Goal: Task Accomplishment & Management: Manage account settings

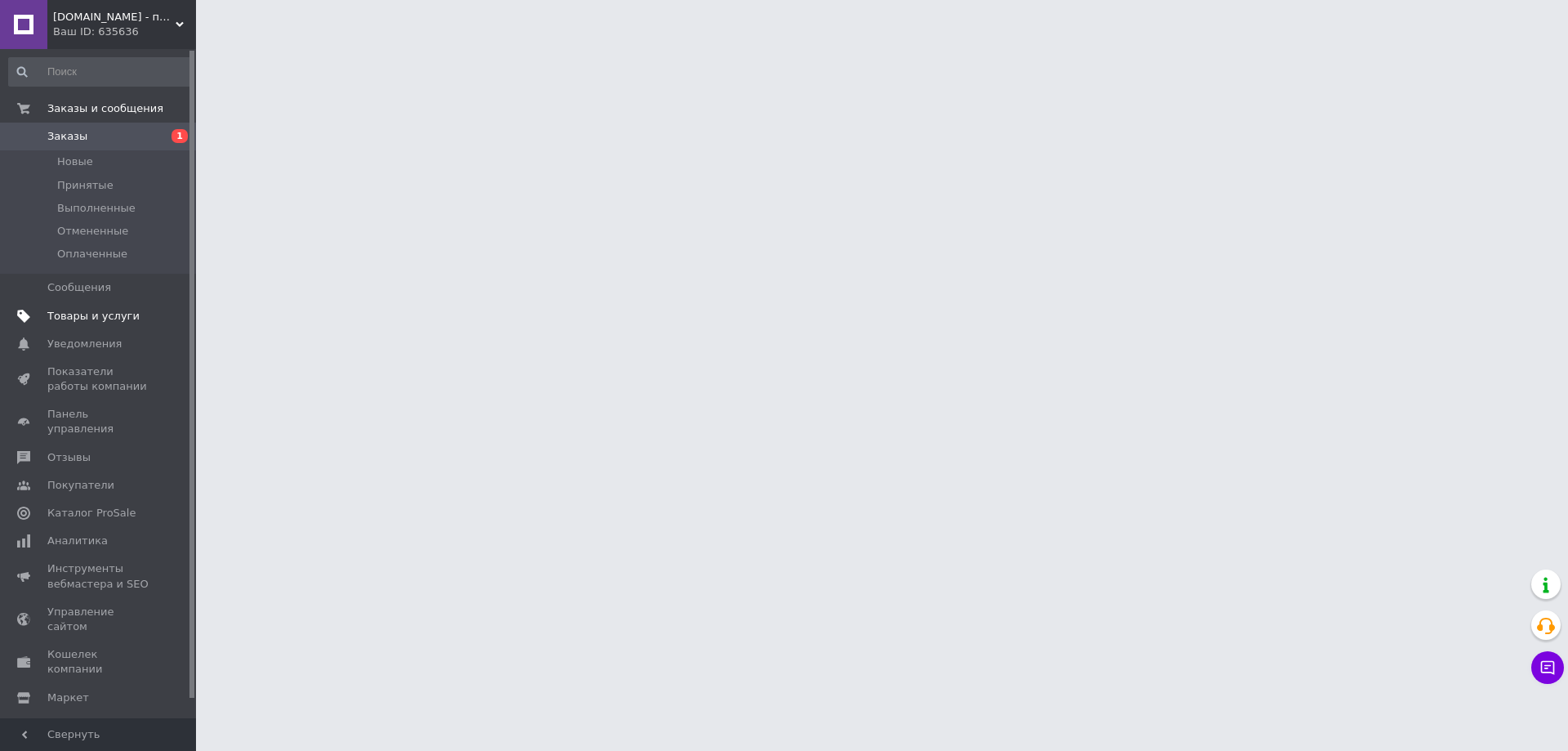
click at [82, 319] on span "Товары и услуги" at bounding box center [94, 316] width 93 height 14
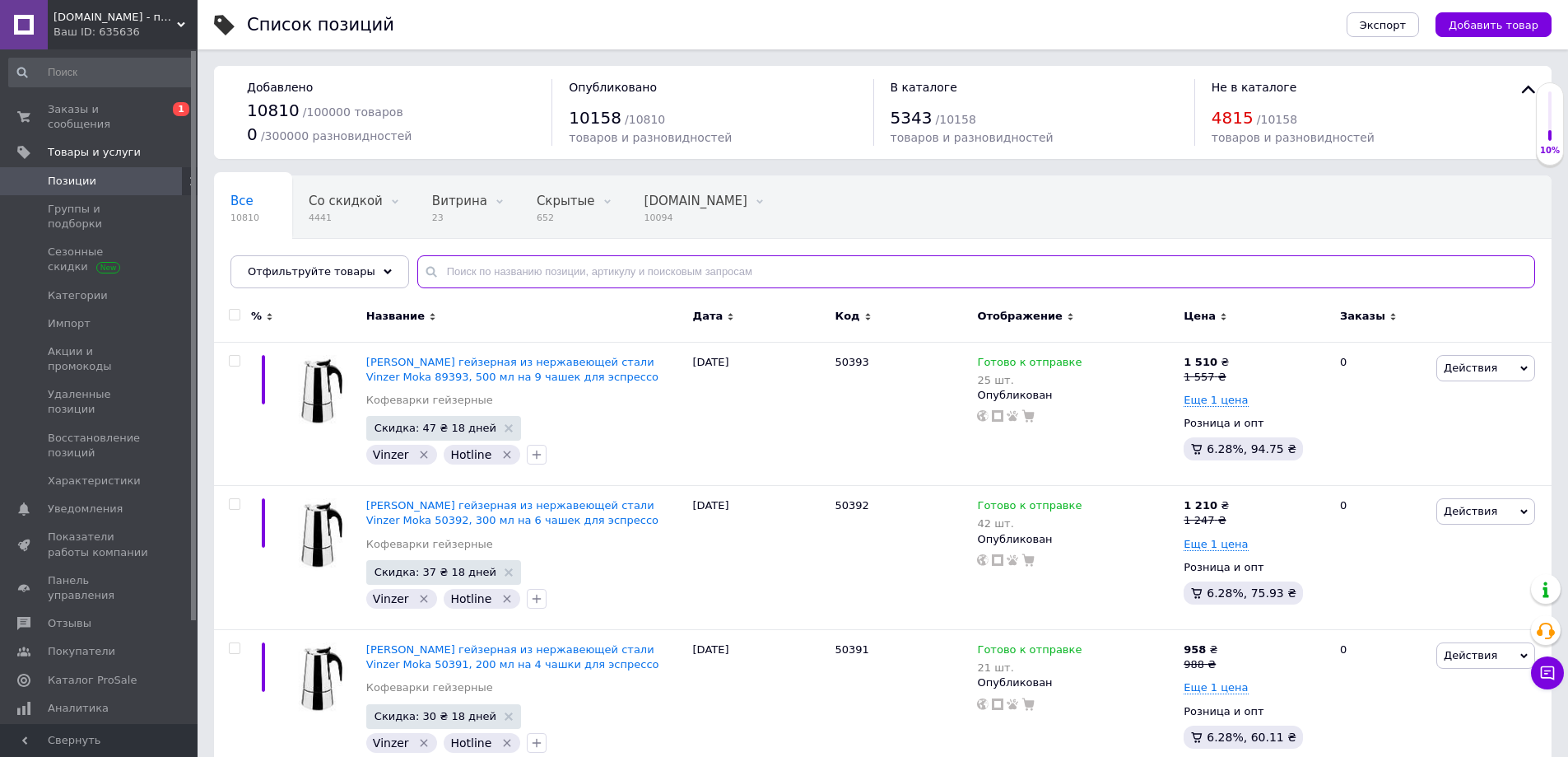
click at [538, 271] on input "text" at bounding box center [976, 271] width 1118 height 33
paste input "President"
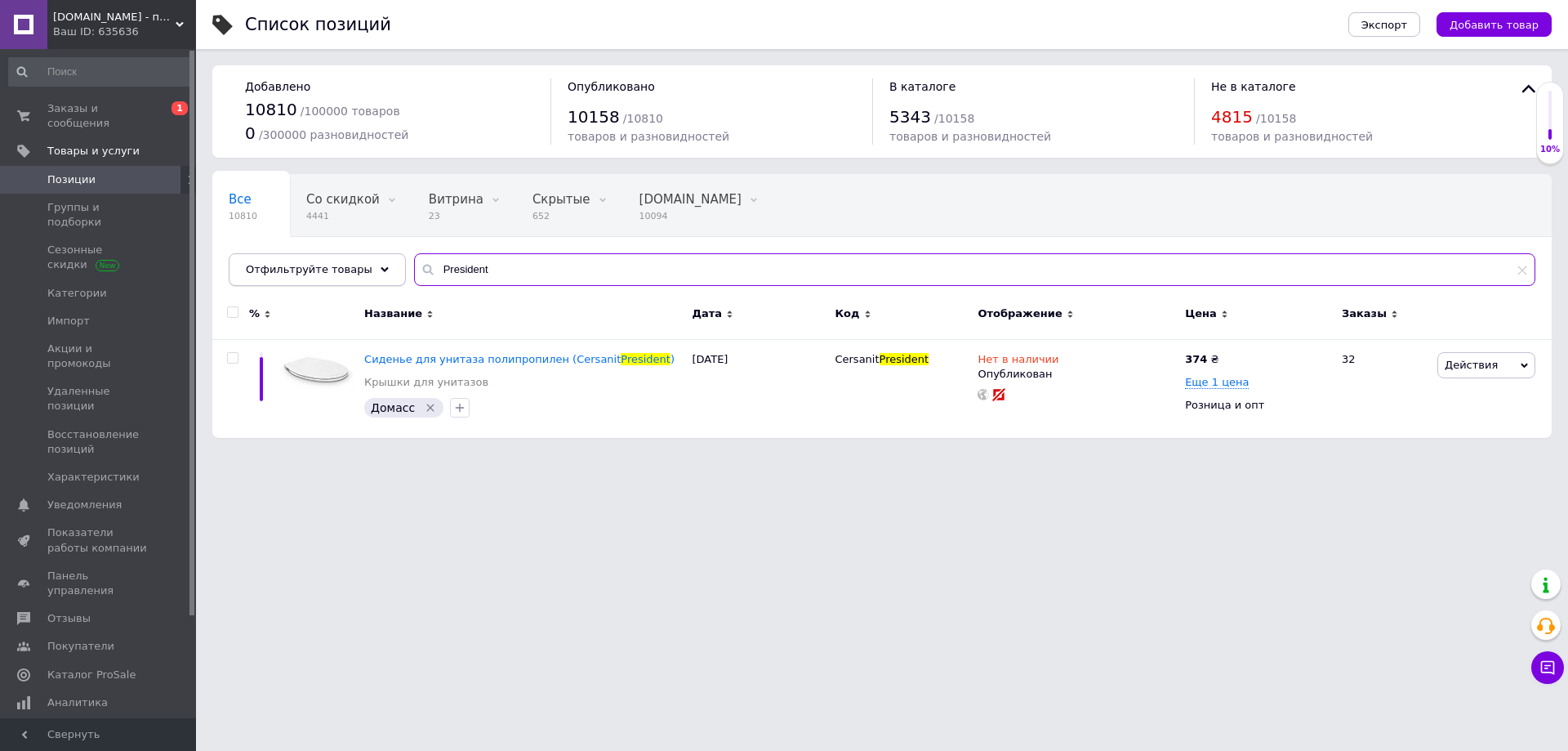
drag, startPoint x: 474, startPoint y: 268, endPoint x: 328, endPoint y: 270, distance: 146.0
click at [328, 270] on div "Отфильтруйте товары President" at bounding box center [882, 269] width 1307 height 32
paste input "CERSANIT S-13"
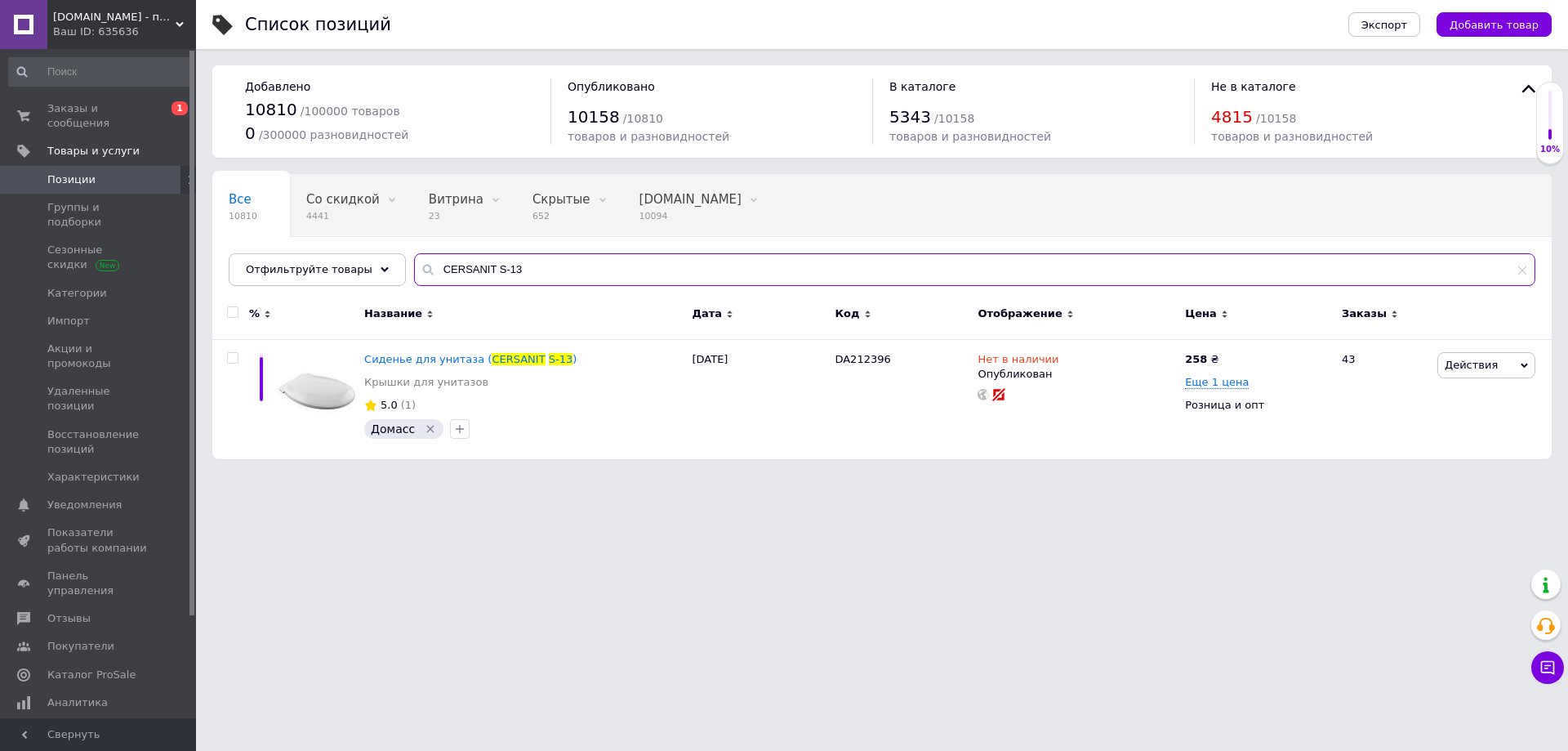
type input "CERSANIT S-13"
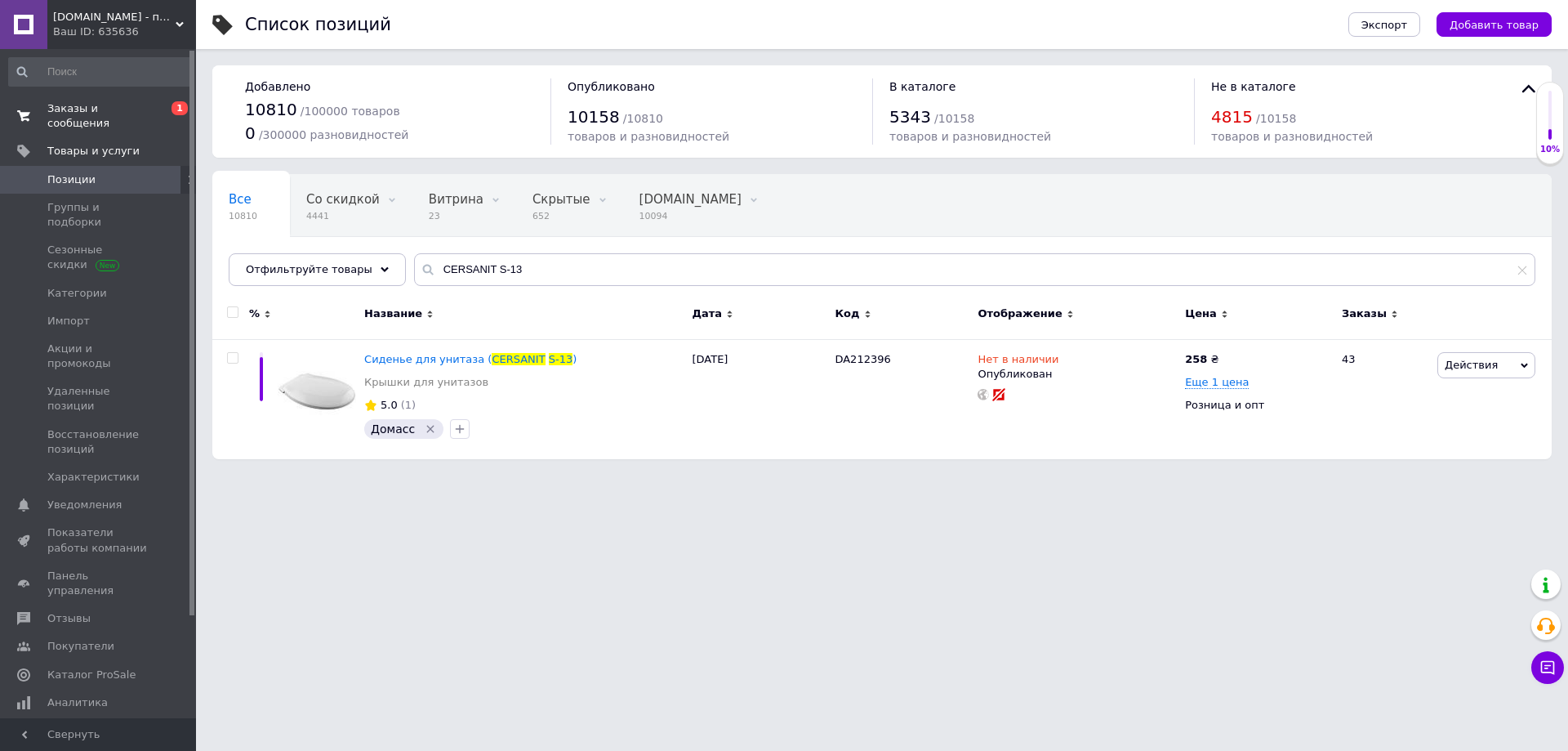
click at [60, 107] on span "Заказы и сообщения" at bounding box center [99, 115] width 104 height 30
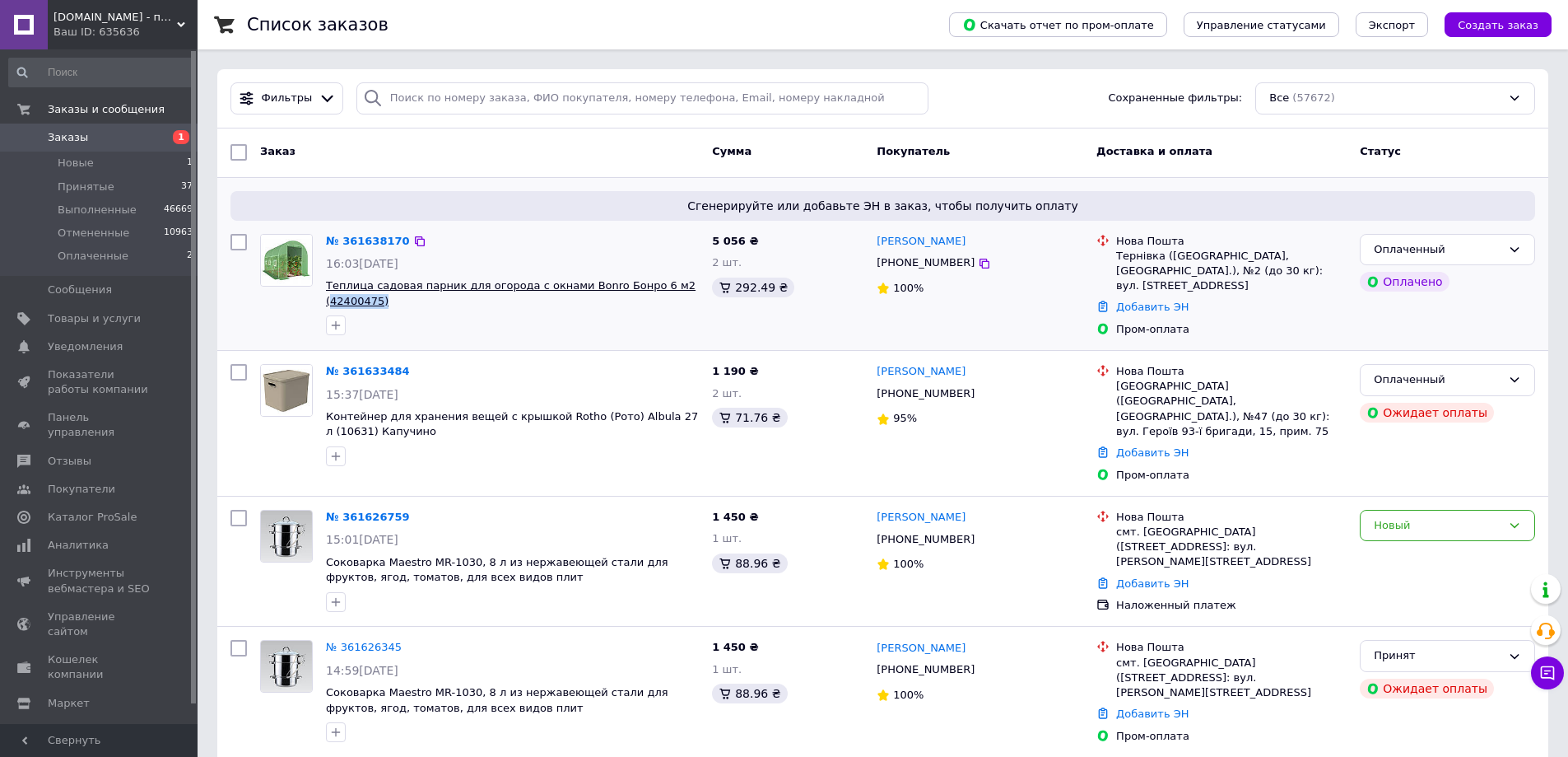
drag, startPoint x: 367, startPoint y: 303, endPoint x: 331, endPoint y: 302, distance: 36.0
click at [331, 302] on span "Теплица садовая парник для огорода с окнами Bonro Бонро 6 м2 (42400475)" at bounding box center [512, 294] width 373 height 31
copy span "42400475)"
drag, startPoint x: 904, startPoint y: 240, endPoint x: 877, endPoint y: 237, distance: 27.2
click at [877, 237] on div "Тетяна Ситар" at bounding box center [979, 241] width 210 height 19
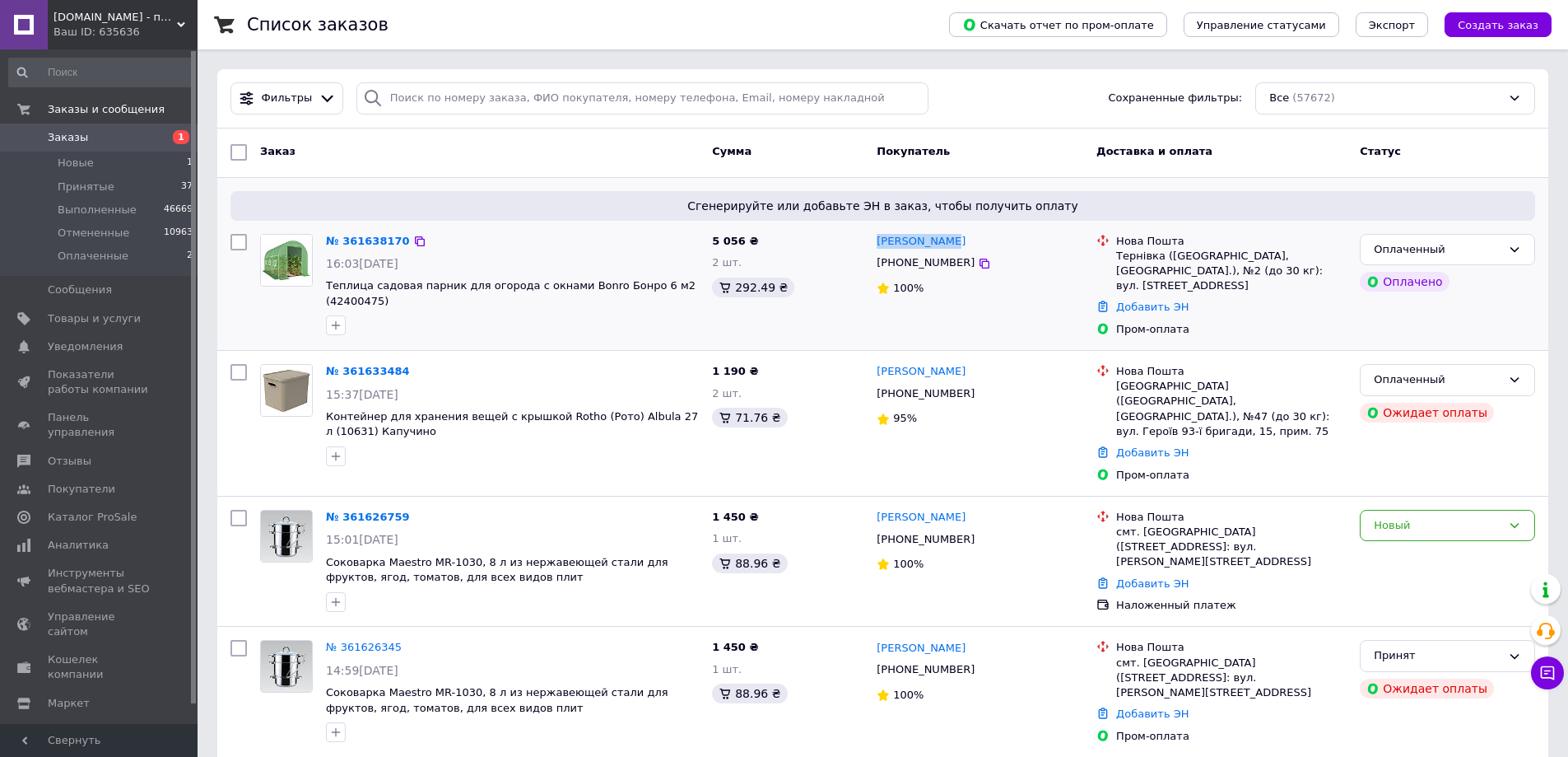
copy link "Тетяна Ситар"
click at [978, 267] on icon at bounding box center [985, 263] width 14 height 14
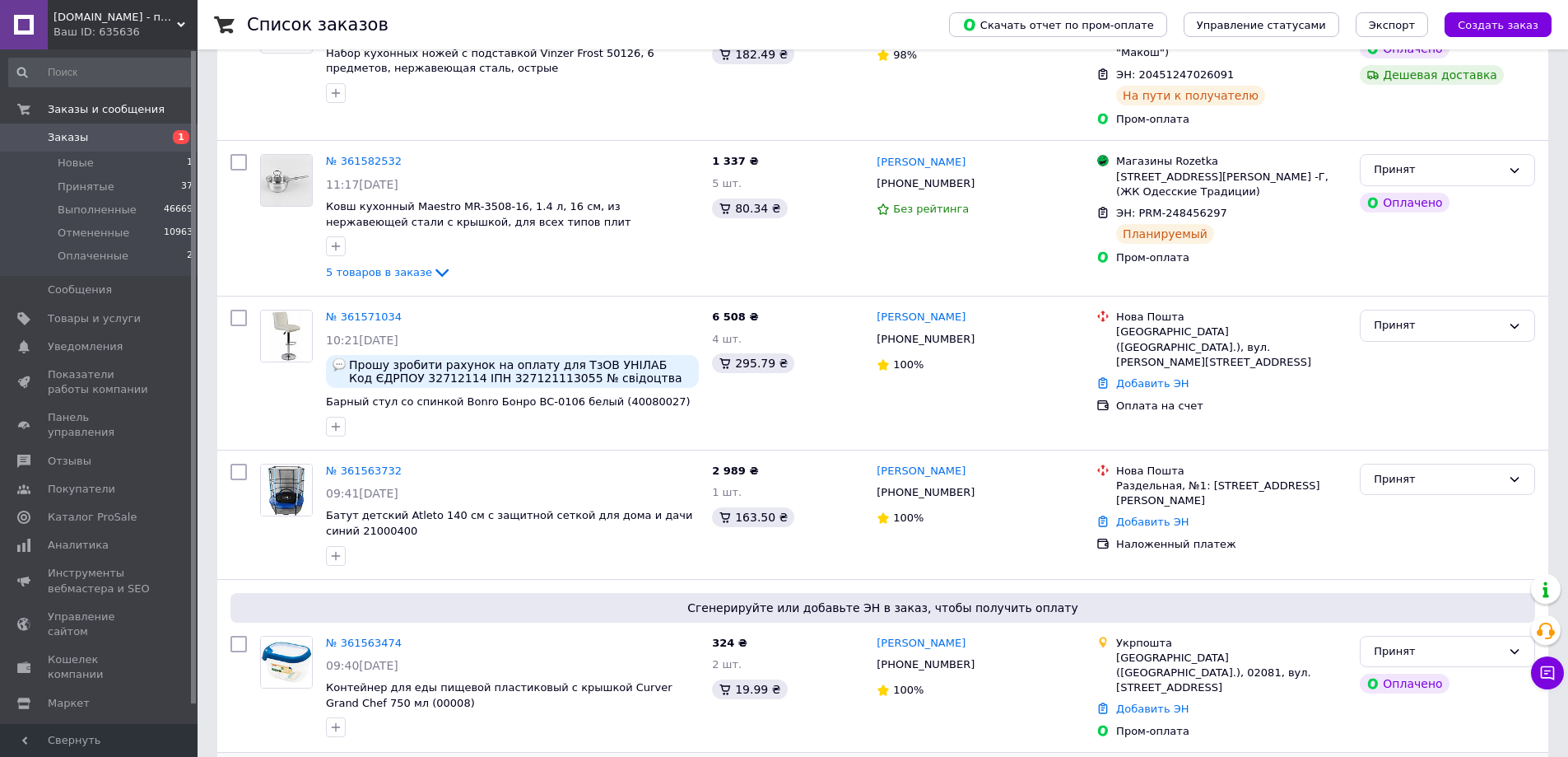
scroll to position [906, 0]
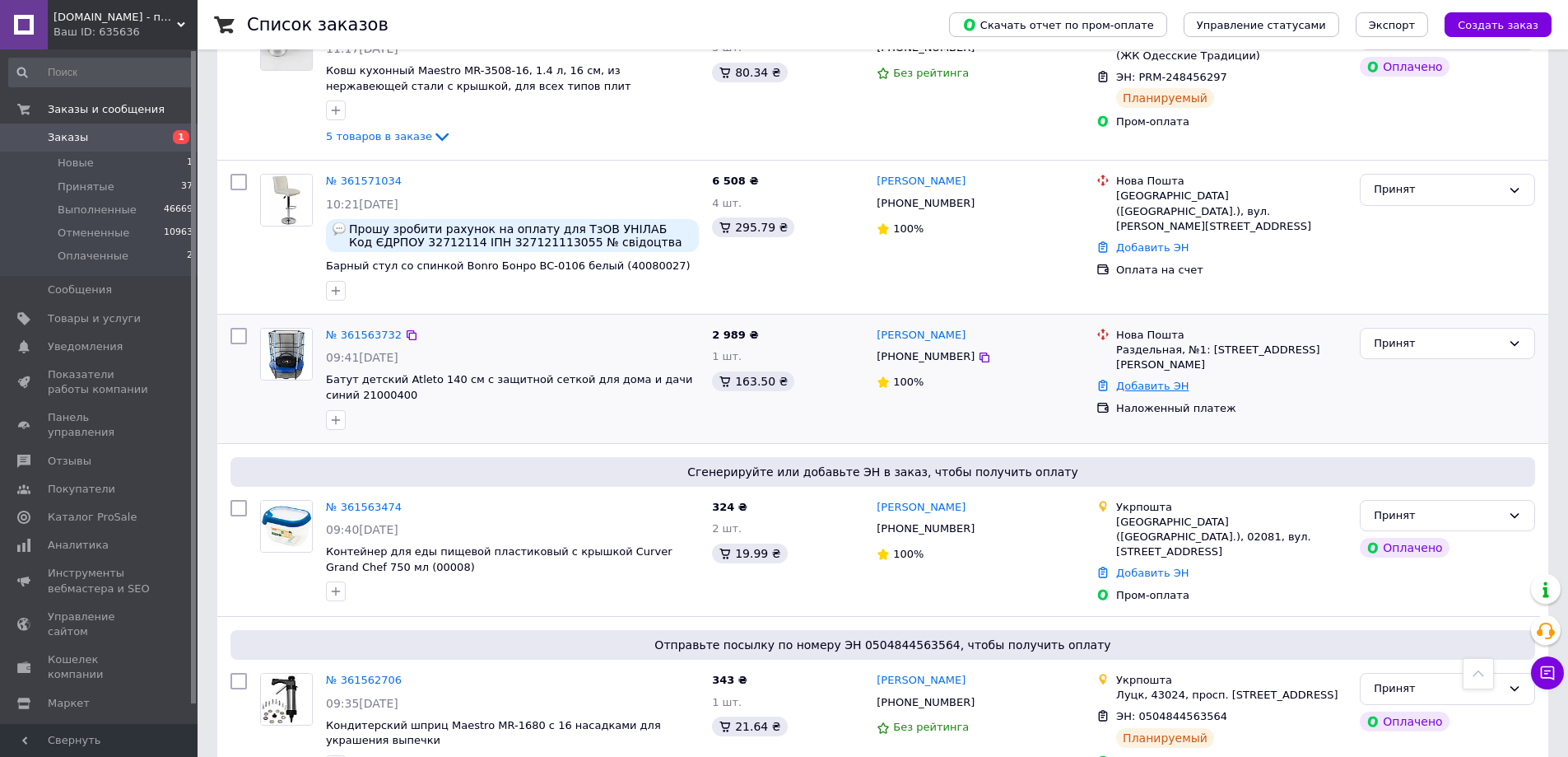
click at [1168, 379] on link "Добавить ЭН" at bounding box center [1152, 386] width 73 height 13
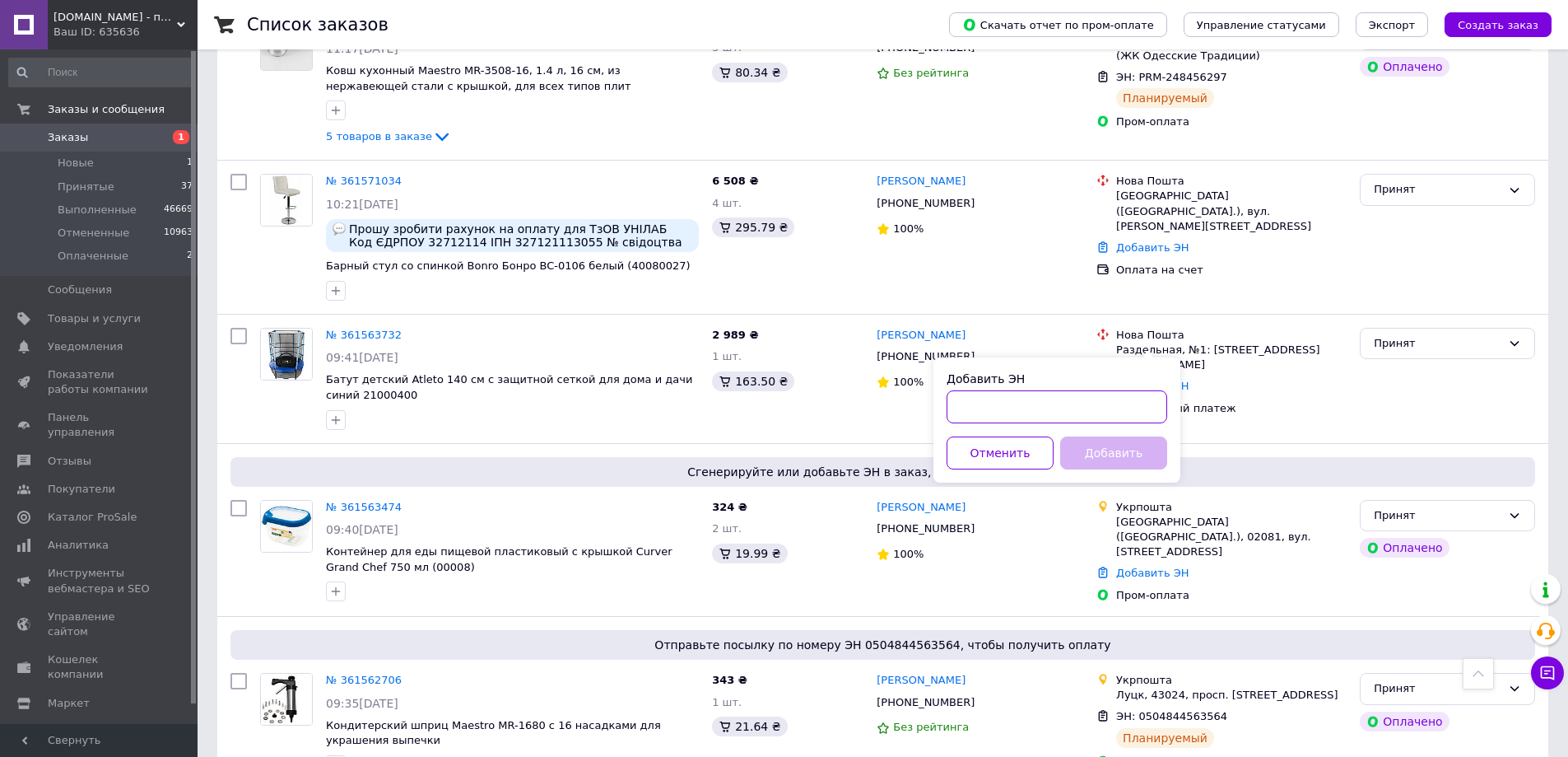
click at [1134, 411] on input "Добавить ЭН" at bounding box center [1056, 407] width 220 height 33
paste input "20451247147676"
type input "20451247147676"
click at [1125, 457] on button "Добавить" at bounding box center [1114, 453] width 107 height 33
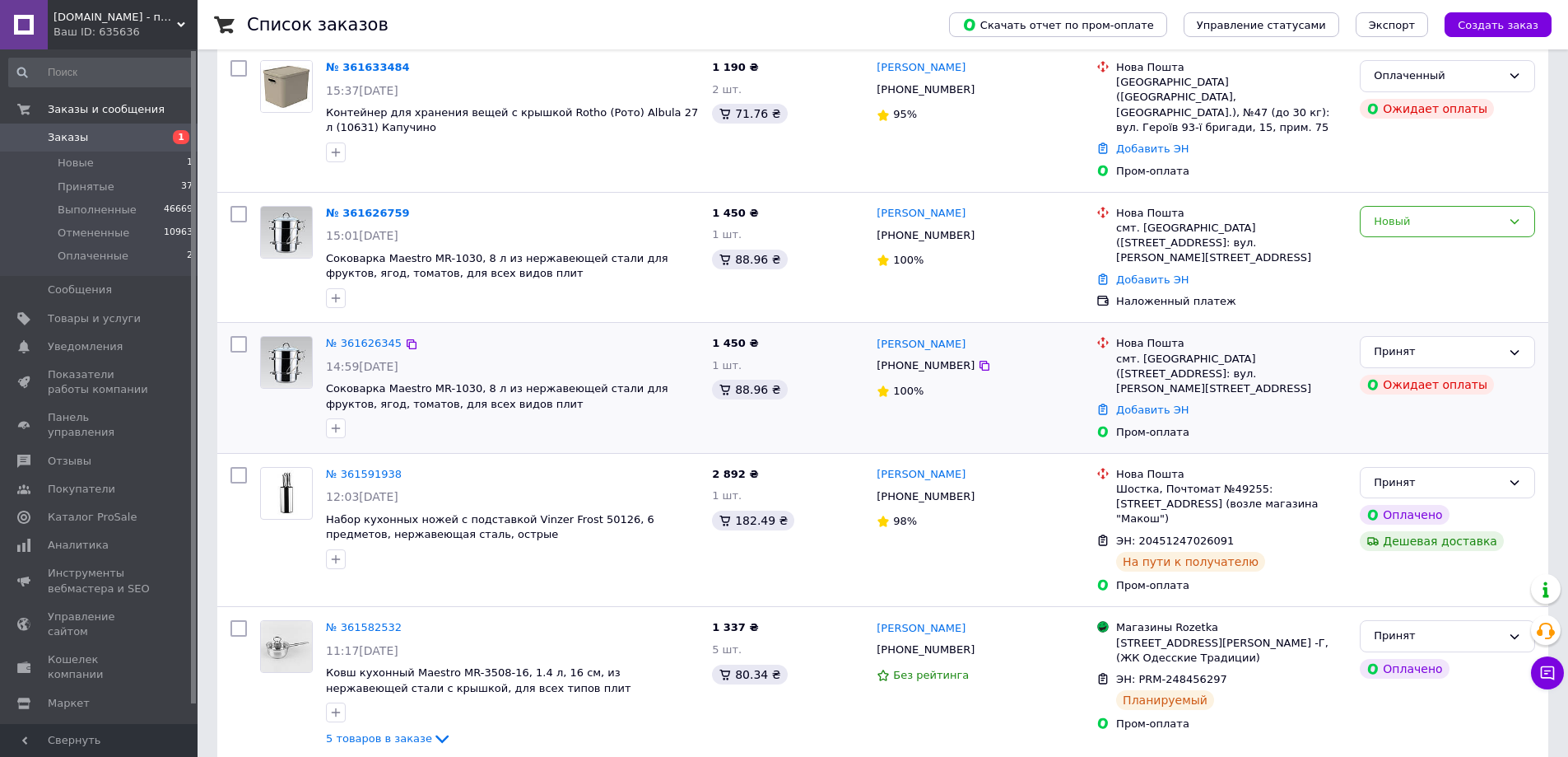
scroll to position [329, 0]
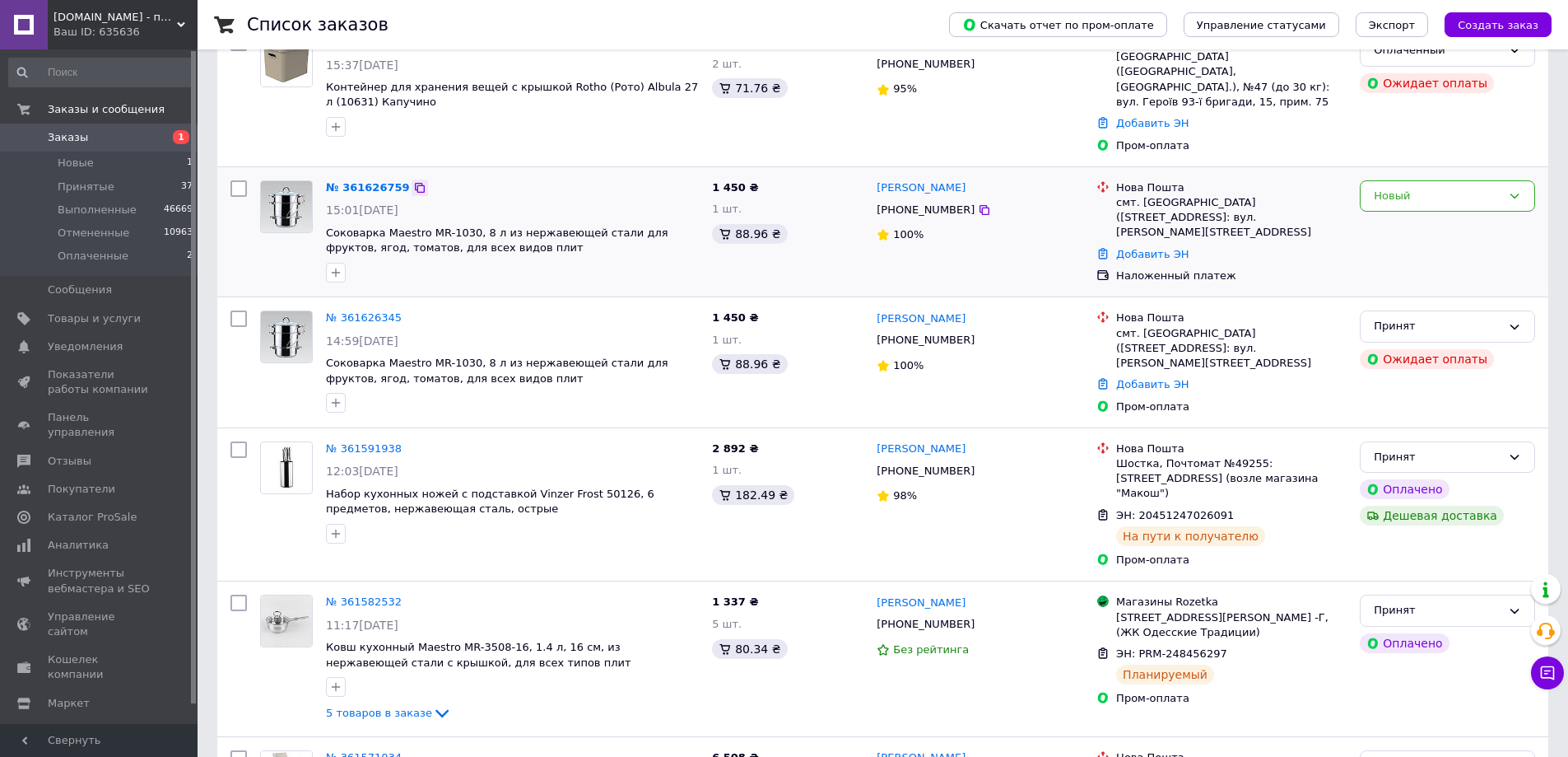
click at [413, 182] on icon at bounding box center [419, 188] width 14 height 14
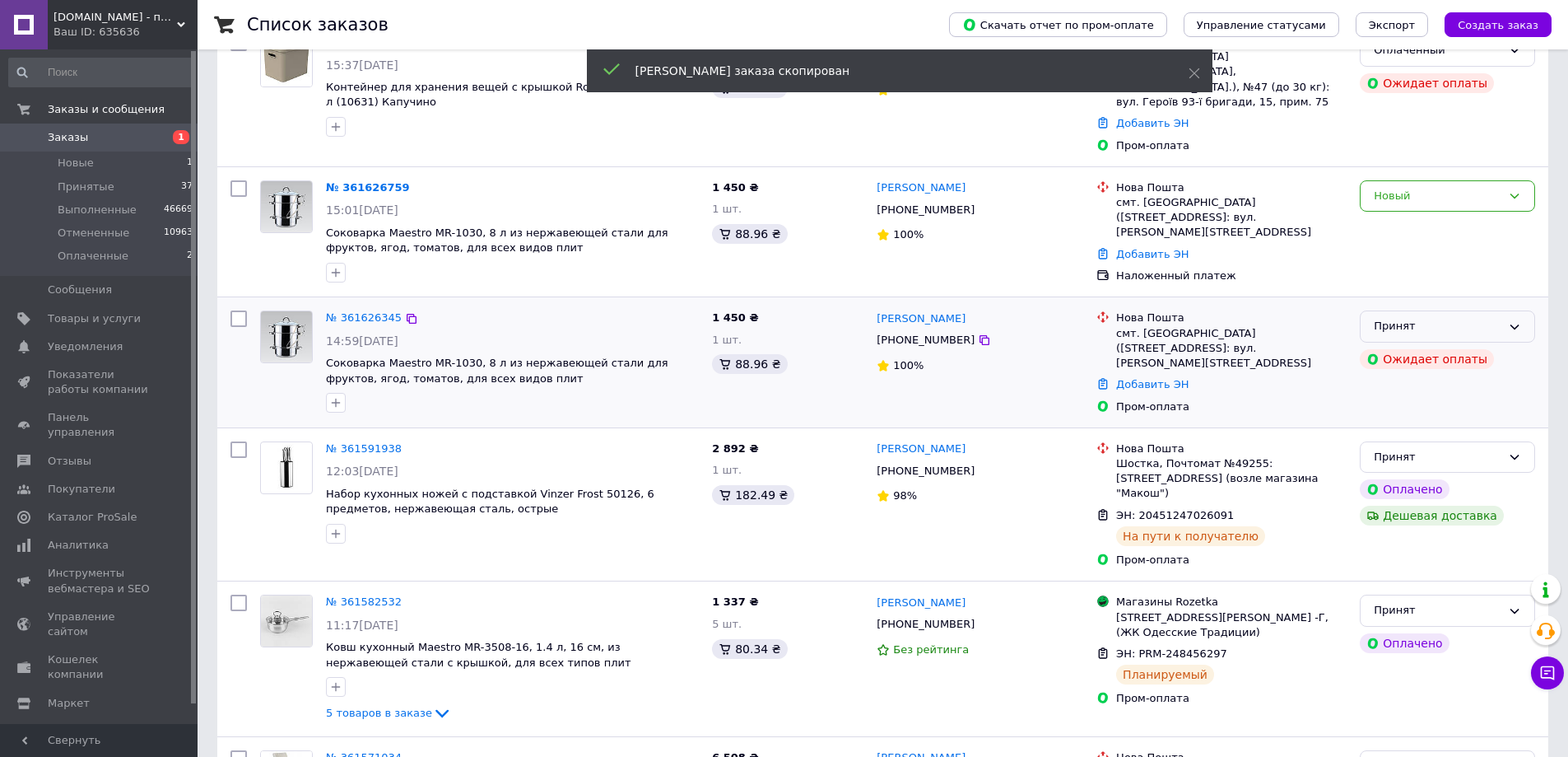
click at [1520, 320] on icon at bounding box center [1514, 327] width 14 height 14
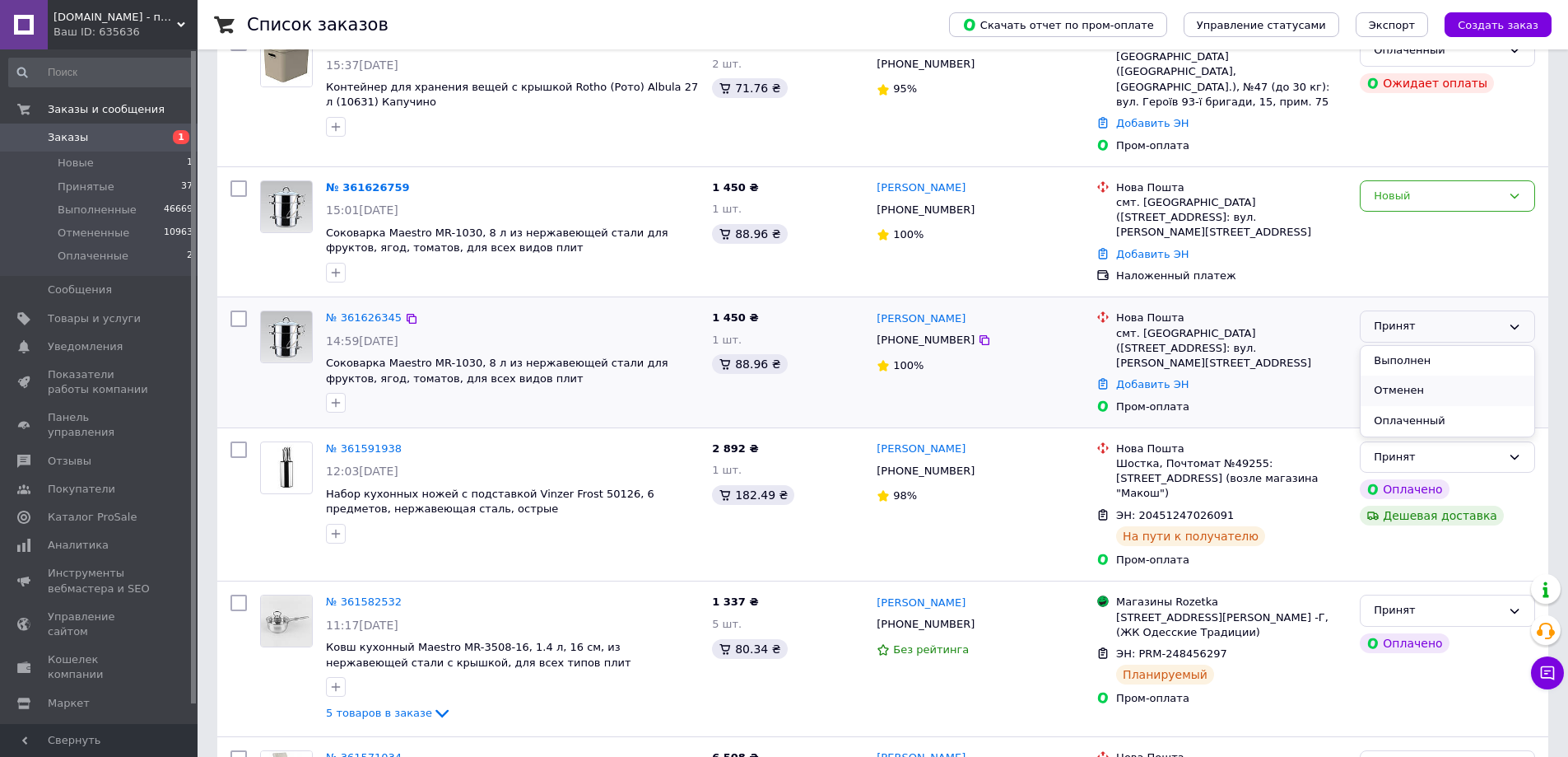
click at [1454, 380] on li "Отменен" at bounding box center [1447, 391] width 173 height 31
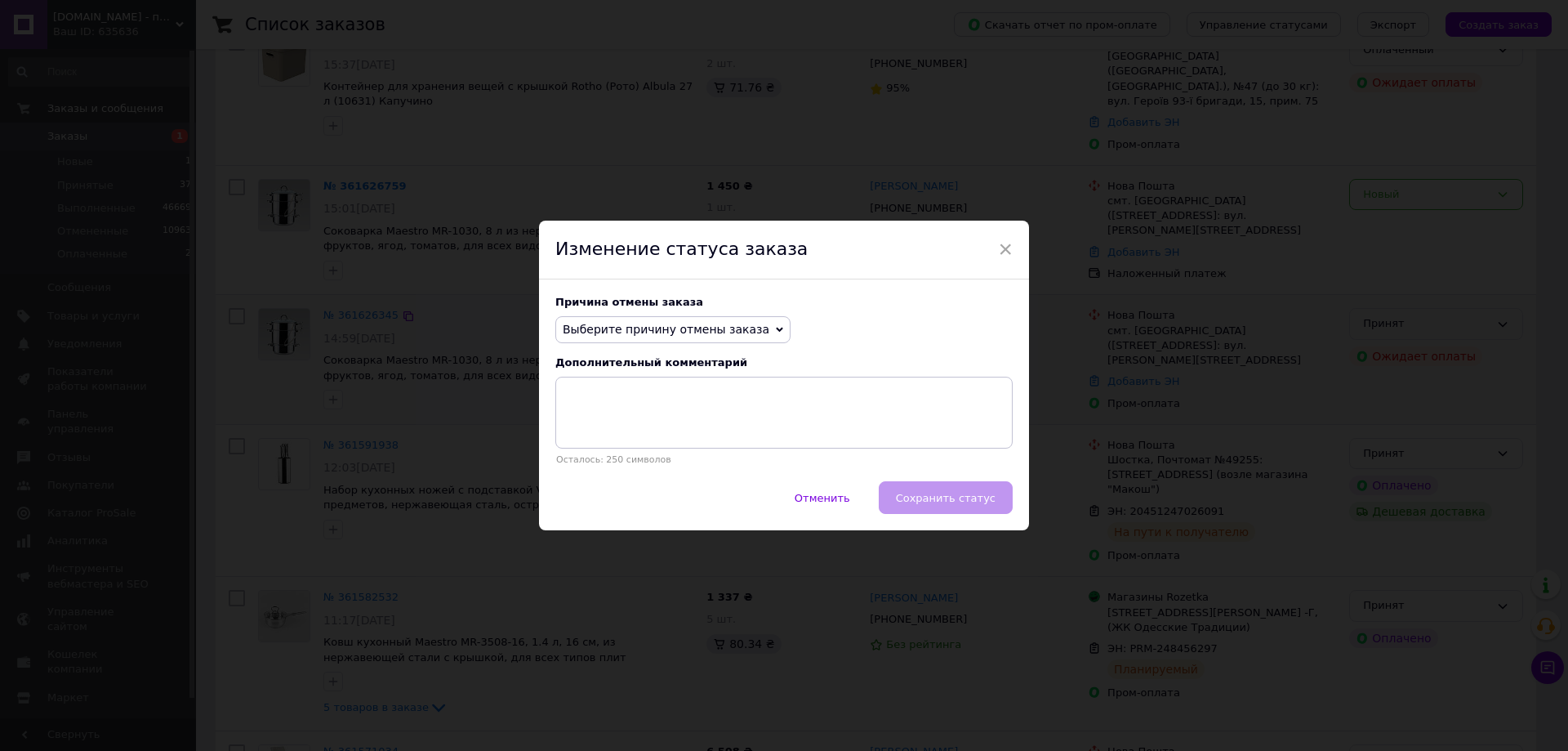
click at [699, 323] on span "Выберите причину отмены заказа" at bounding box center [666, 329] width 207 height 14
click at [608, 454] on li "Заказ-дубликат" at bounding box center [672, 453] width 233 height 23
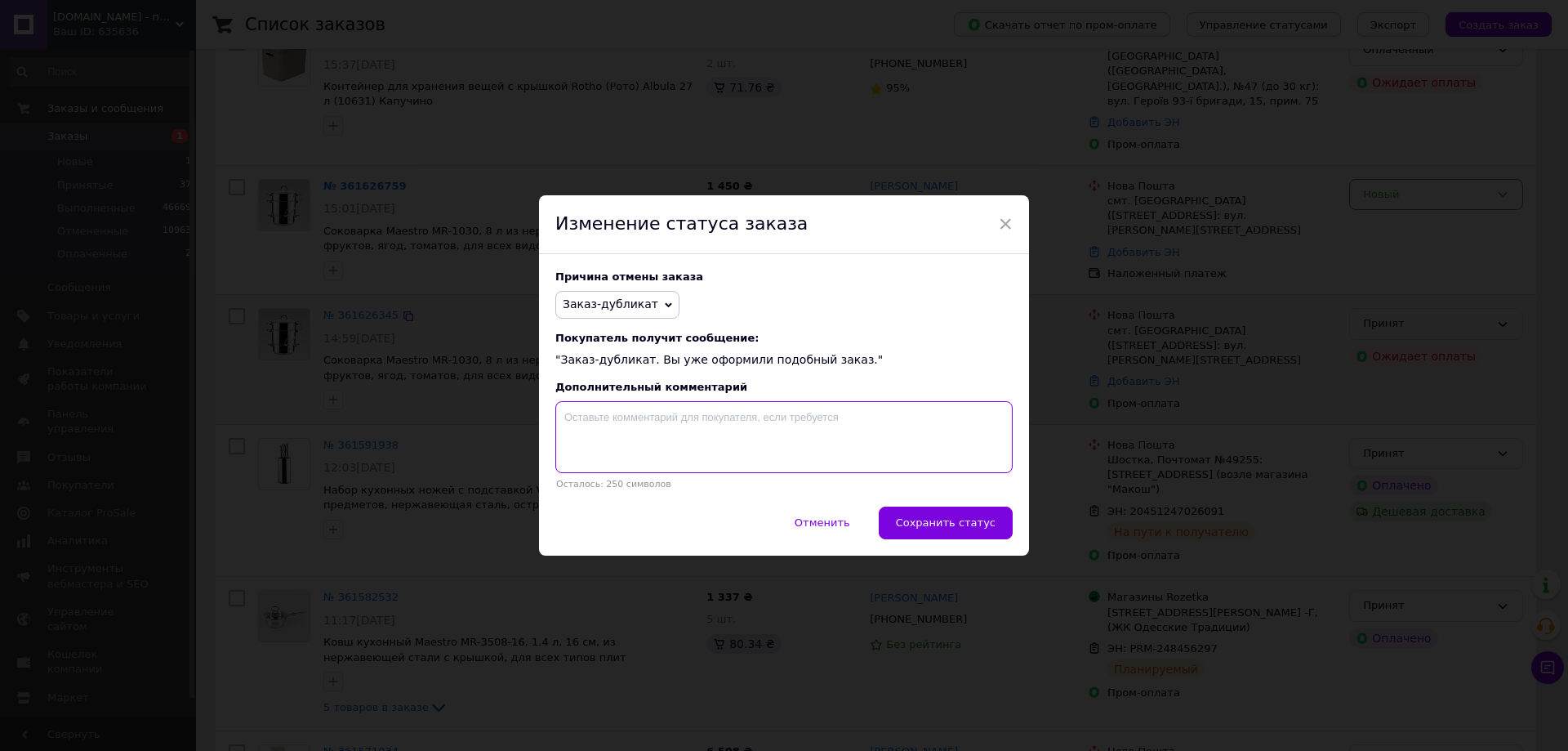
click at [608, 448] on textarea at bounding box center [784, 437] width 457 height 72
paste textarea "361626759"
type textarea "Актуальне замовлення №361626759"
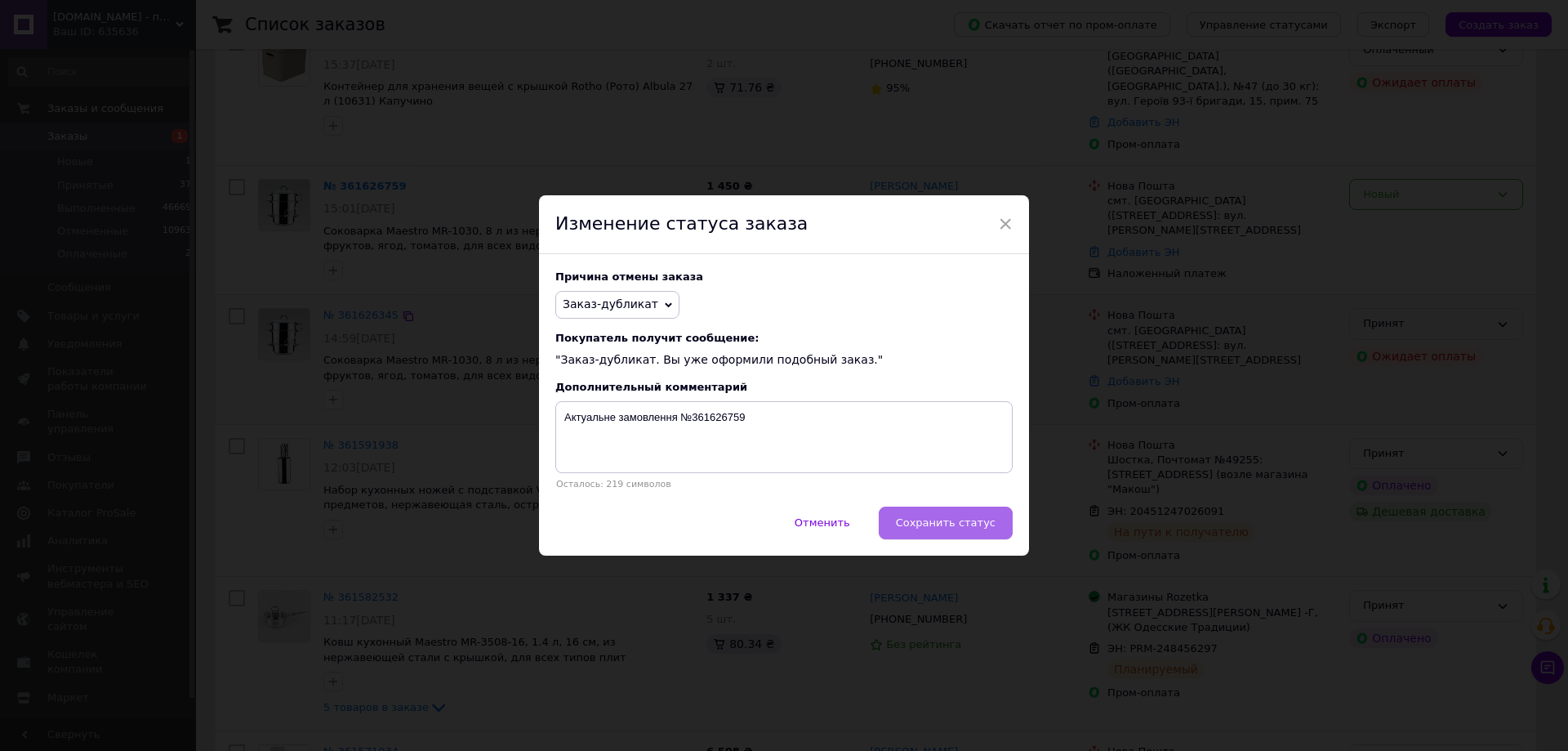
click at [945, 522] on span "Сохранить статус" at bounding box center [945, 522] width 100 height 13
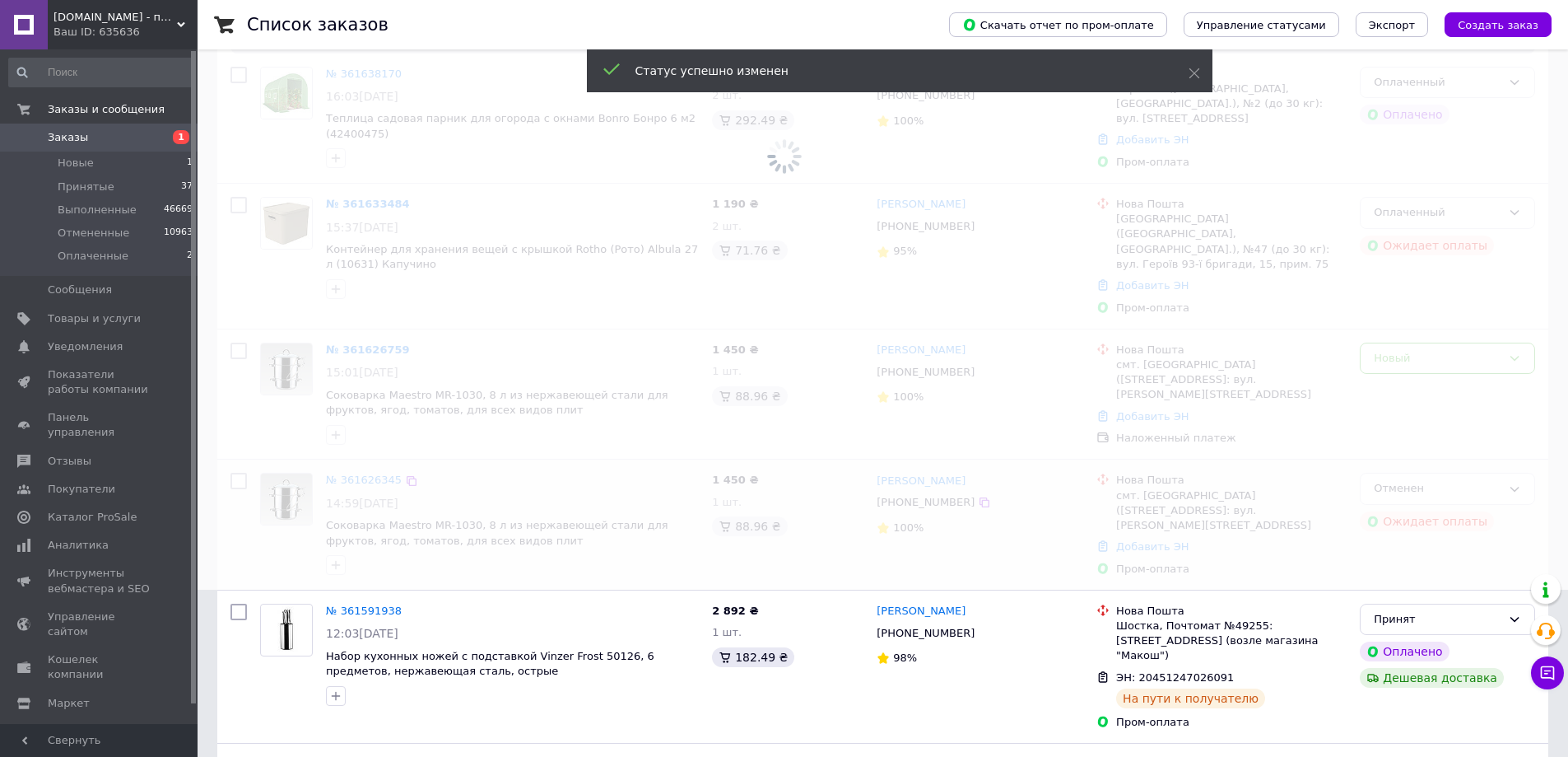
scroll to position [164, 0]
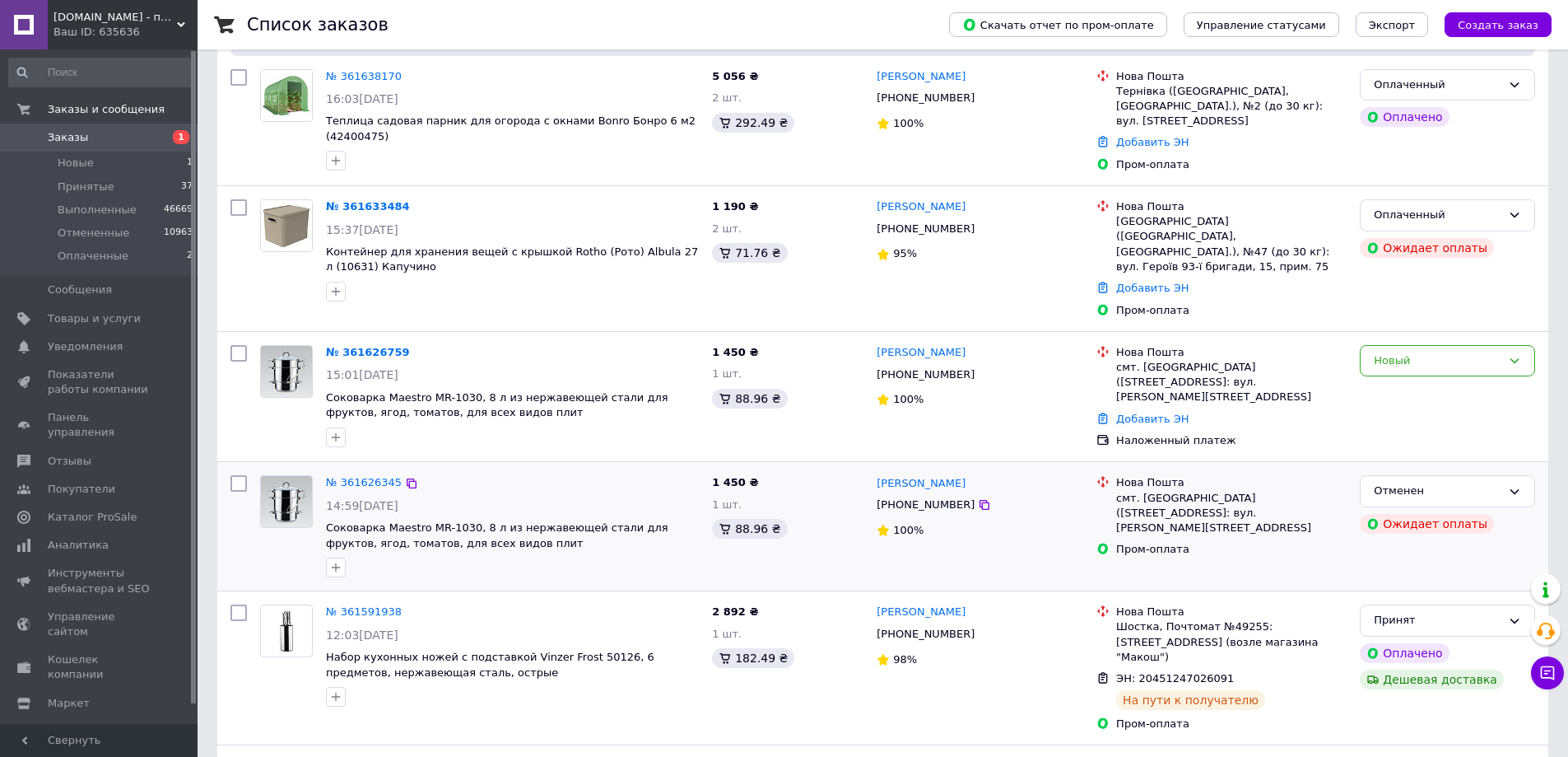
click at [241, 345] on input "checkbox" at bounding box center [239, 353] width 16 height 16
checkbox input "true"
click at [241, 208] on input "checkbox" at bounding box center [239, 208] width 16 height 16
checkbox input "true"
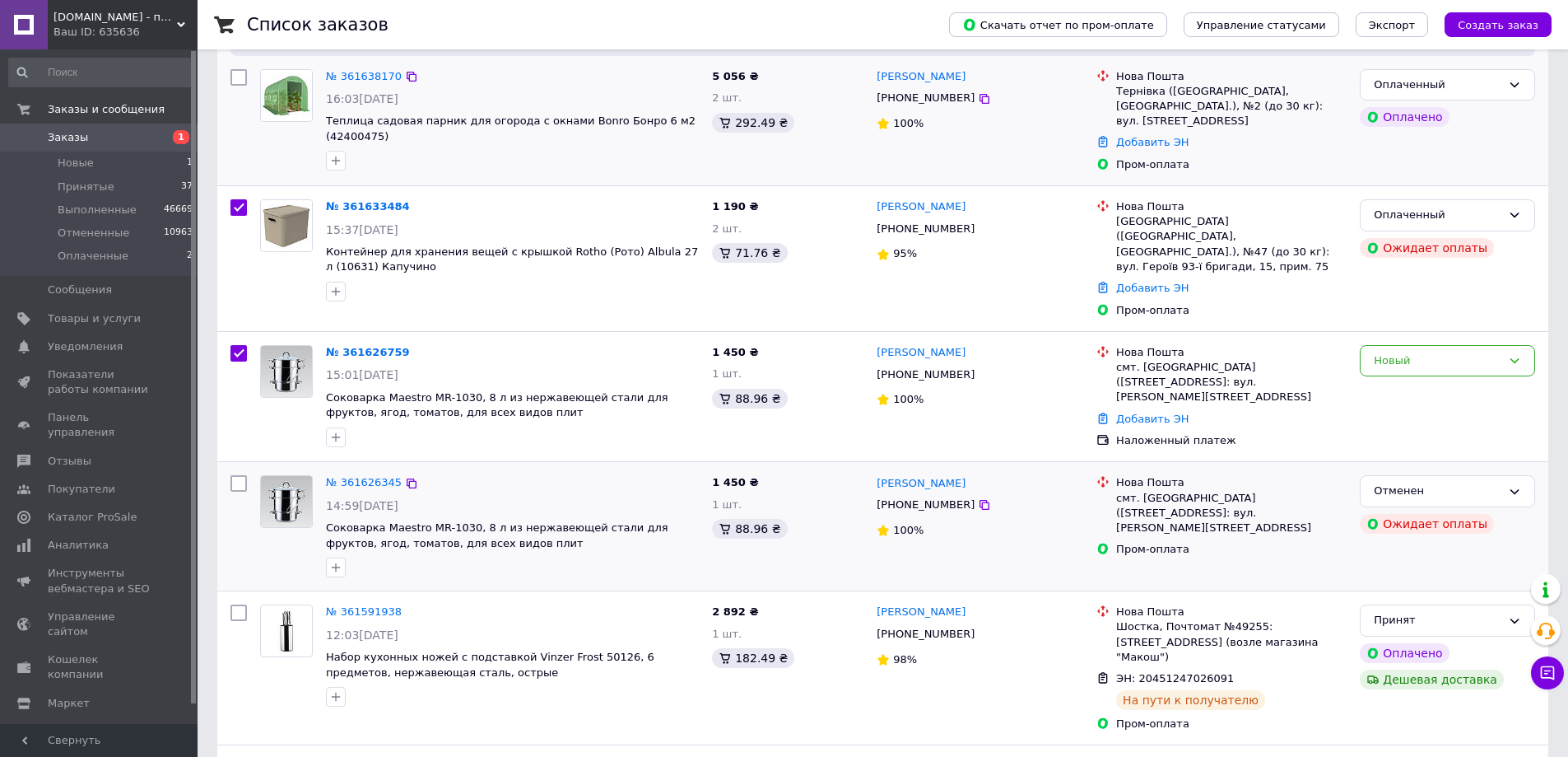
click at [241, 72] on input "checkbox" at bounding box center [239, 77] width 16 height 16
checkbox input "true"
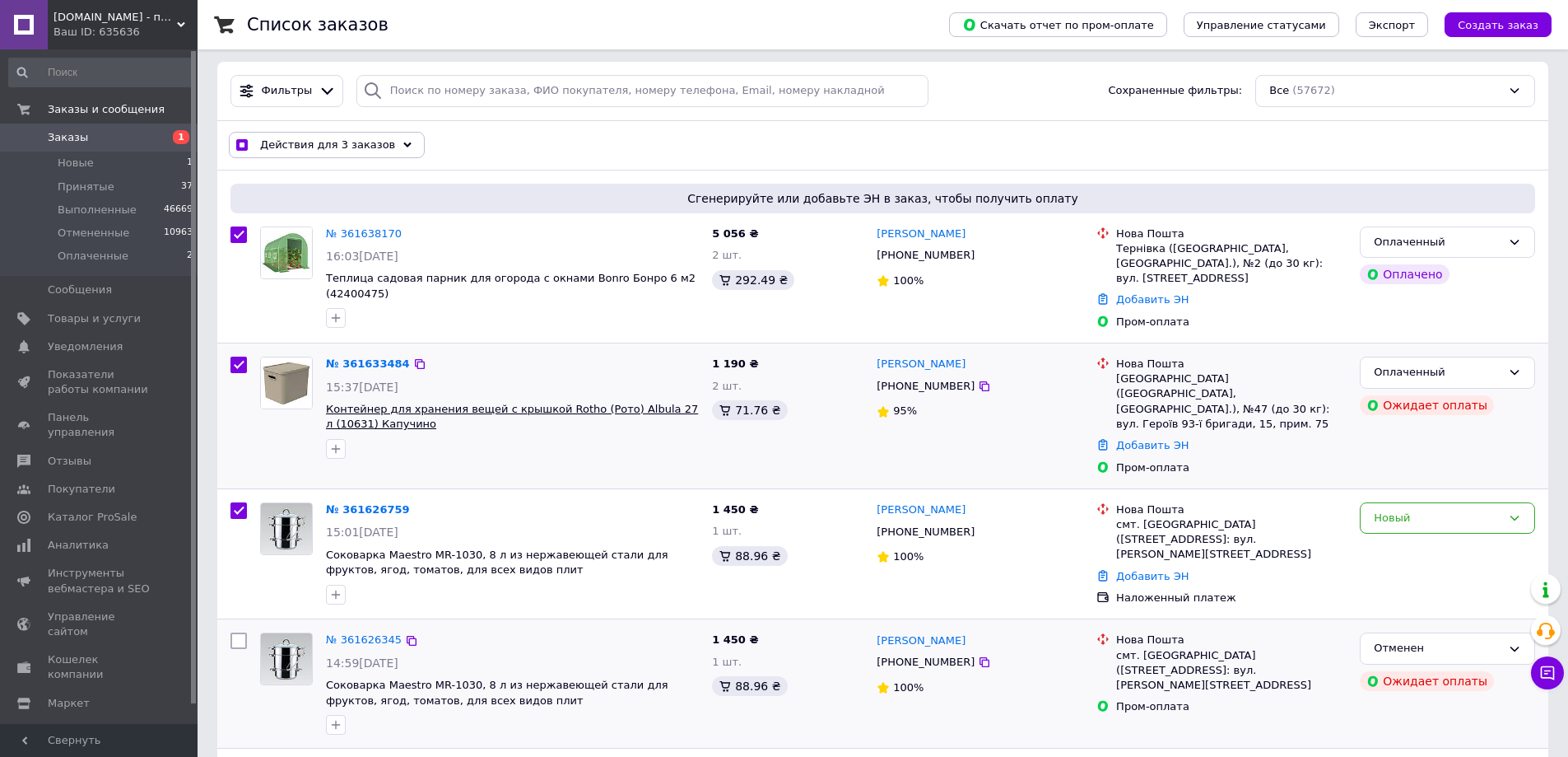
scroll to position [0, 0]
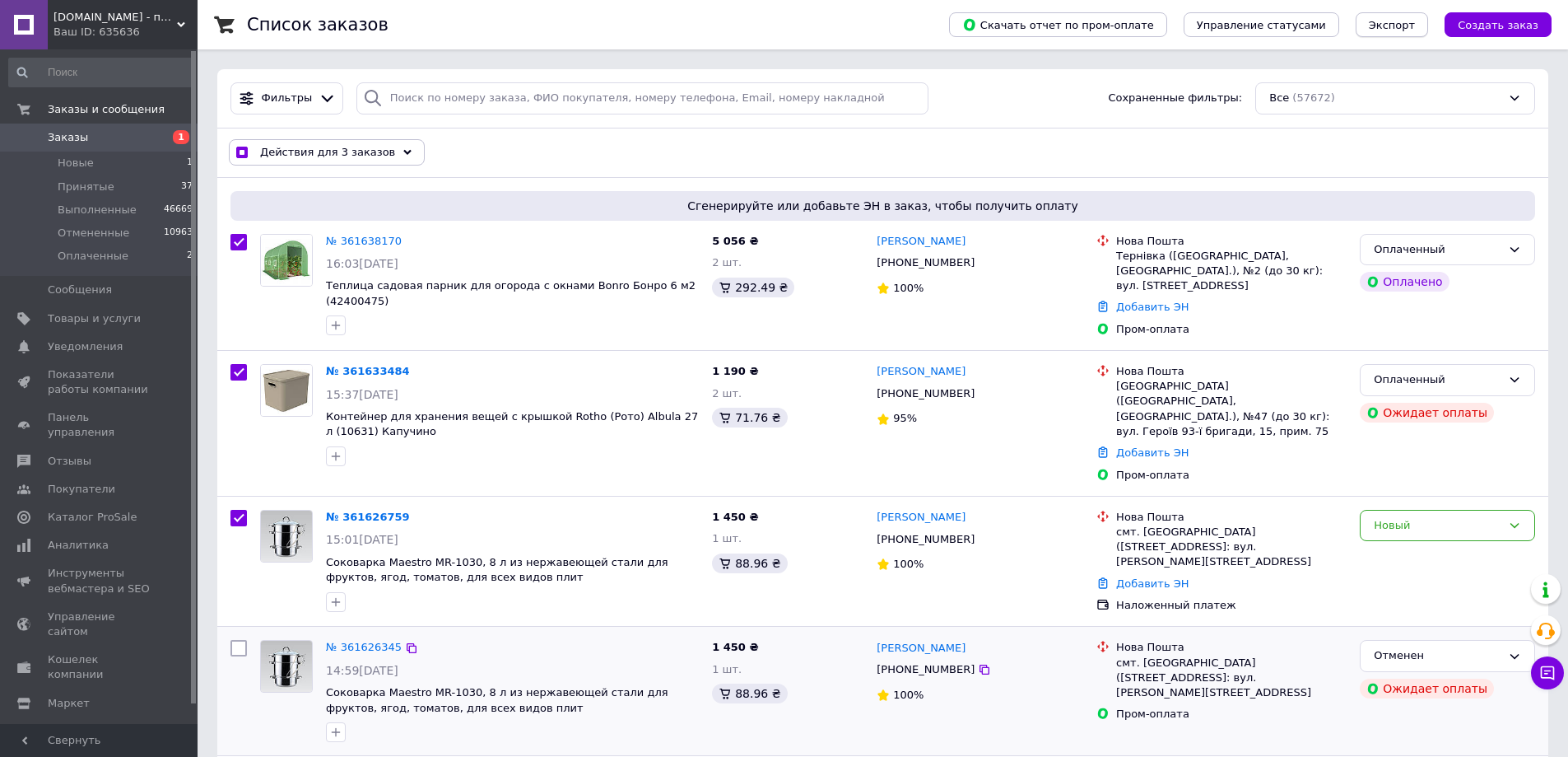
click at [1406, 25] on span "Экспорт" at bounding box center [1392, 25] width 46 height 13
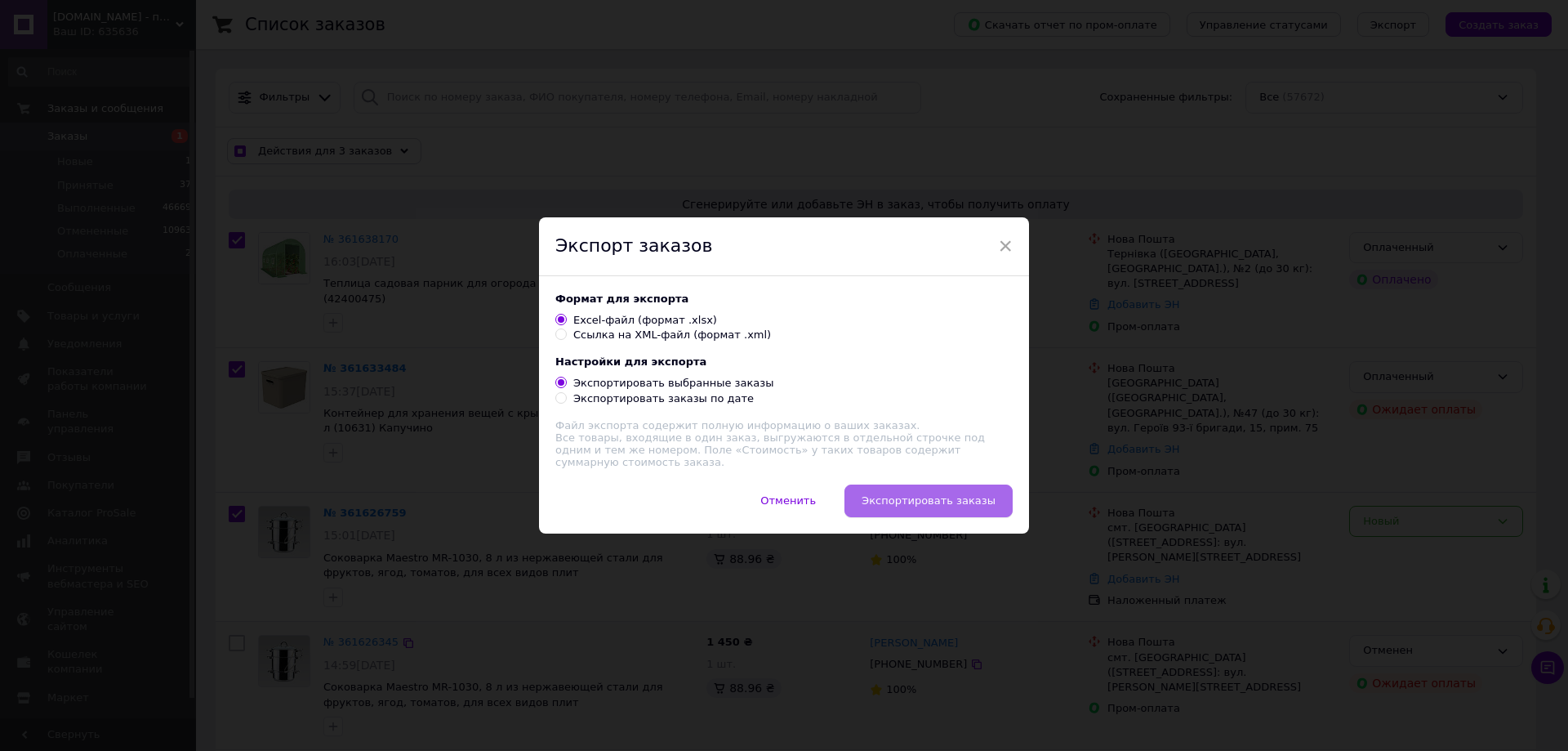
click at [944, 499] on span "Экспортировать заказы" at bounding box center [928, 501] width 134 height 13
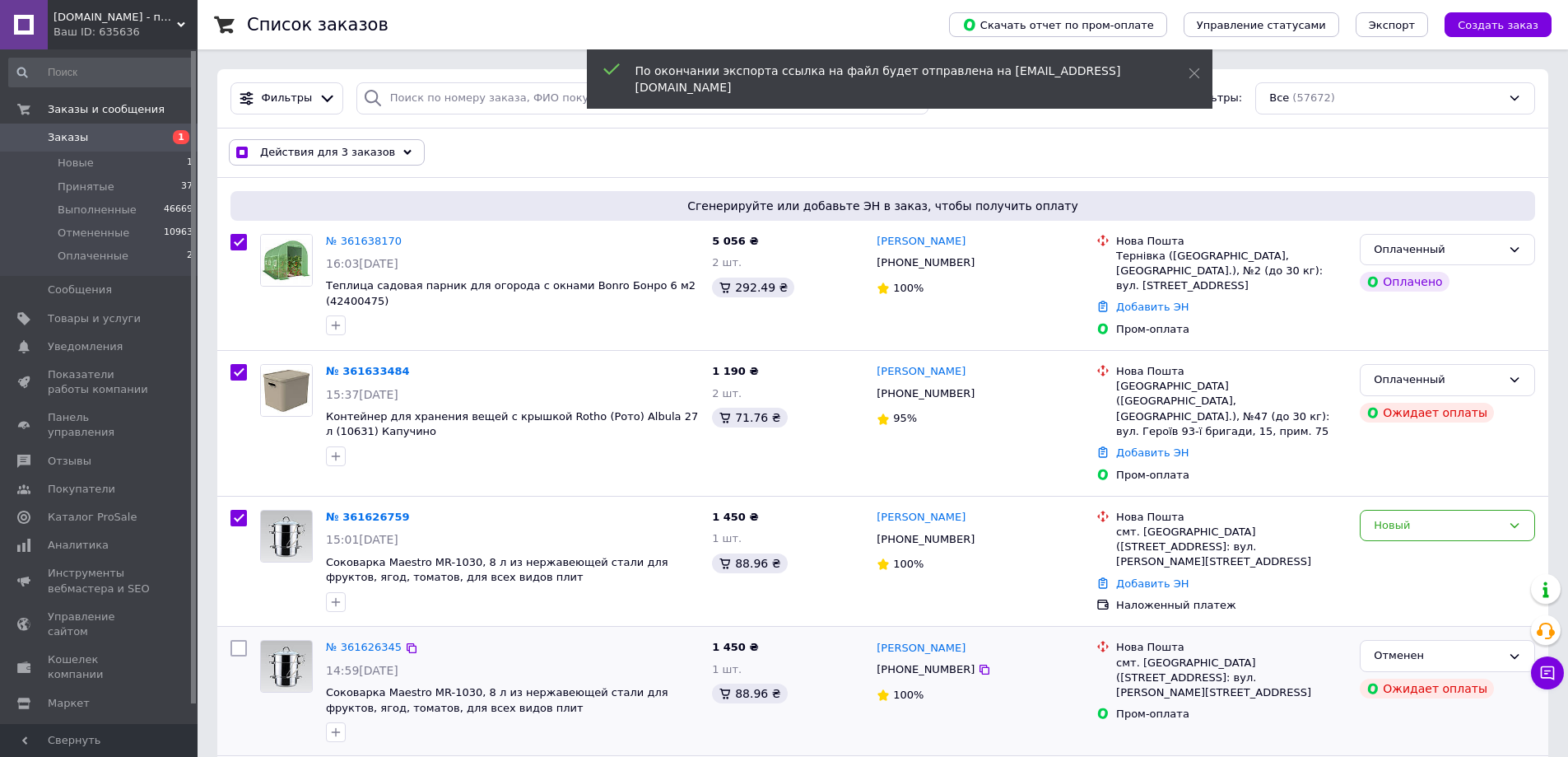
click at [347, 149] on span "Действия для 3 заказов" at bounding box center [328, 152] width 135 height 15
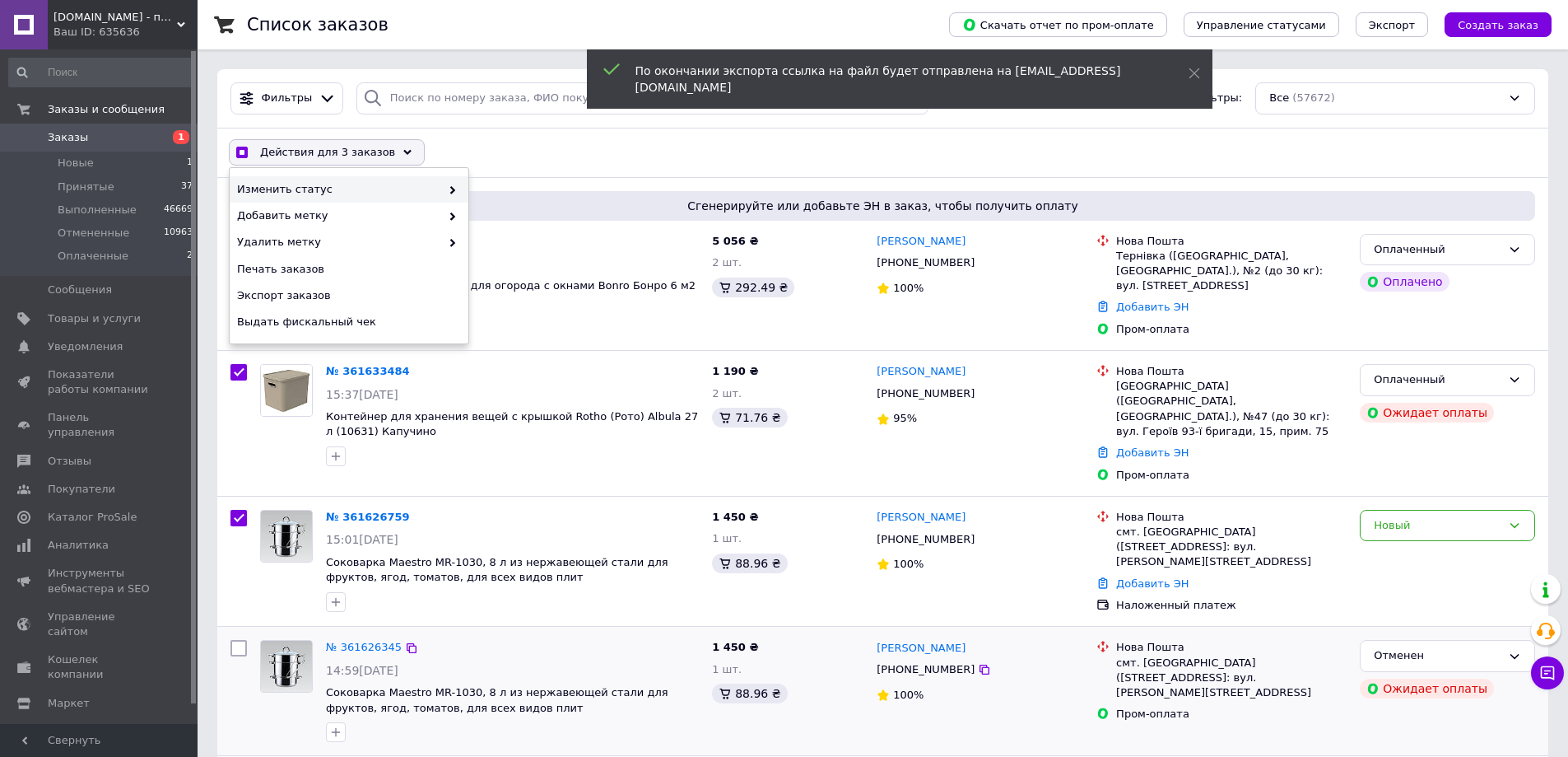
checkbox input "true"
click at [538, 187] on div "Принят" at bounding box center [587, 189] width 239 height 26
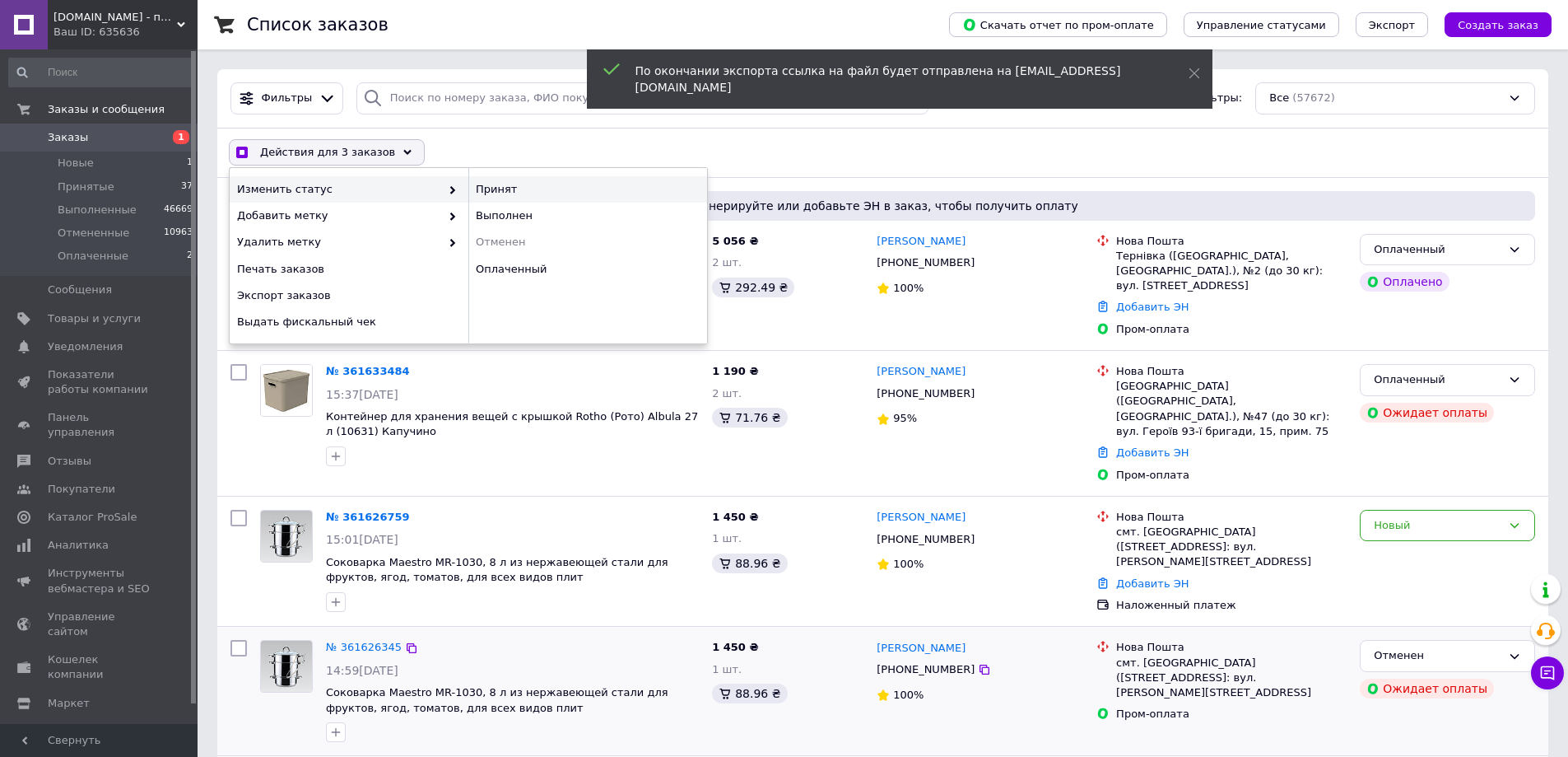
checkbox input "false"
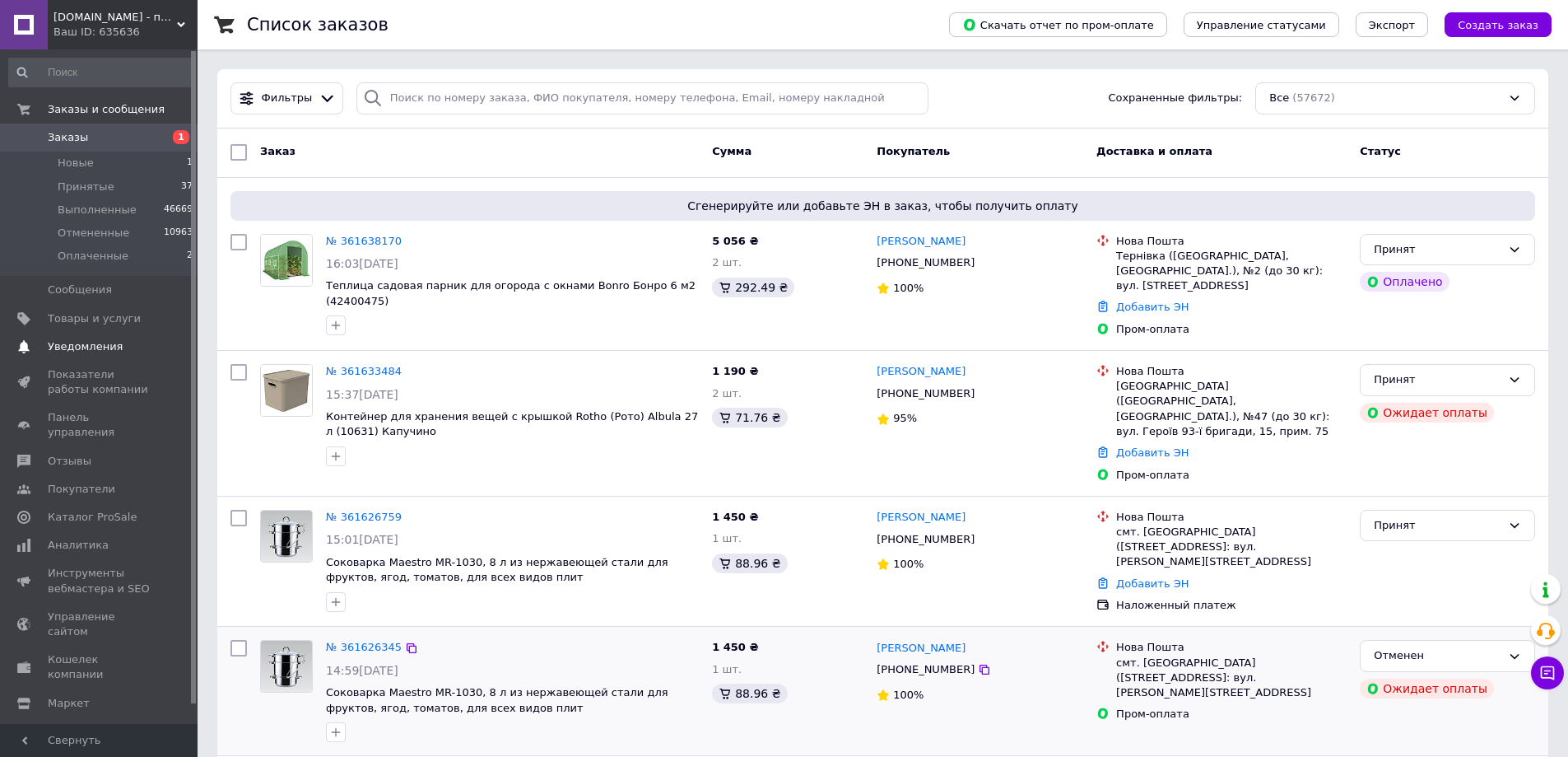
click at [58, 340] on span "Уведомления" at bounding box center [85, 347] width 75 height 15
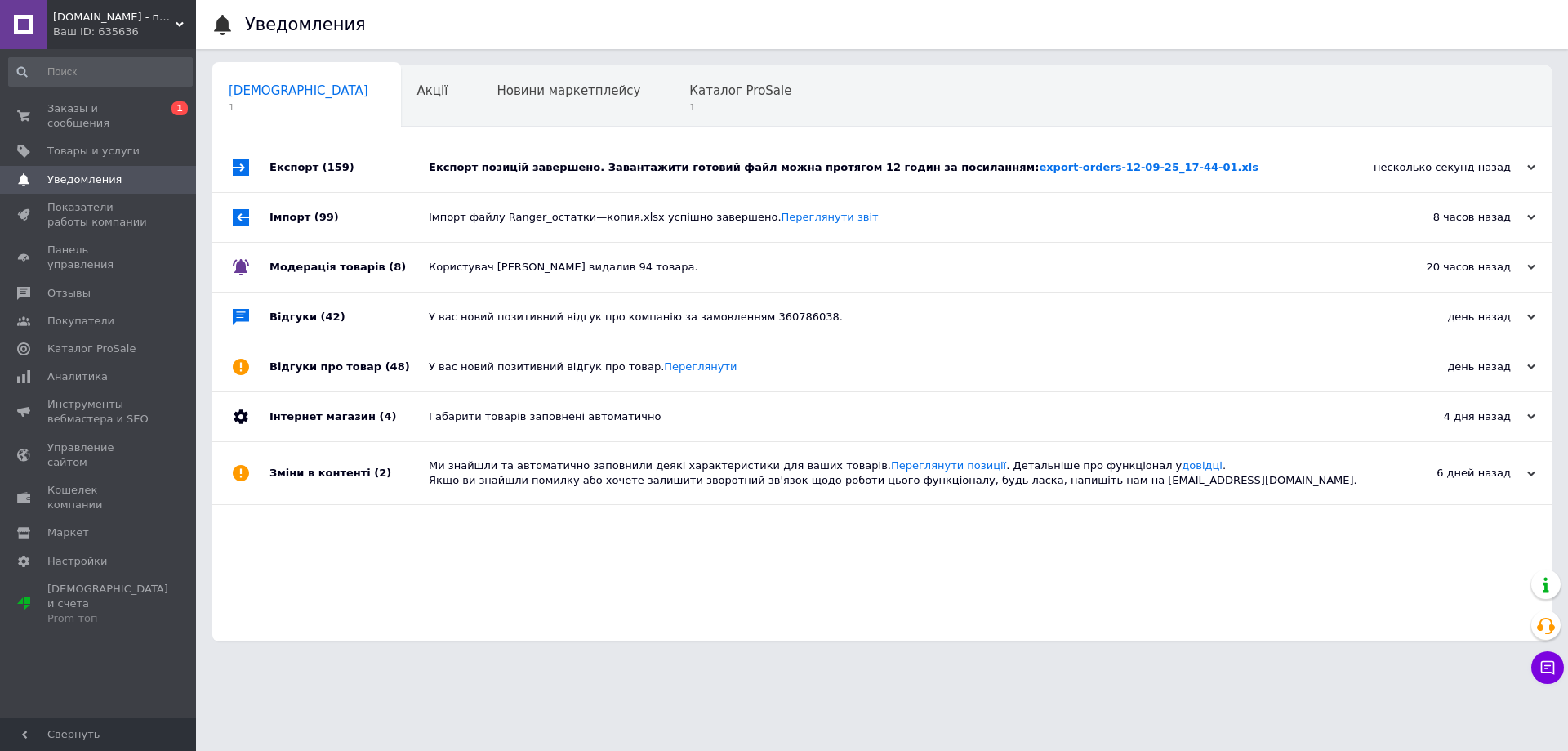
click at [1039, 167] on link "export-orders-12-09-25_17-44-01.xls" at bounding box center [1149, 167] width 220 height 13
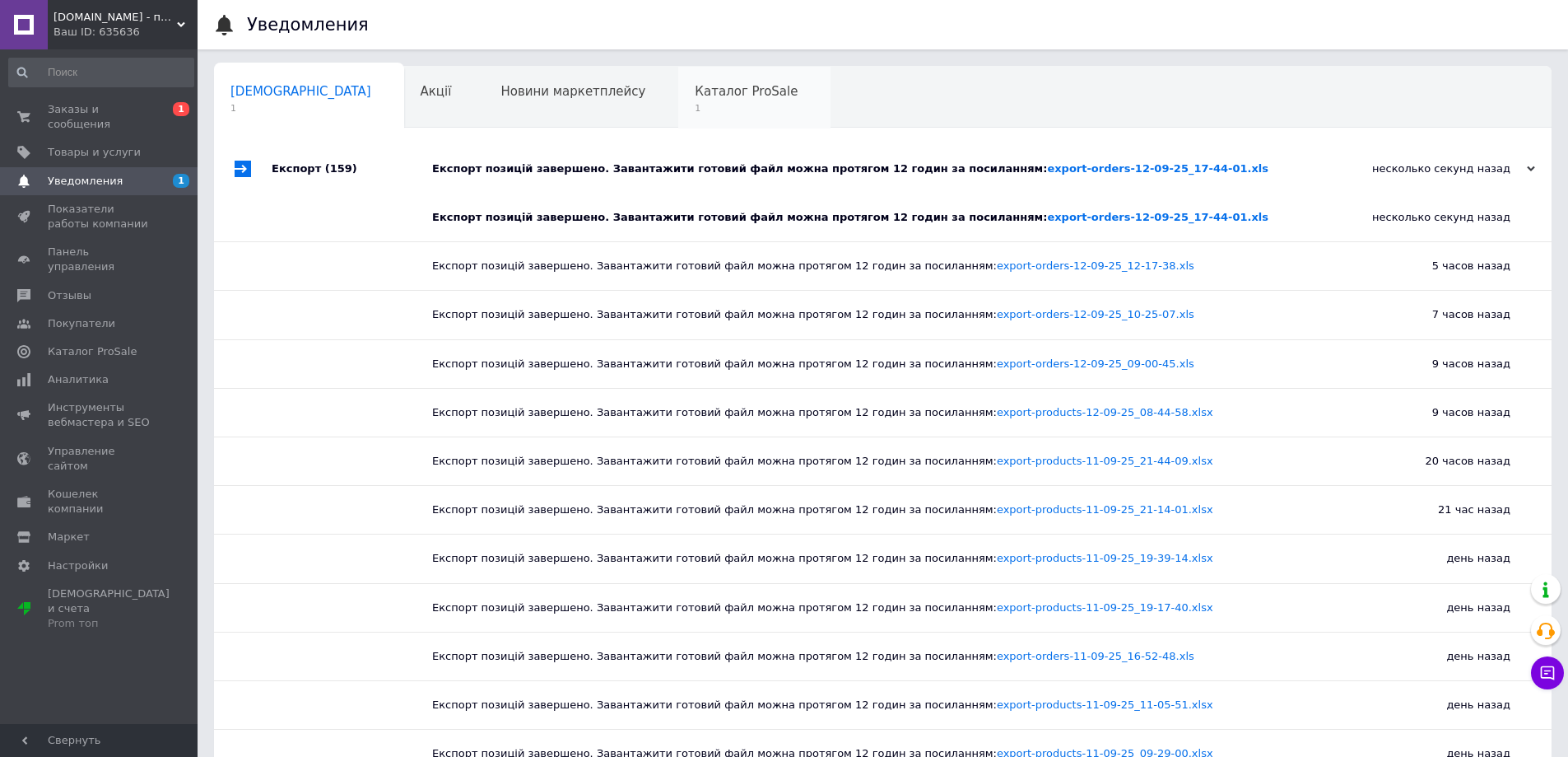
click at [679, 102] on div "Каталог ProSale 1" at bounding box center [755, 97] width 152 height 63
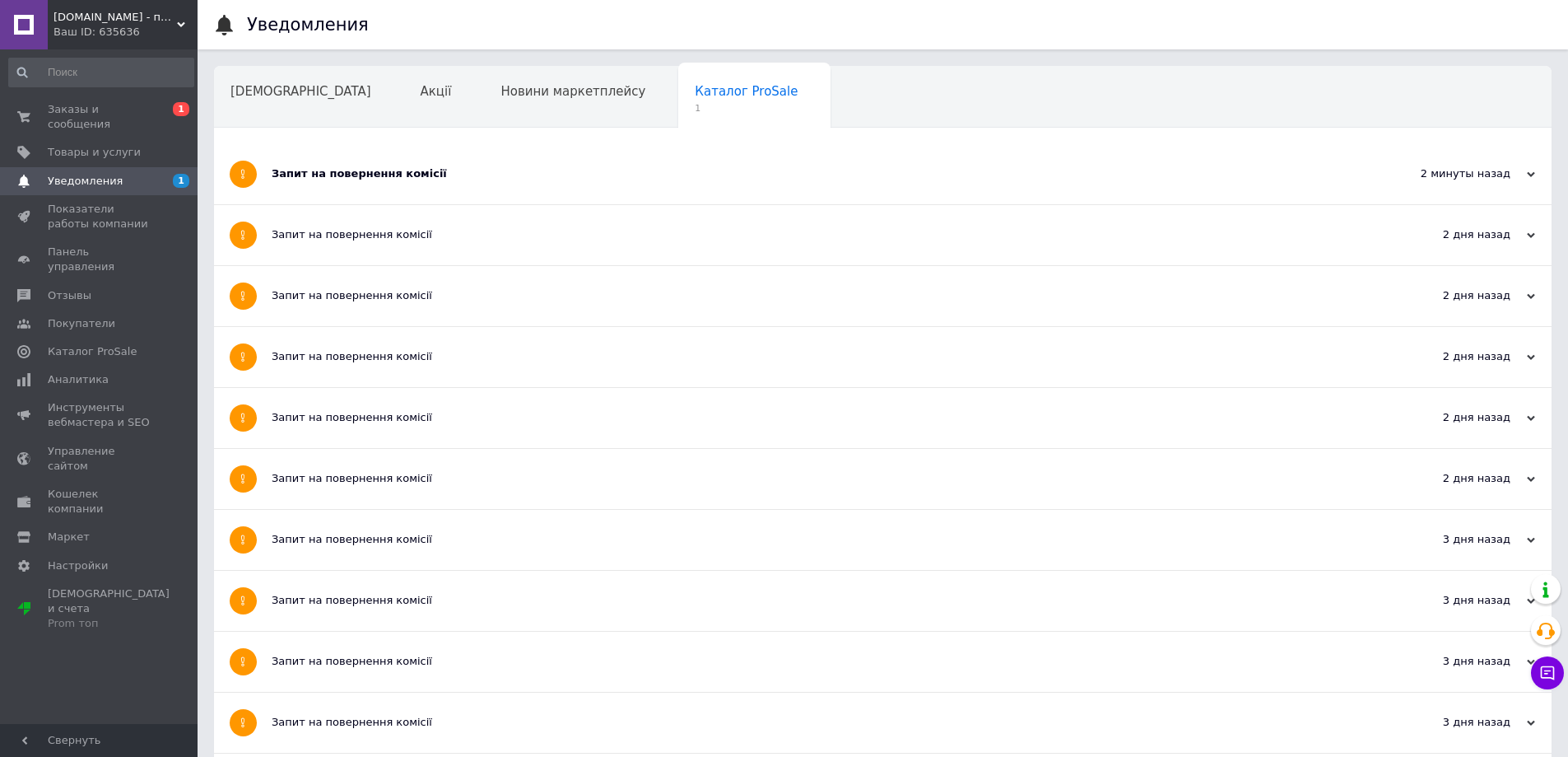
click at [358, 164] on div "Запит на повернення комісії" at bounding box center [820, 174] width 1099 height 60
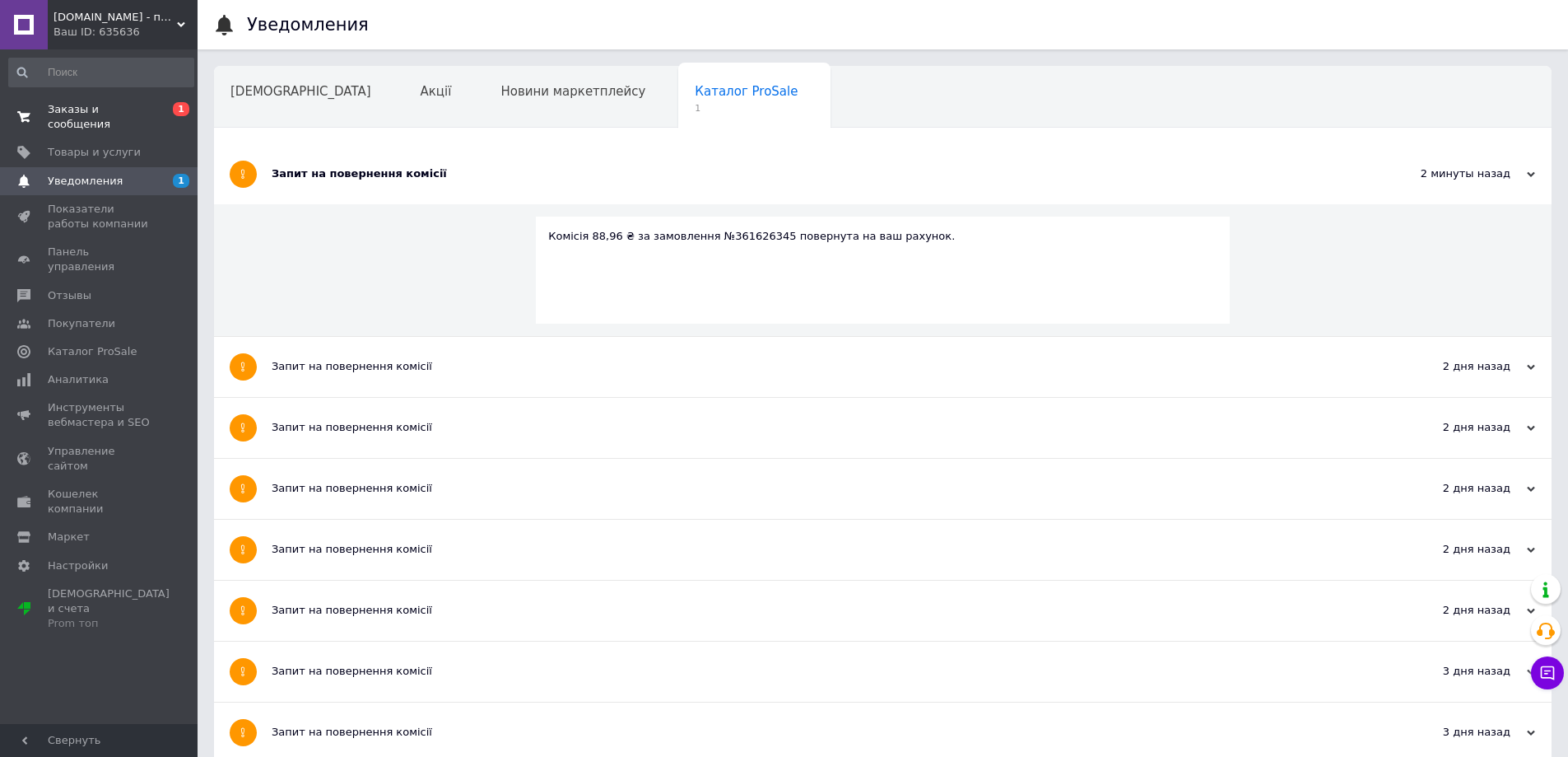
click at [75, 109] on span "Заказы и сообщения" at bounding box center [100, 116] width 104 height 30
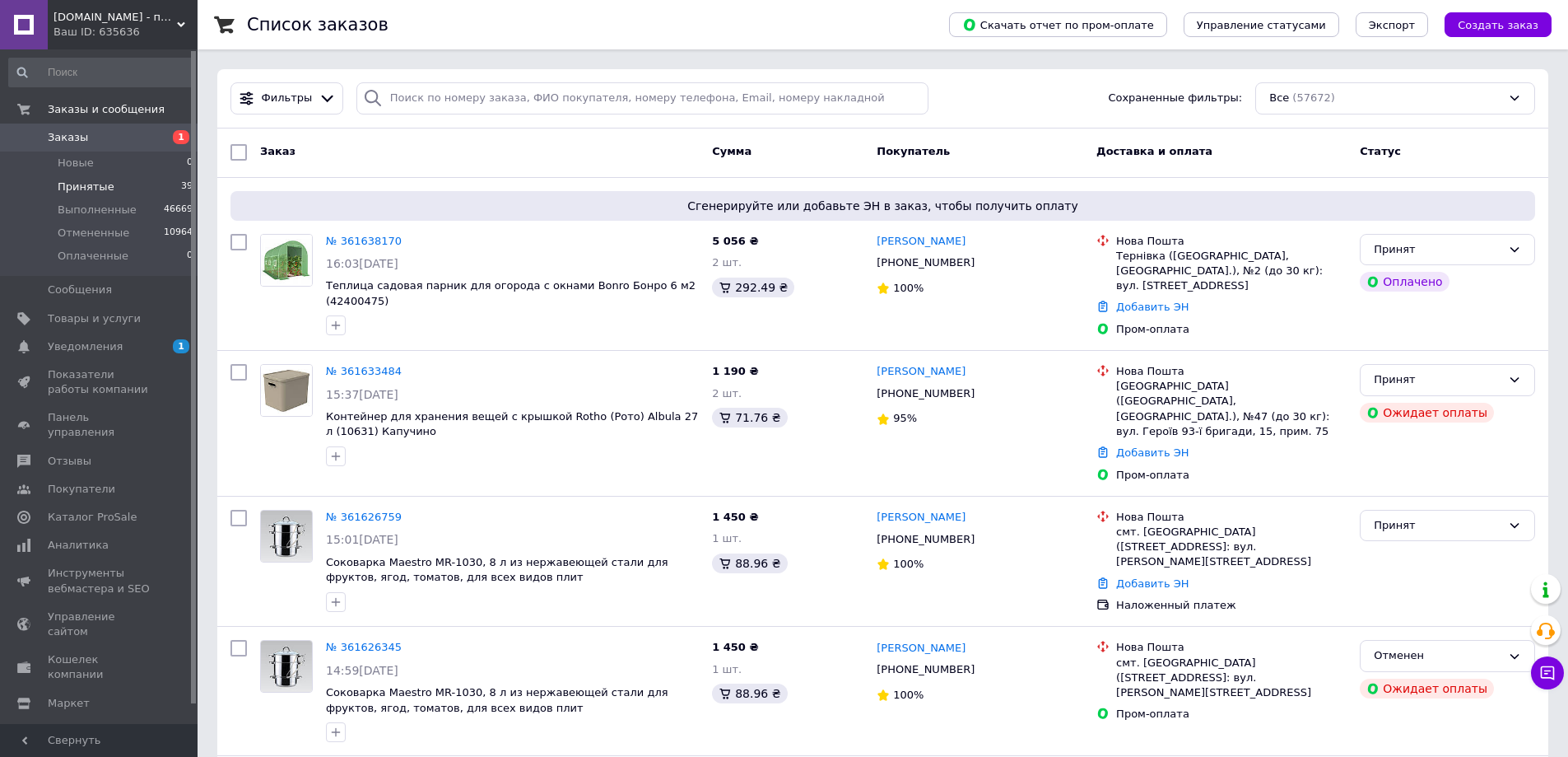
click at [75, 184] on span "Принятые" at bounding box center [86, 187] width 57 height 15
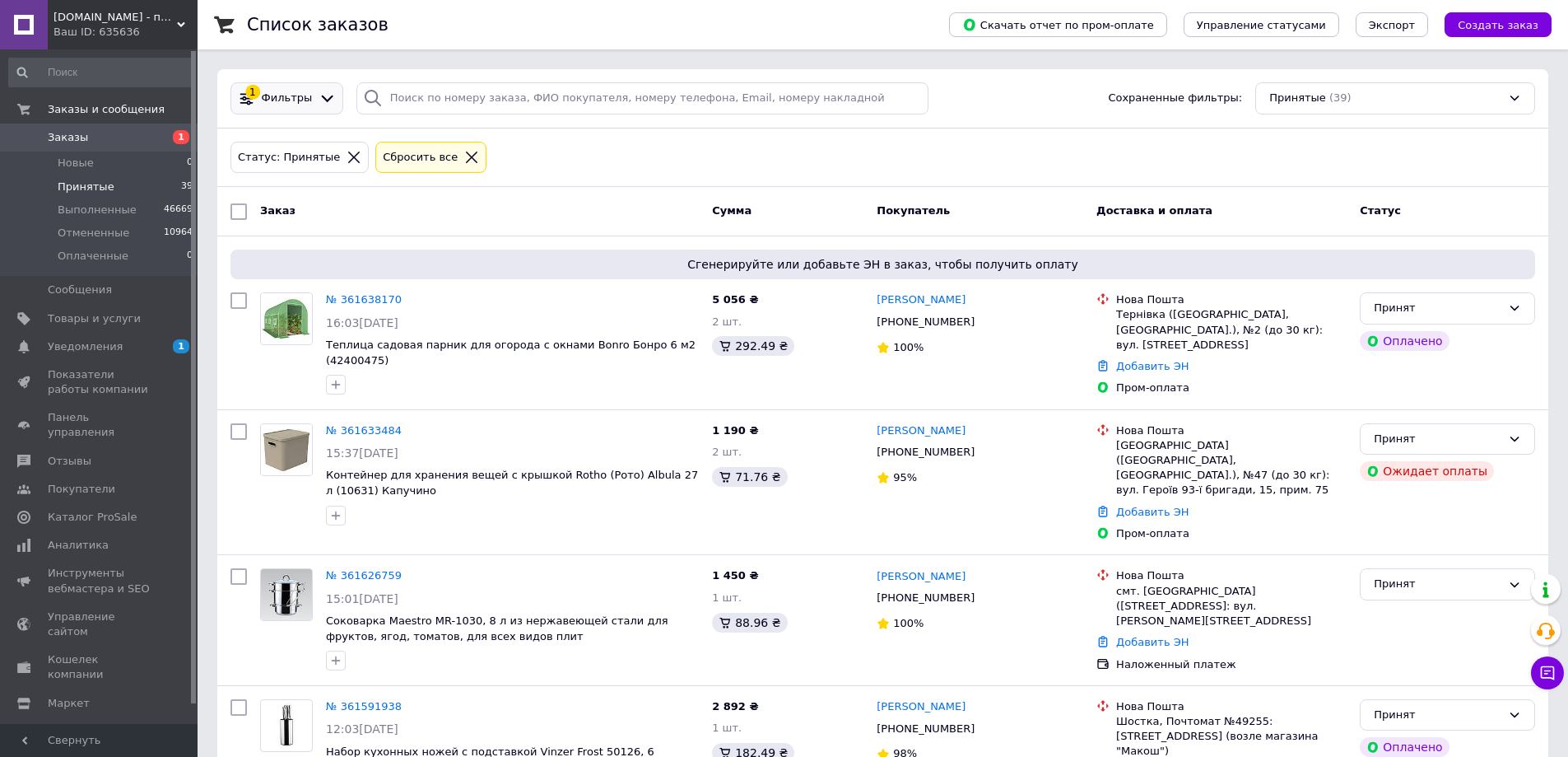
click at [318, 96] on icon at bounding box center [327, 98] width 17 height 17
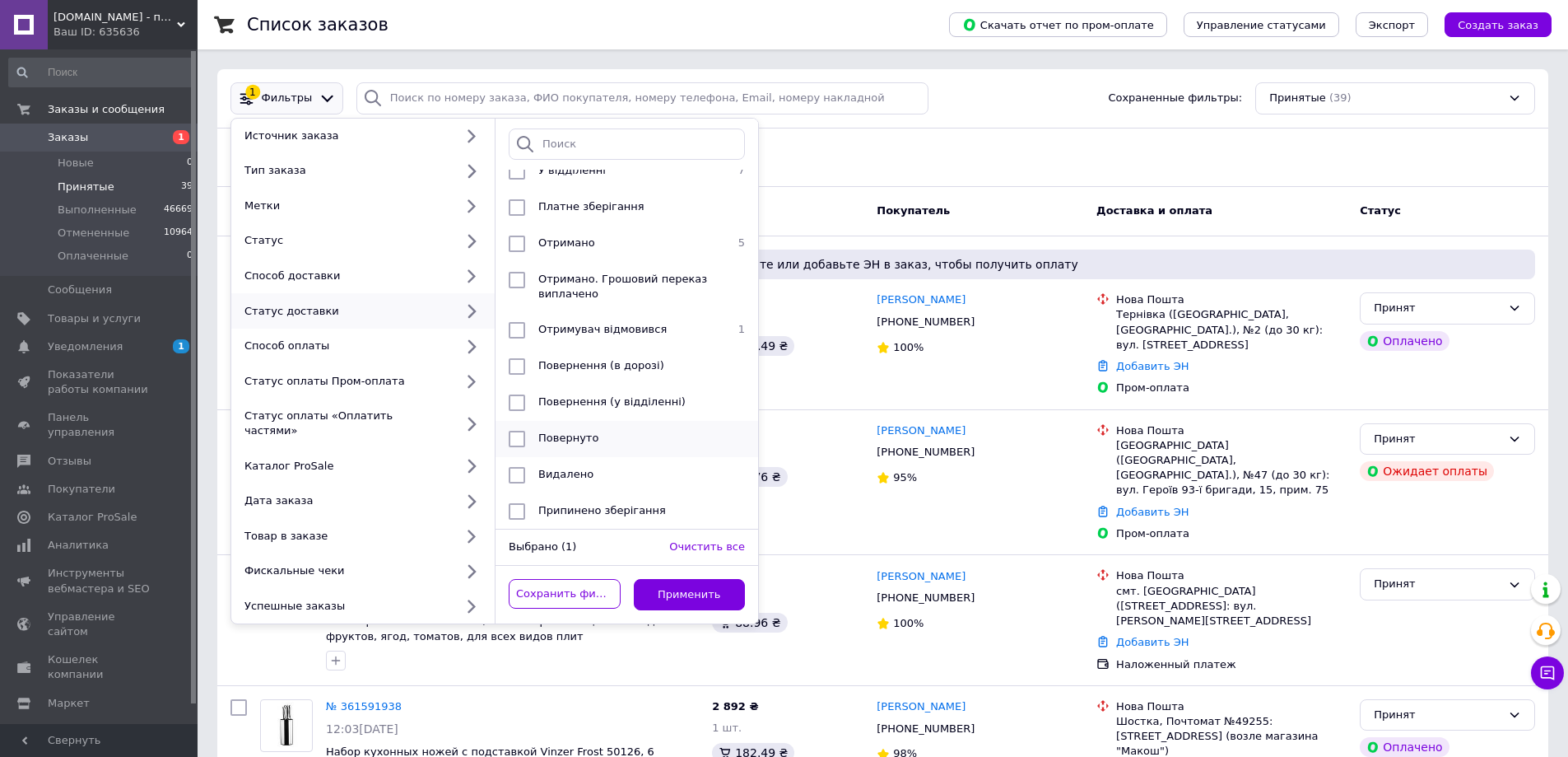
scroll to position [103, 0]
click at [510, 235] on input "checkbox" at bounding box center [517, 243] width 16 height 16
checkbox input "true"
click at [674, 580] on button "Применить" at bounding box center [690, 595] width 112 height 32
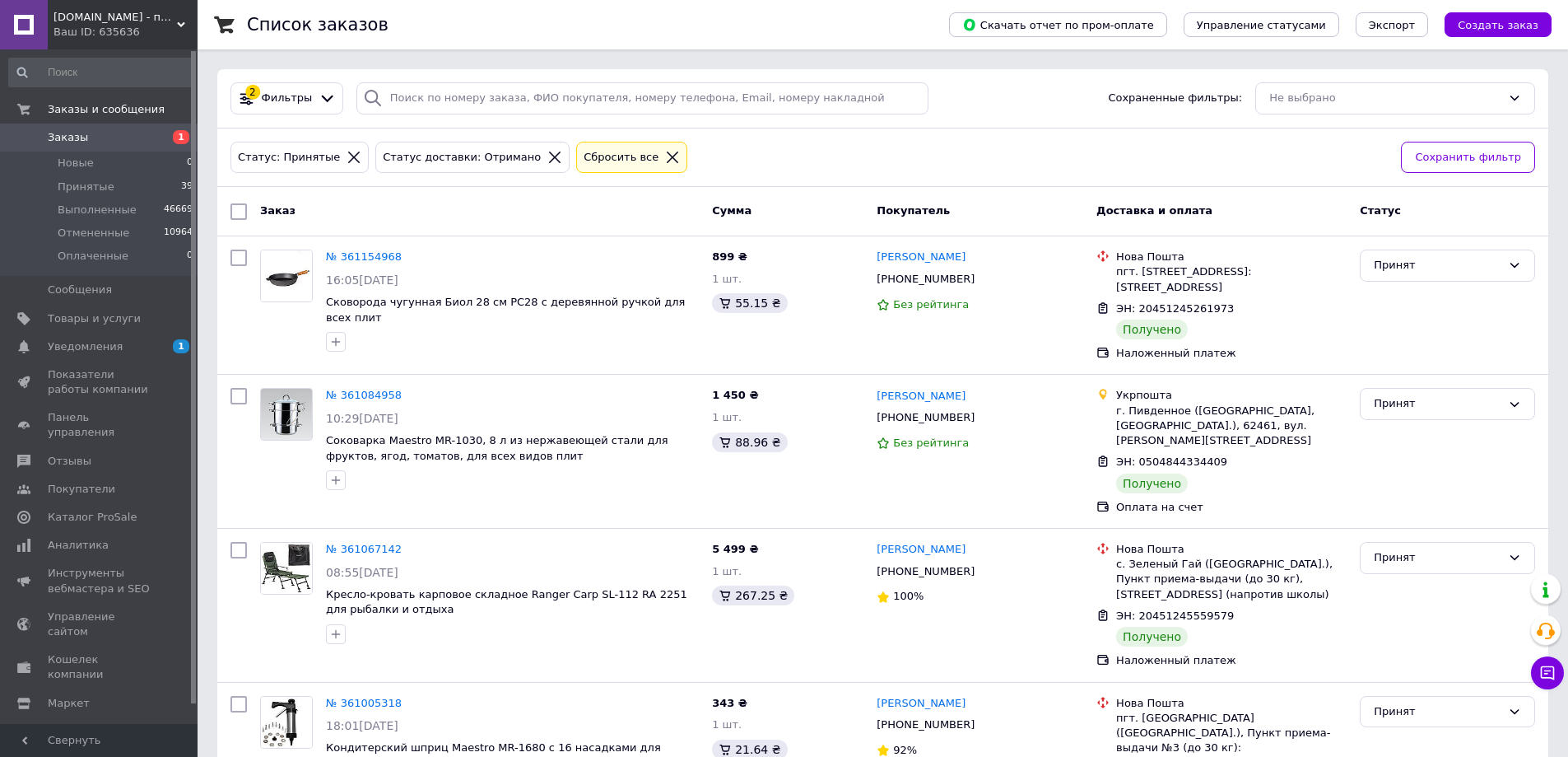
click at [241, 203] on input "checkbox" at bounding box center [239, 211] width 16 height 16
checkbox input "true"
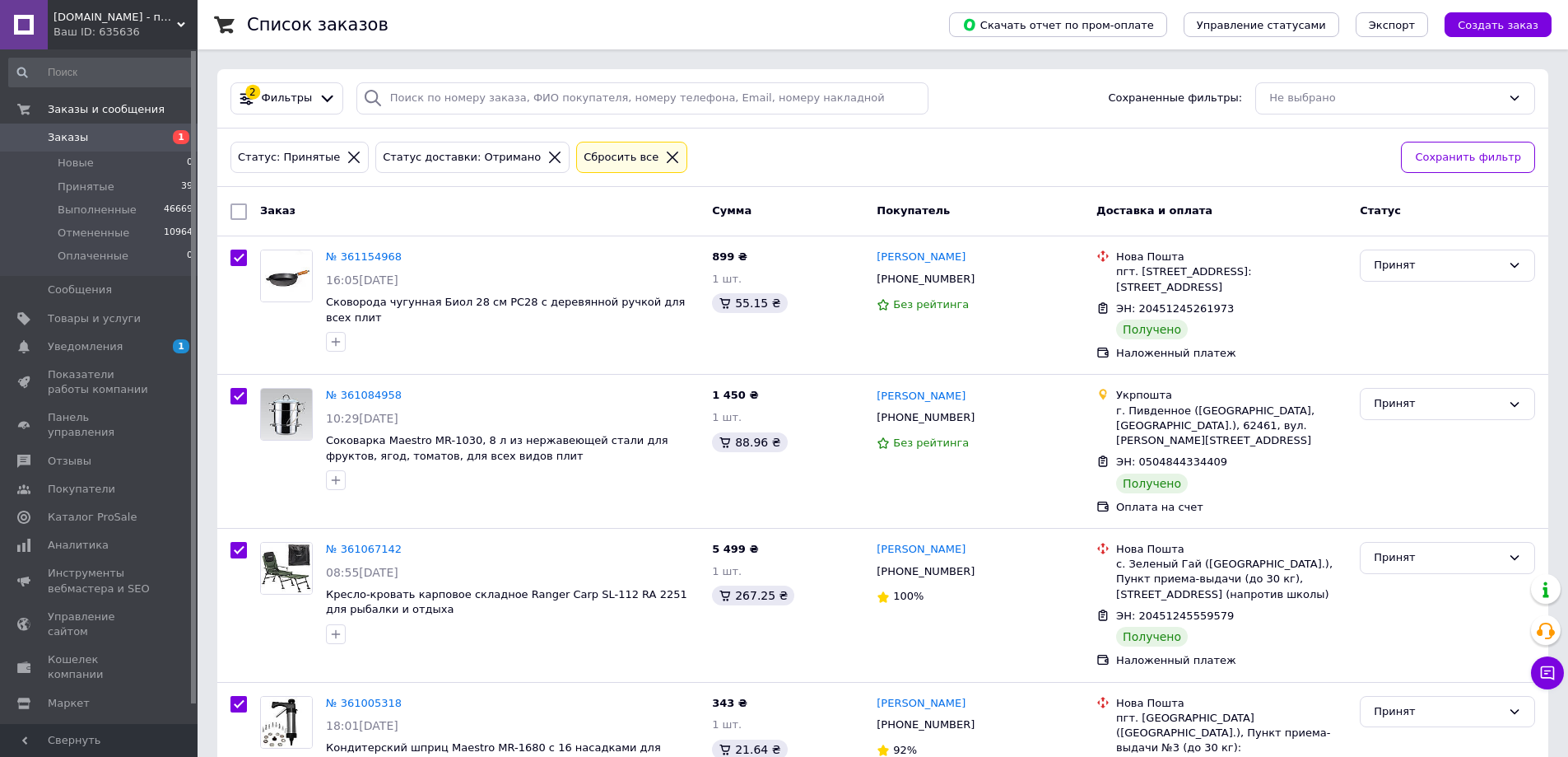
checkbox input "true"
click at [311, 204] on span "Действия для 5 заказов" at bounding box center [328, 211] width 135 height 15
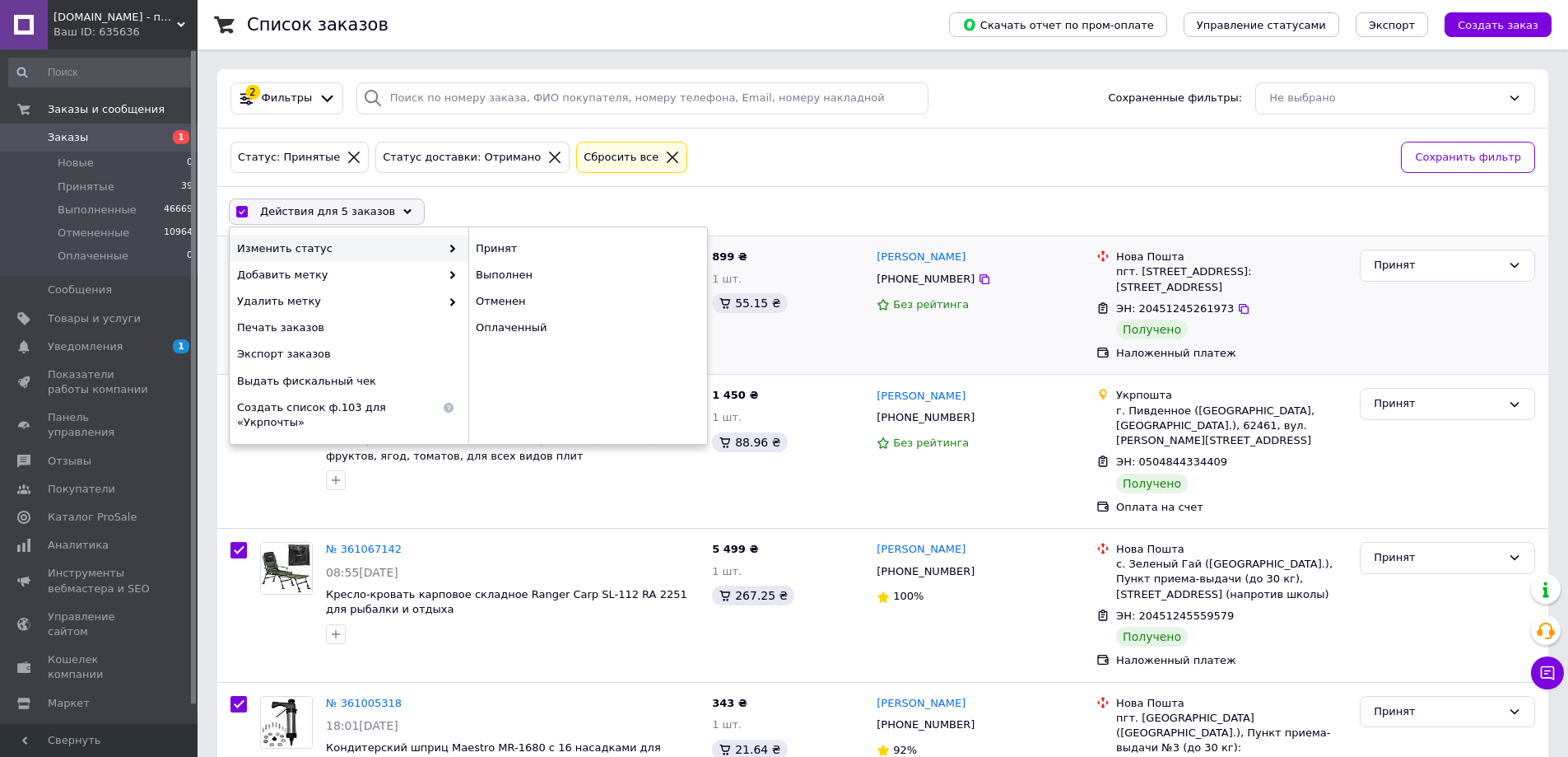
click at [483, 275] on div "Выполнен" at bounding box center [587, 274] width 239 height 26
checkbox input "false"
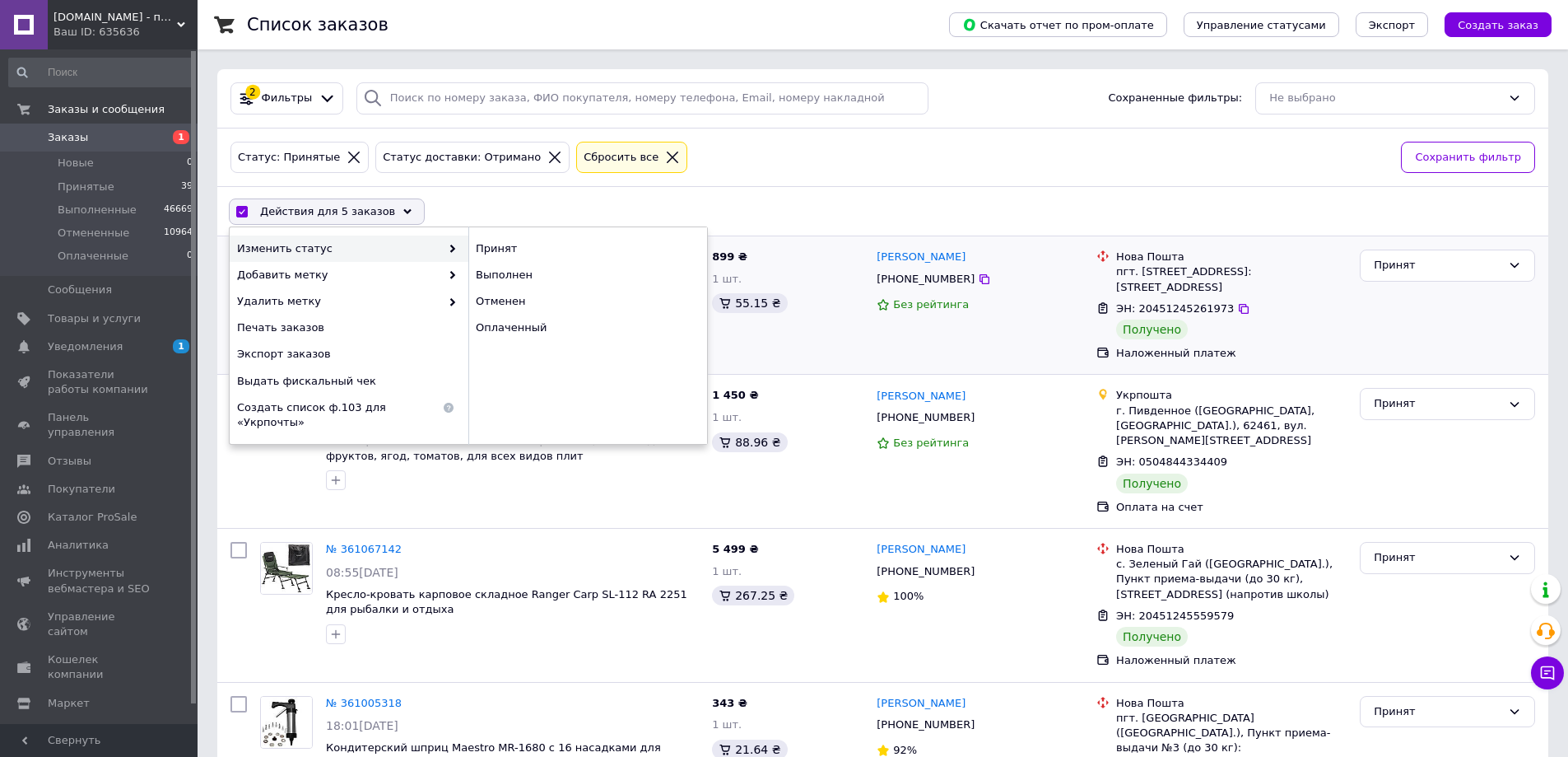
checkbox input "false"
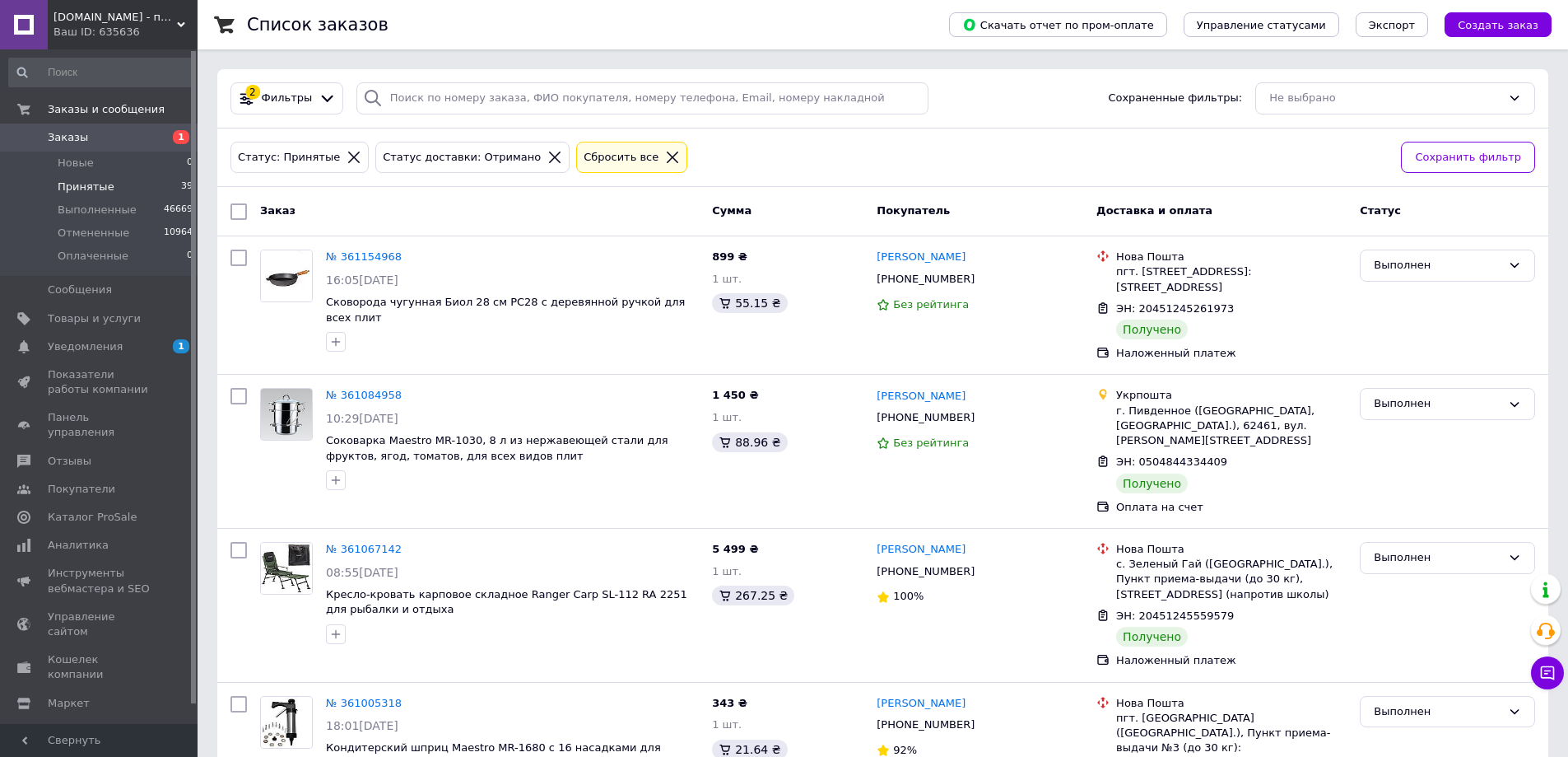
click at [86, 191] on span "Принятые" at bounding box center [86, 187] width 57 height 15
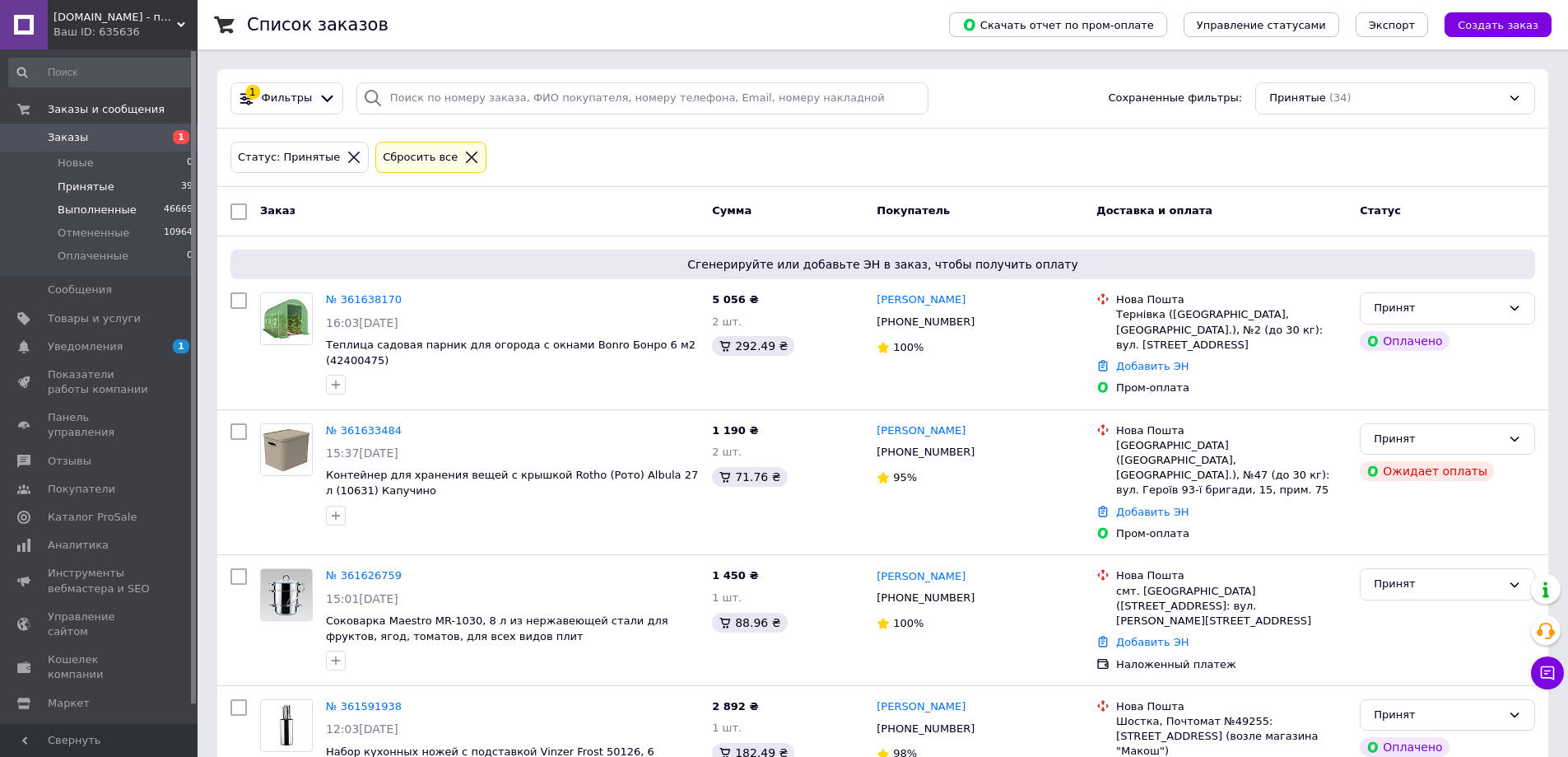
click at [84, 206] on span "Выполненные" at bounding box center [97, 210] width 79 height 15
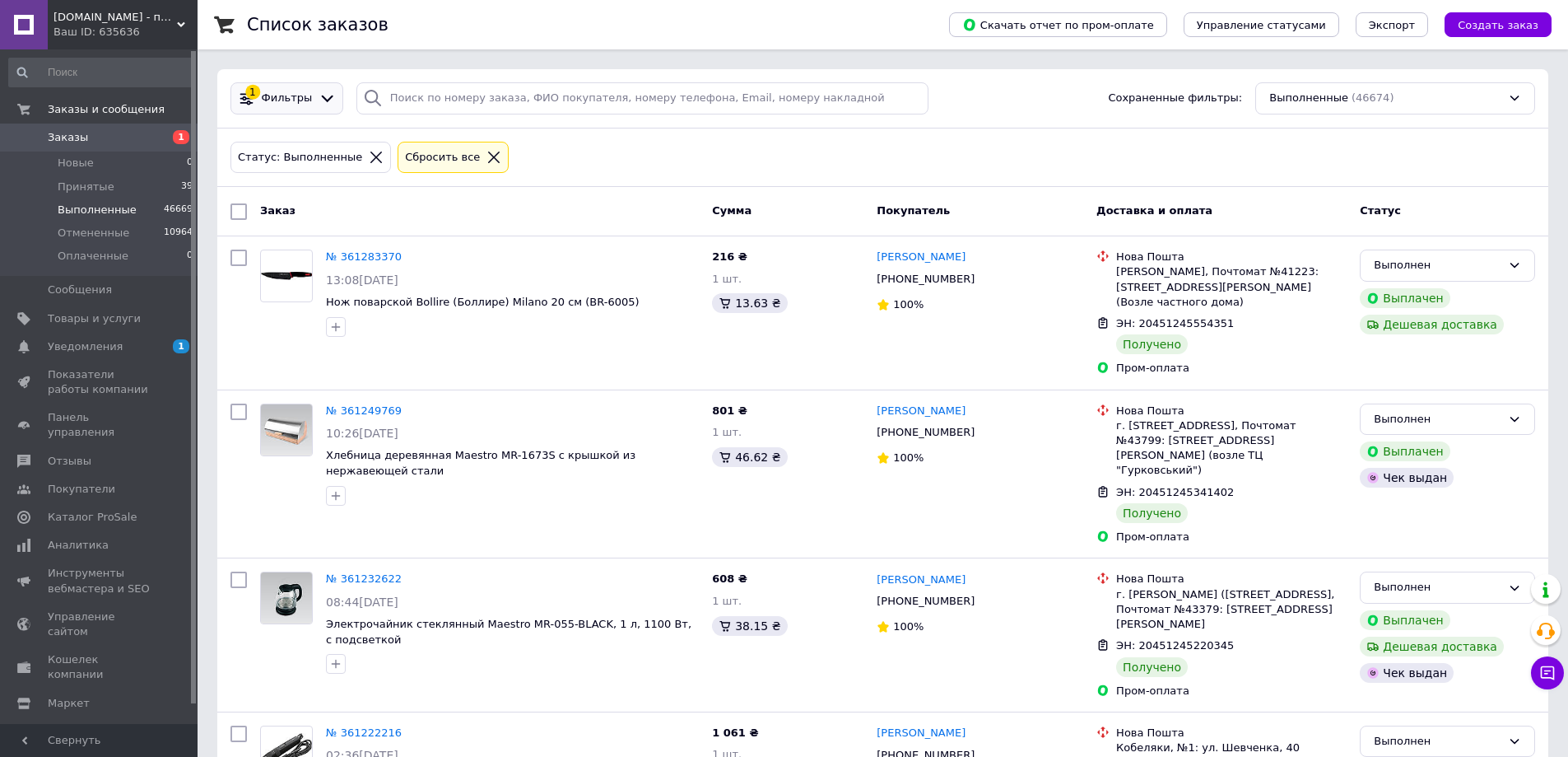
click at [318, 94] on icon at bounding box center [327, 98] width 17 height 17
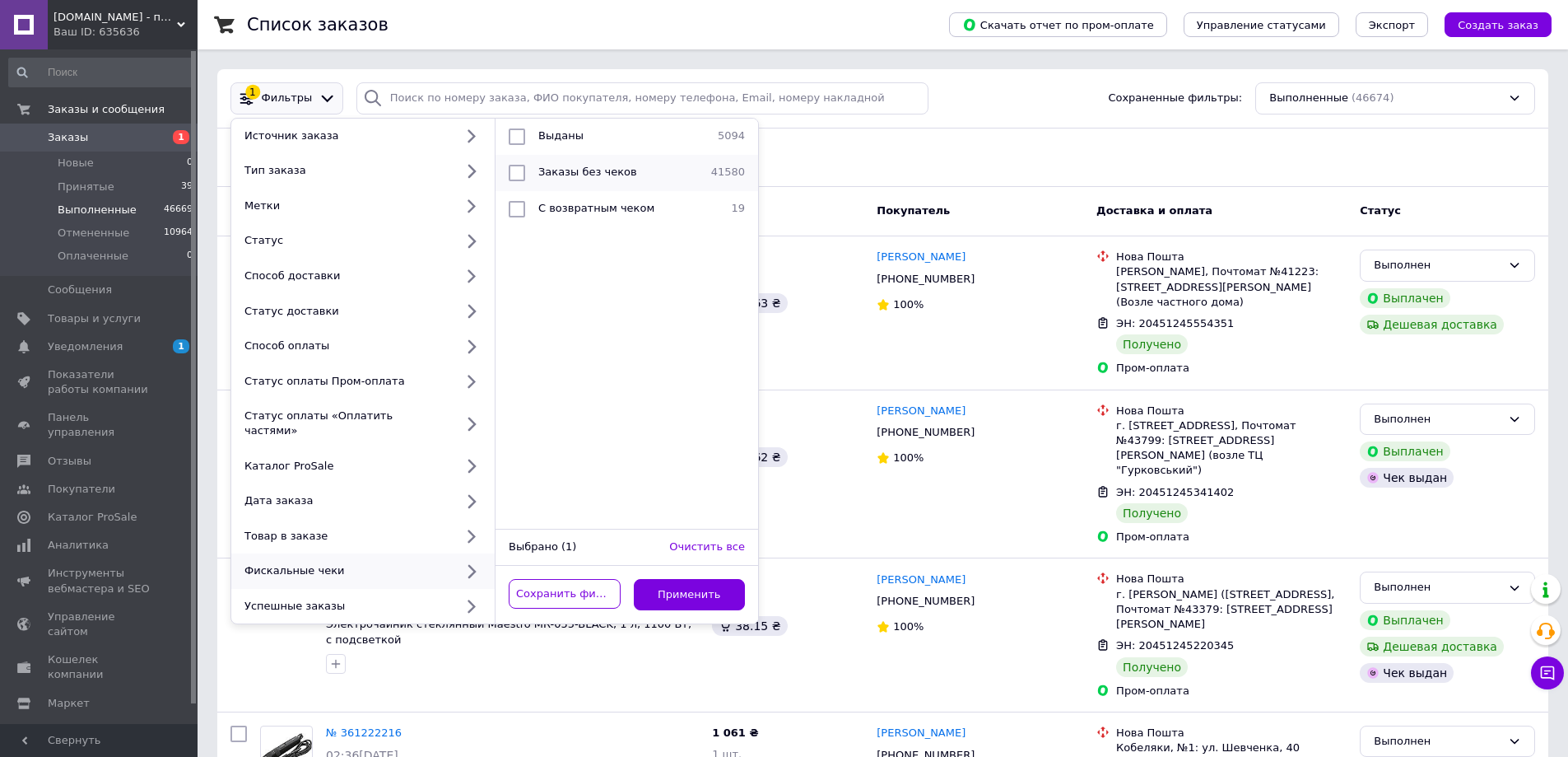
click at [515, 174] on input "checkbox" at bounding box center [517, 172] width 16 height 16
checkbox input "true"
click at [708, 582] on button "Применить" at bounding box center [690, 595] width 112 height 32
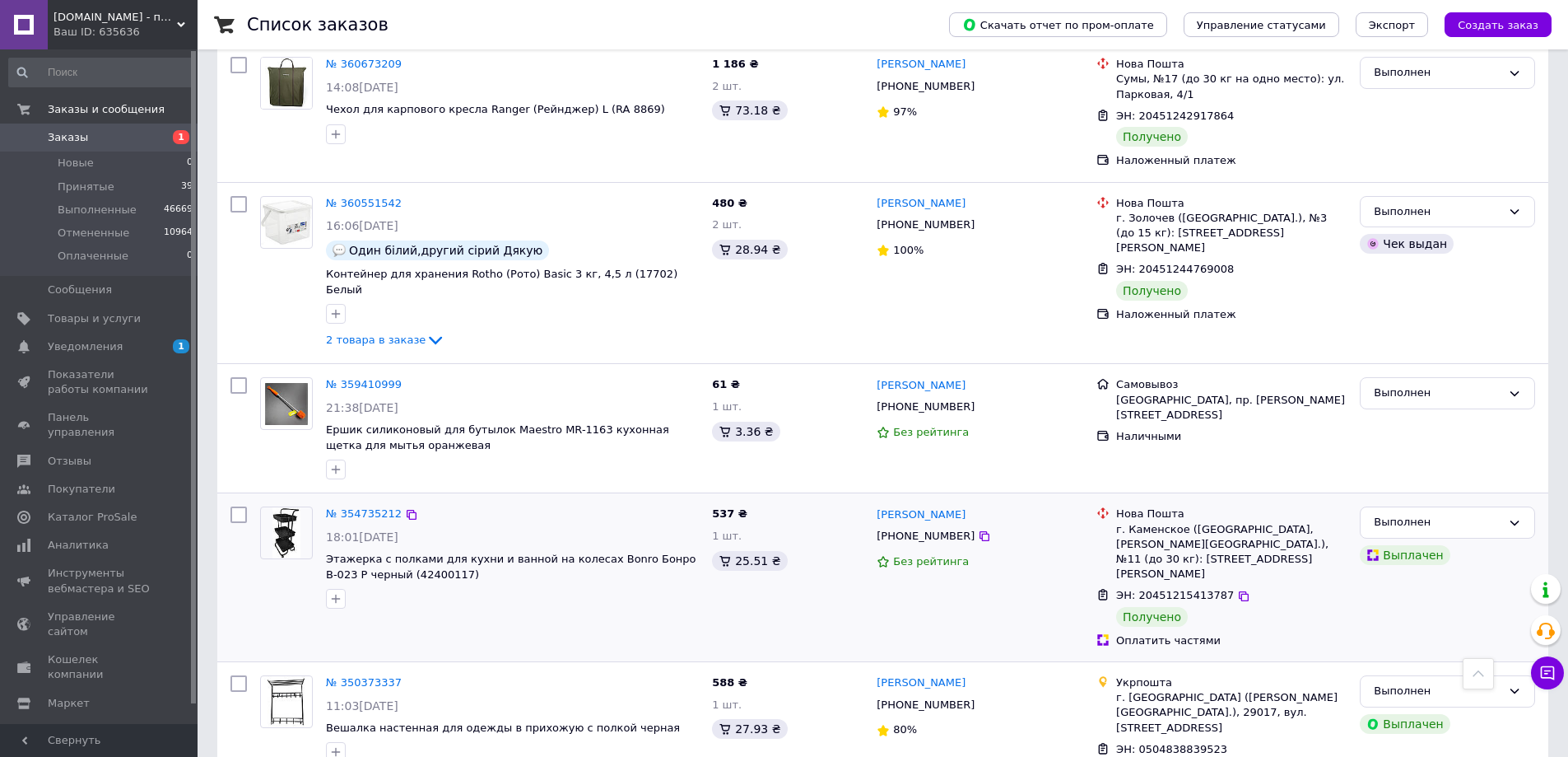
scroll to position [906, 0]
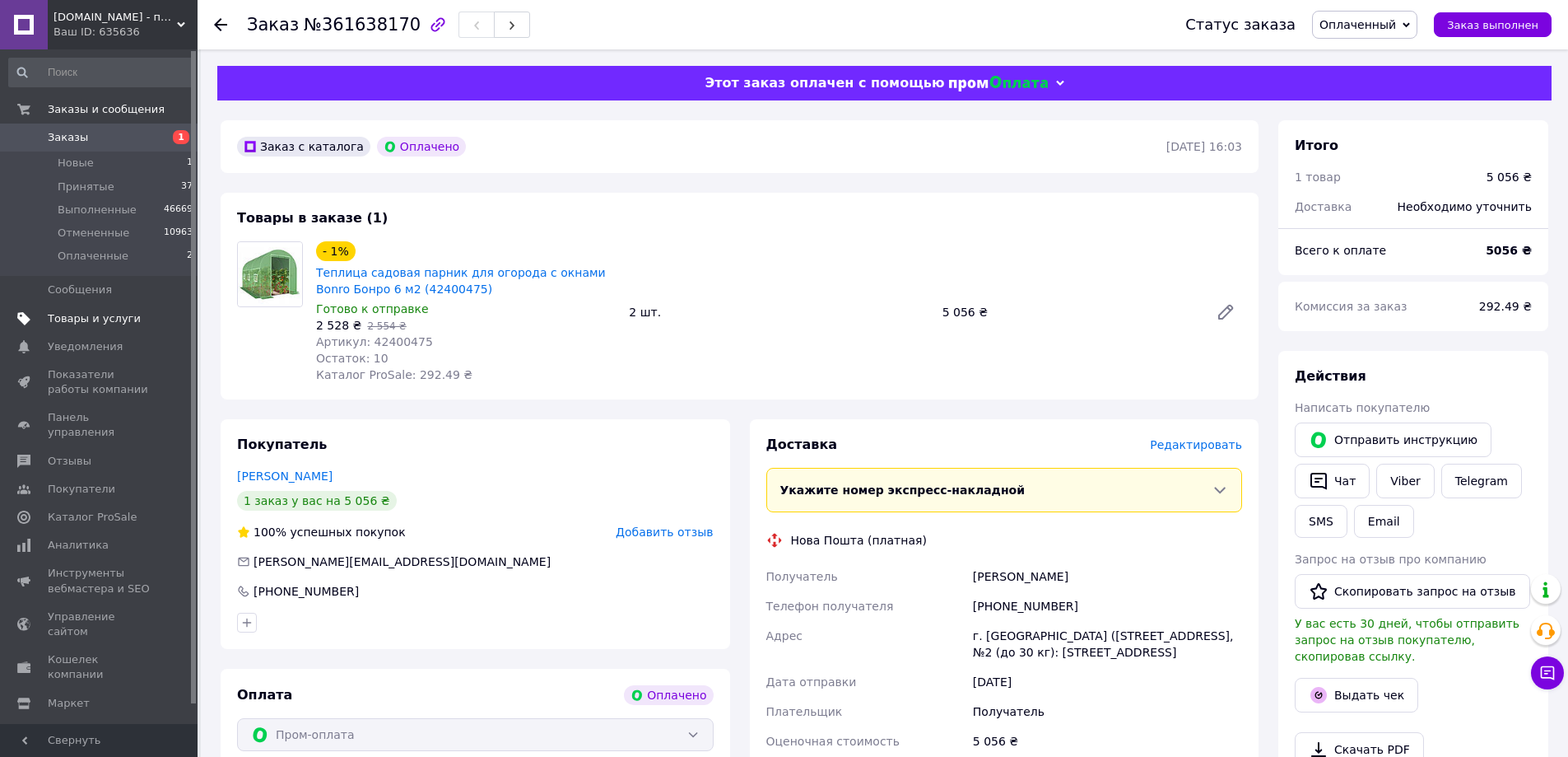
click at [88, 321] on span "Товары и услуги" at bounding box center [94, 319] width 93 height 15
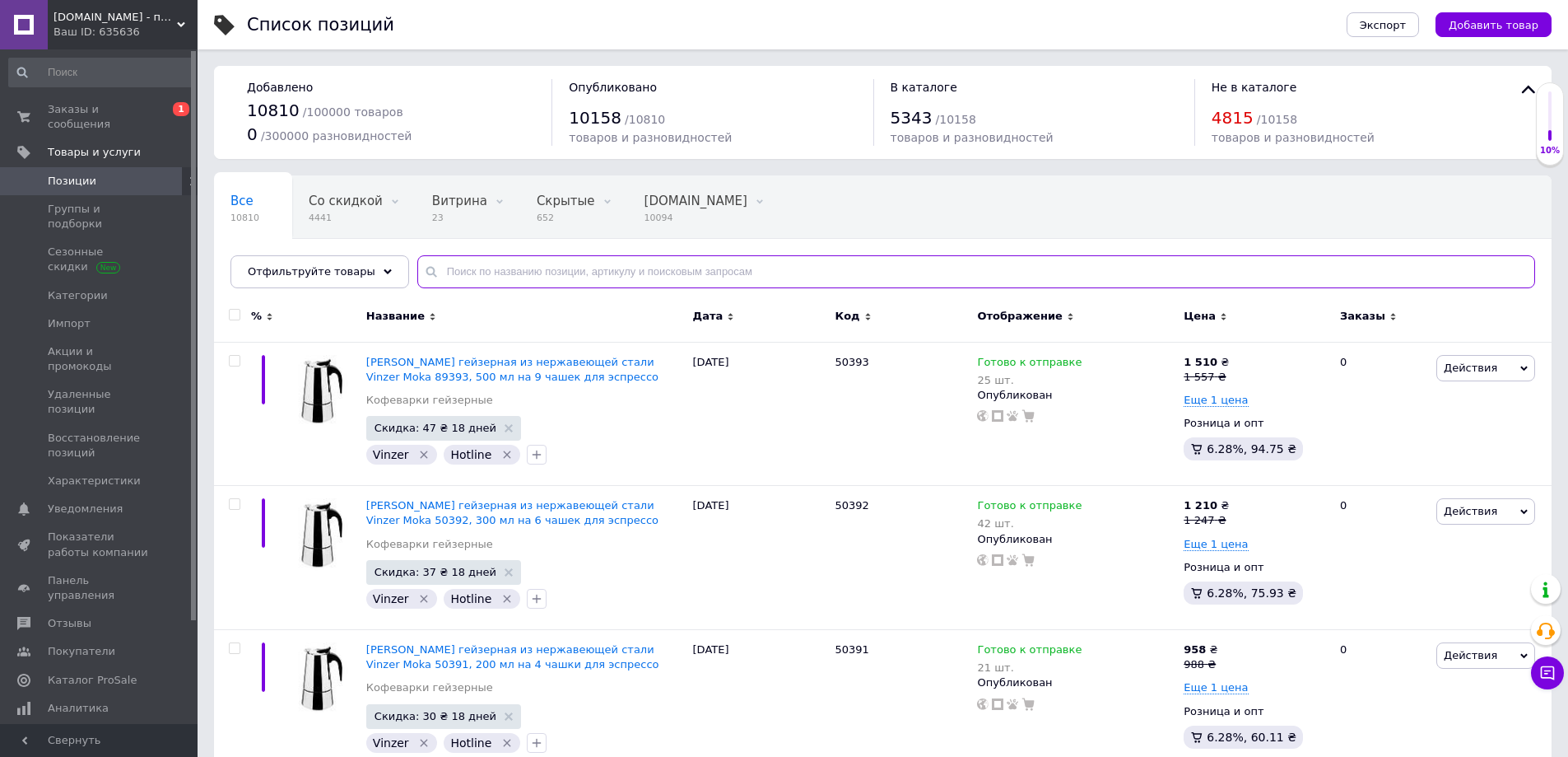
click at [502, 271] on input "text" at bounding box center [976, 271] width 1118 height 33
paste input "CT-005"
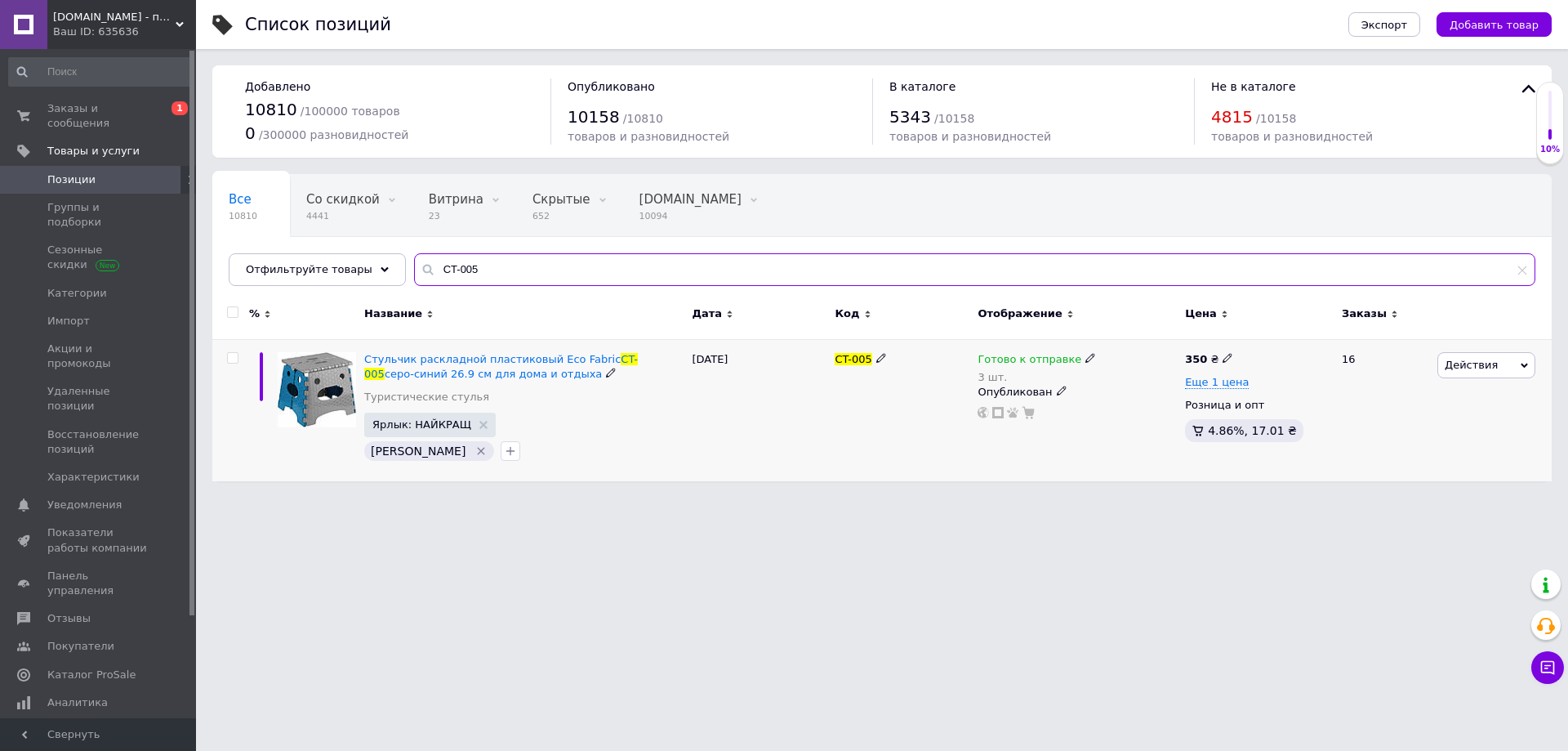
type input "CT-005"
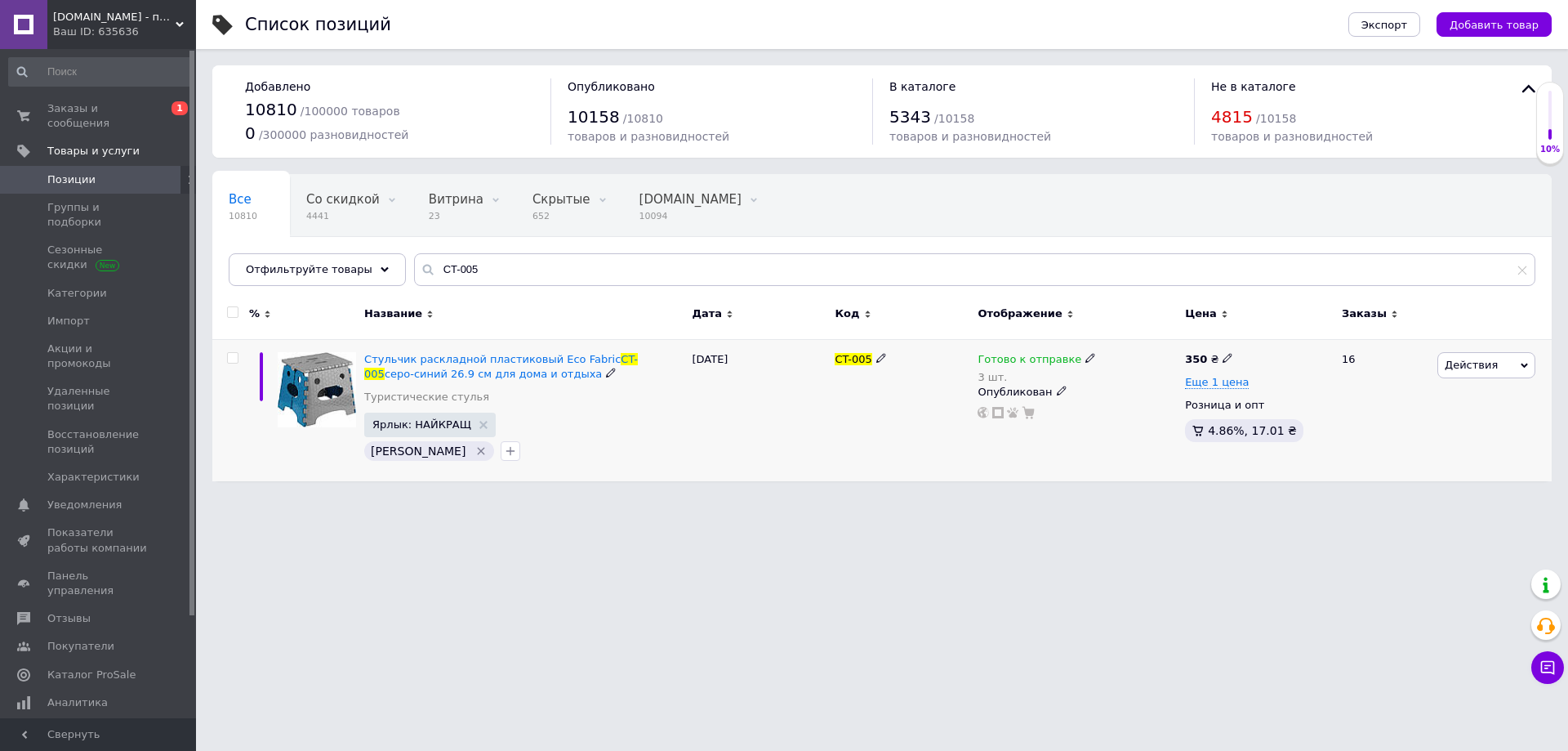
click at [1086, 359] on icon at bounding box center [1090, 357] width 10 height 10
click at [946, 426] on div "CT-005" at bounding box center [902, 410] width 143 height 142
click at [1057, 392] on icon at bounding box center [1061, 390] width 10 height 10
click at [1047, 427] on li "Скрытый" at bounding box center [1074, 422] width 205 height 23
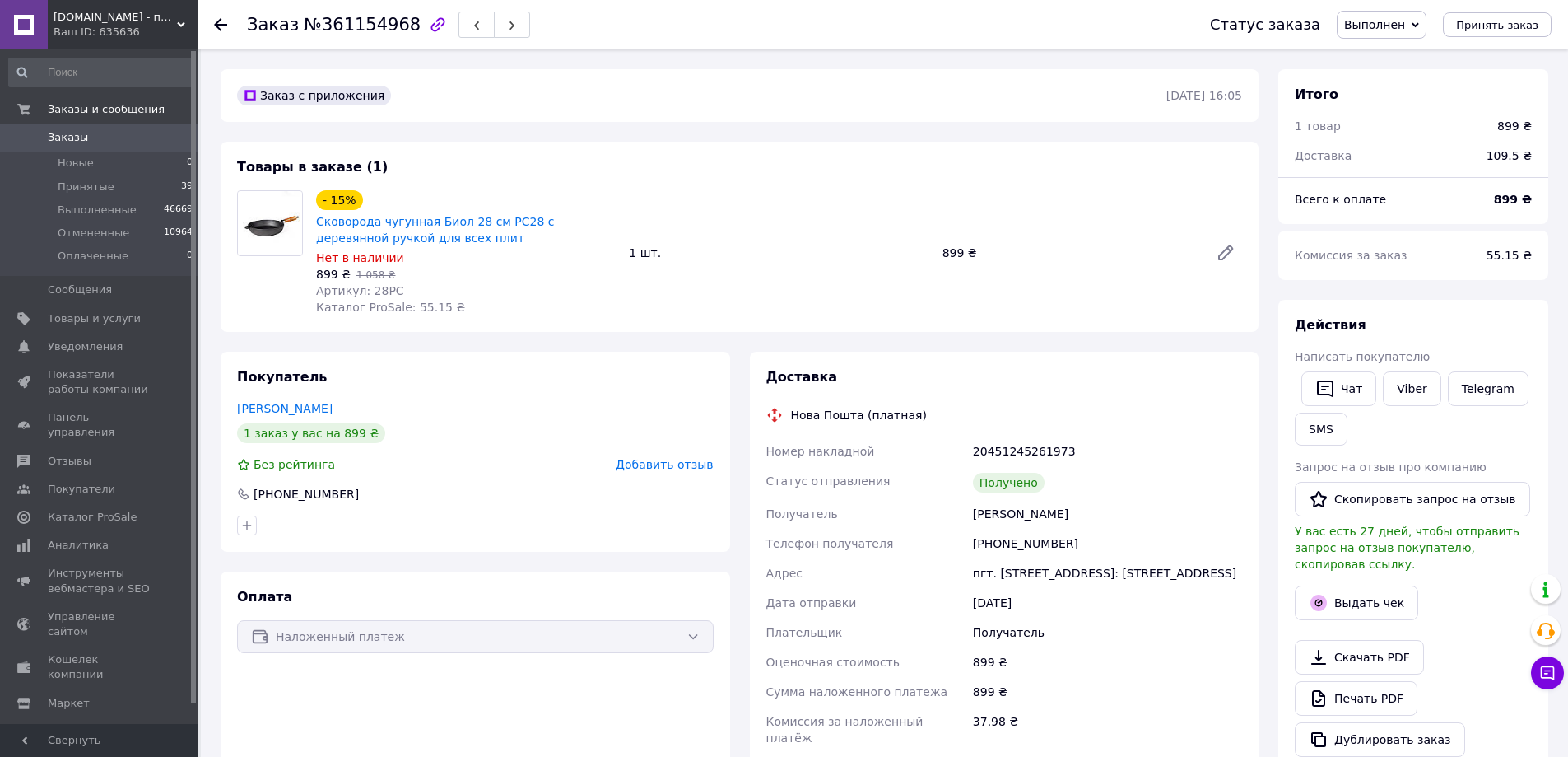
click at [660, 462] on span "Добавить отзыв" at bounding box center [664, 464] width 97 height 14
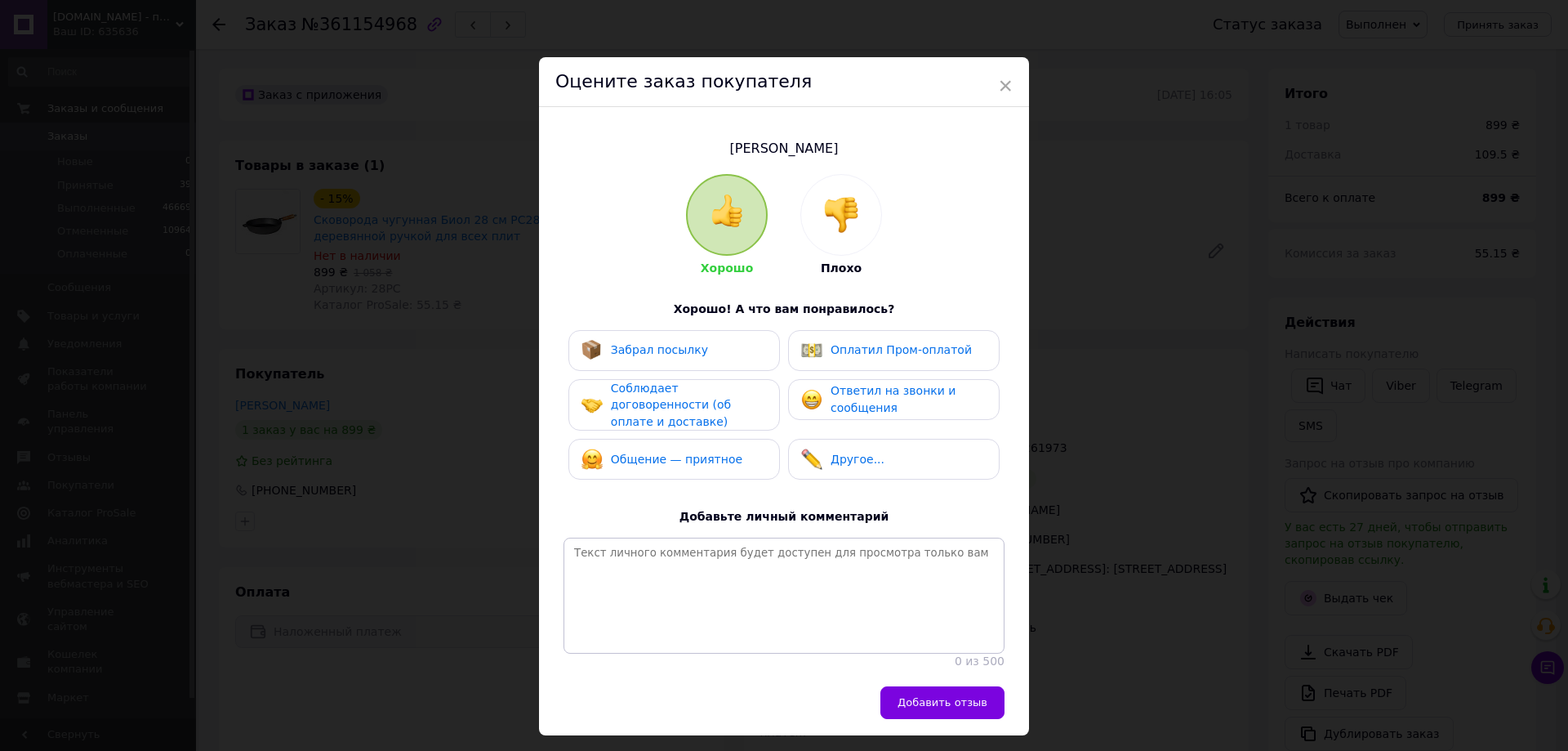
click at [680, 348] on span "Забрал посылку" at bounding box center [660, 349] width 97 height 14
click at [697, 394] on span "Соблюдает договоренности (об оплате и доставке)" at bounding box center [671, 405] width 120 height 47
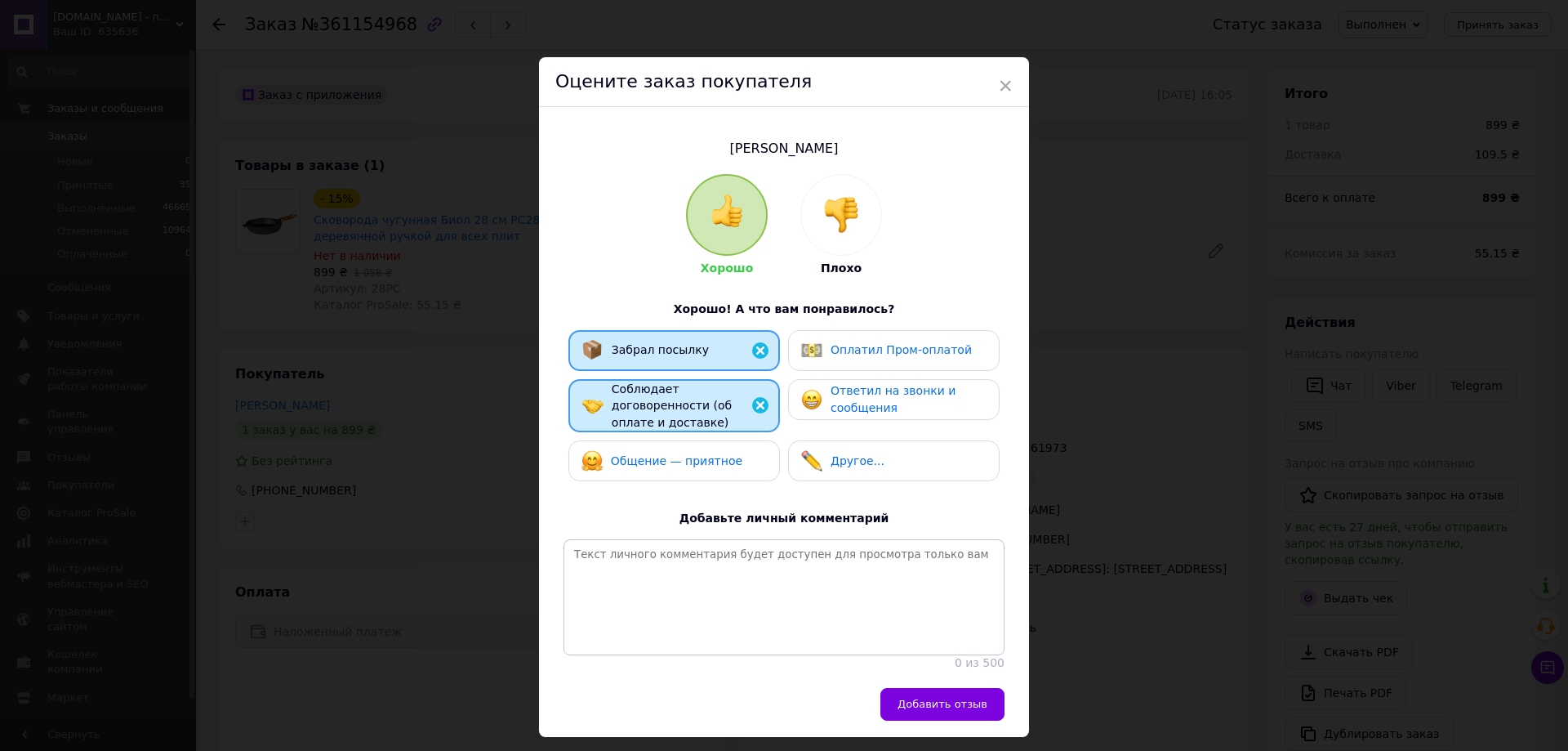
drag, startPoint x: 699, startPoint y: 424, endPoint x: 731, endPoint y: 420, distance: 32.2
click at [699, 425] on div "Забрал посылку Оплатил Пром-оплатой Соблюдает договоренности (об оплате и доста…" at bounding box center [784, 411] width 441 height 160
click at [855, 384] on span "Ответил на звонки и сообщения" at bounding box center [893, 399] width 125 height 31
drag, startPoint x: 695, startPoint y: 436, endPoint x: 878, endPoint y: 629, distance: 266.0
click at [695, 440] on div "Общение — приятное" at bounding box center [673, 460] width 212 height 41
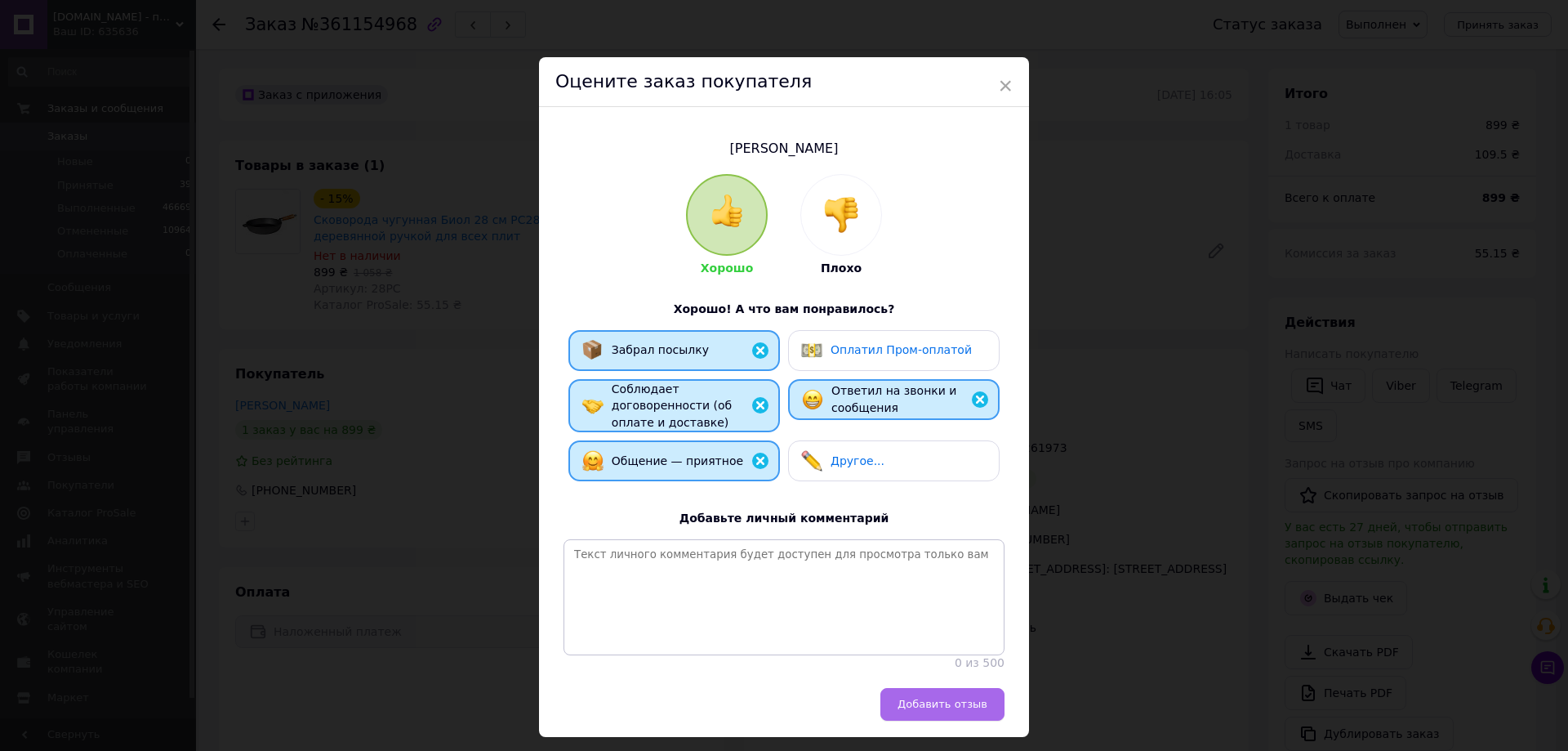
click at [953, 698] on span "Добавить отзыв" at bounding box center [942, 704] width 90 height 13
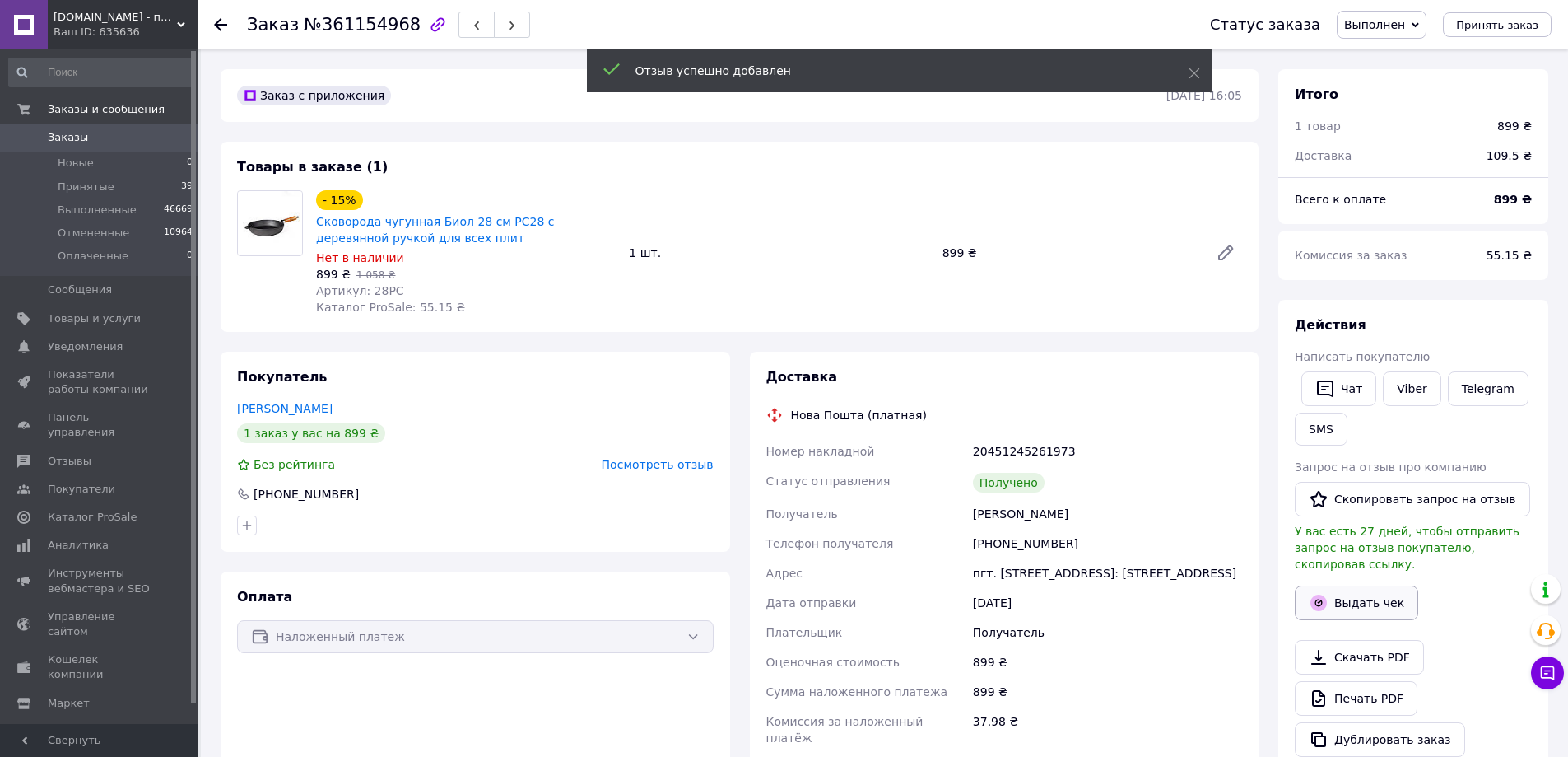
click at [1377, 585] on button "Выдать чек" at bounding box center [1357, 603] width 123 height 34
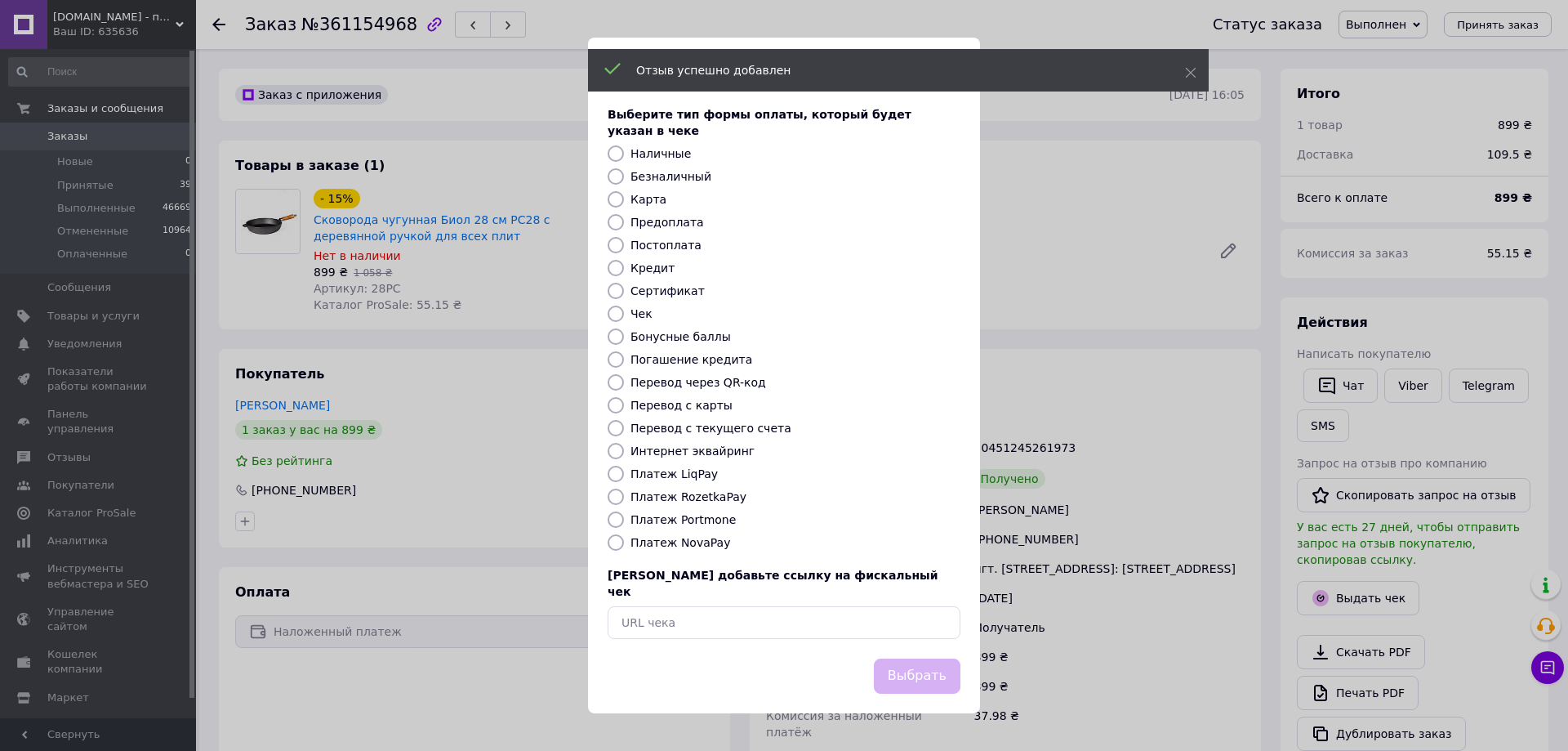
click at [692, 544] on label "Платеж NovaPay" at bounding box center [680, 542] width 100 height 14
click at [624, 544] on input "Платеж NovaPay" at bounding box center [616, 542] width 16 height 16
radio input "true"
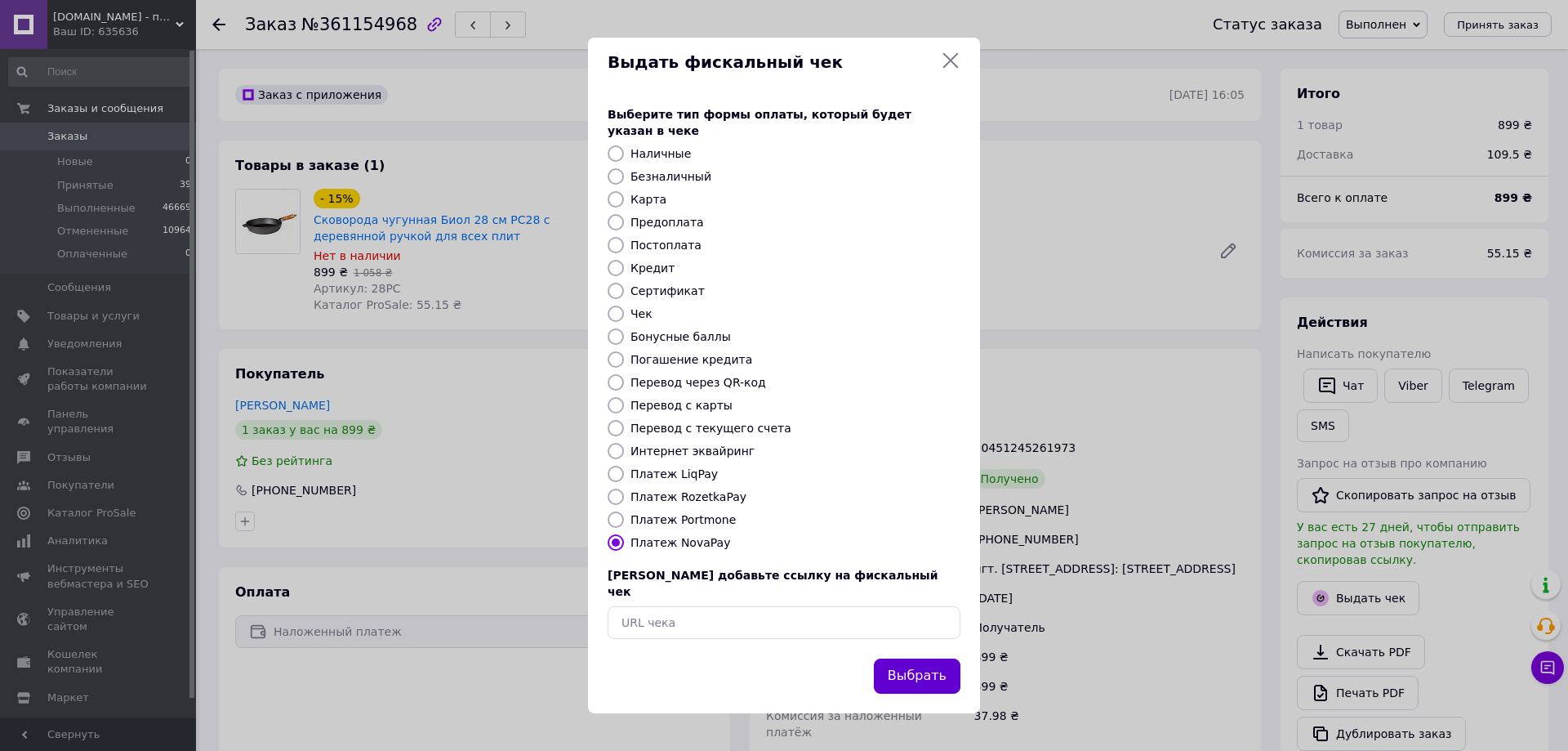
click at [913, 658] on button "Выбрать" at bounding box center [917, 675] width 86 height 35
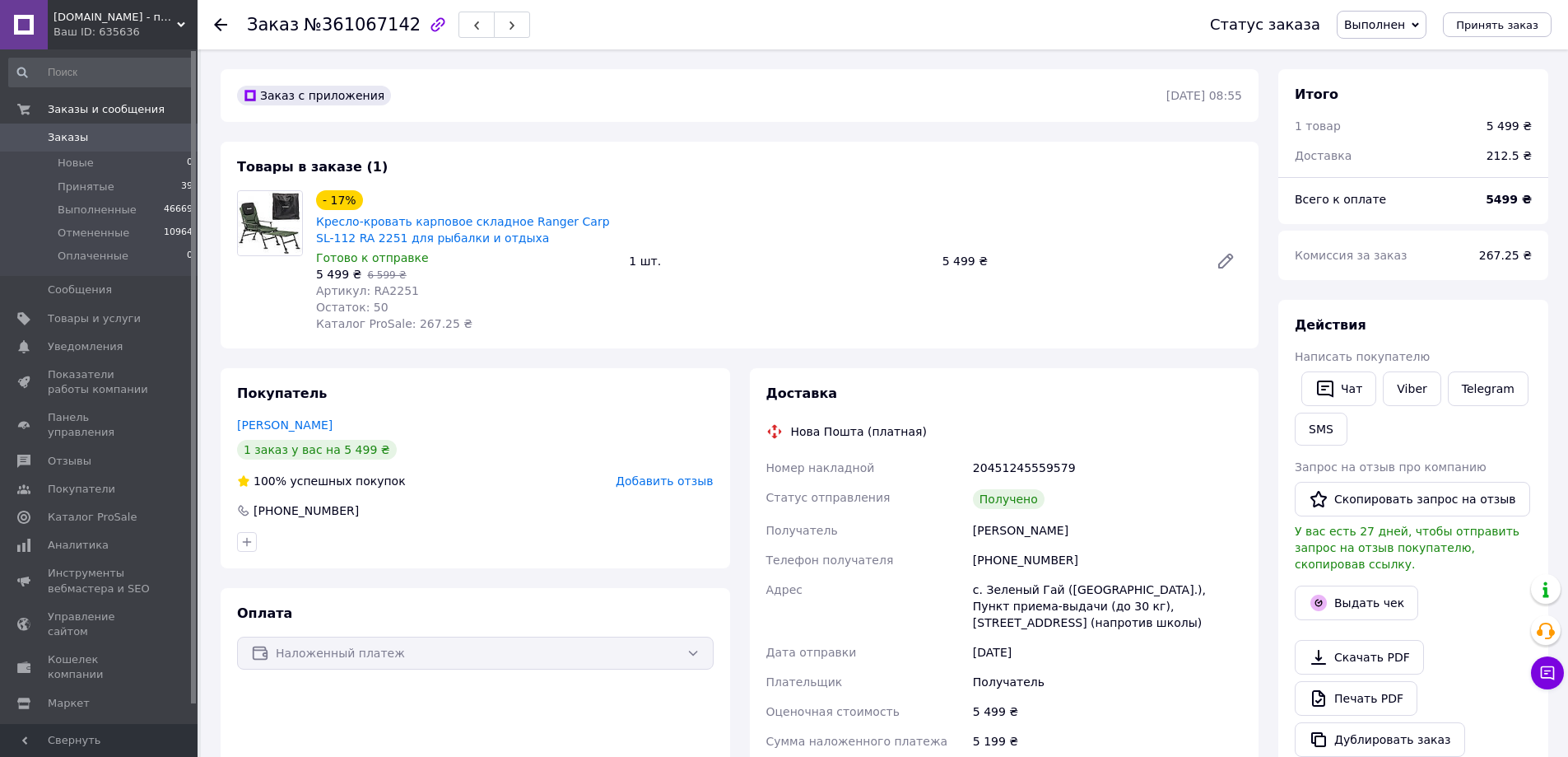
click at [688, 476] on span "Добавить отзыв" at bounding box center [664, 481] width 97 height 14
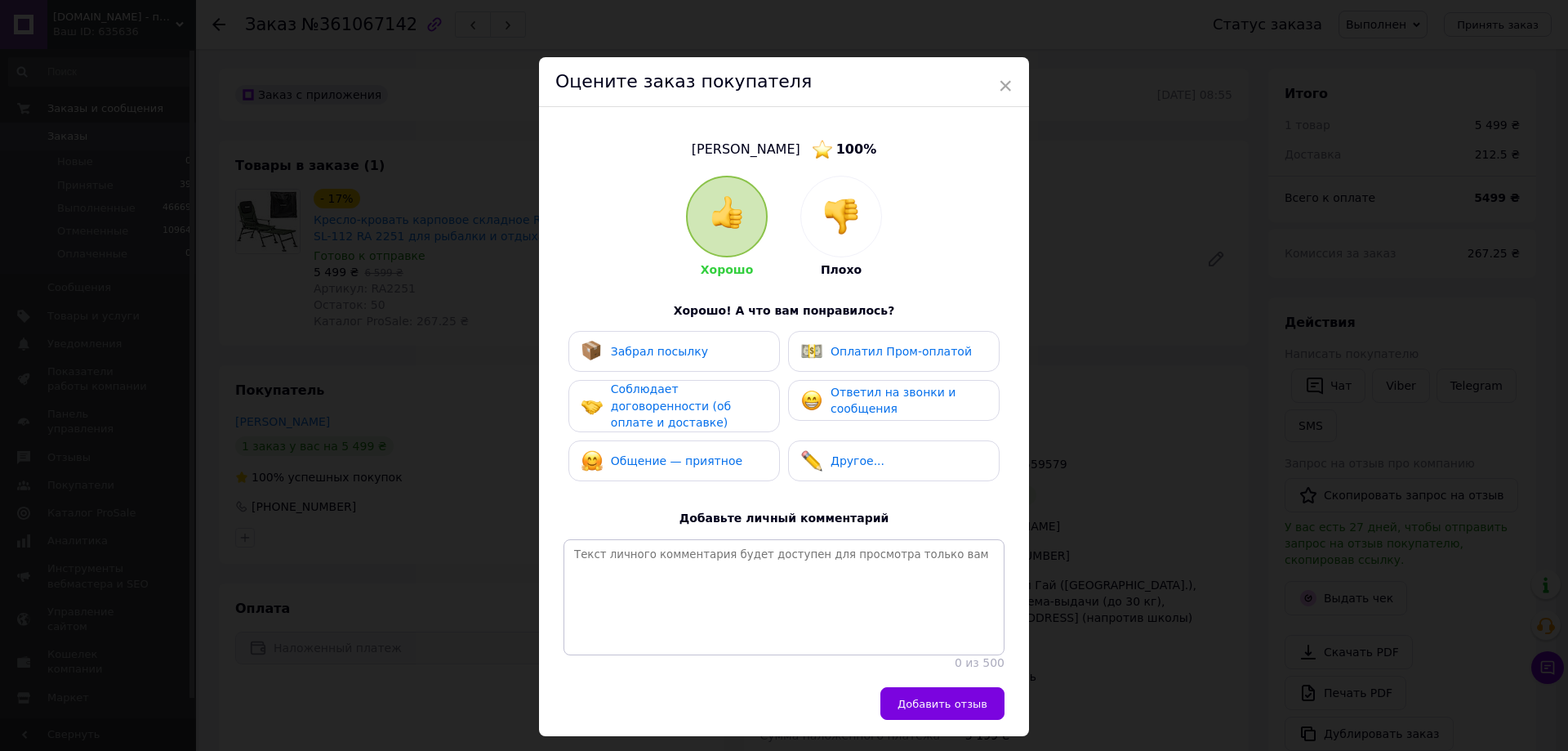
click at [725, 348] on div "Забрал посылку" at bounding box center [674, 351] width 185 height 22
drag, startPoint x: 727, startPoint y: 392, endPoint x: 724, endPoint y: 432, distance: 40.1
click at [728, 394] on span "Соблюдает договоренности (об оплате и доставке)" at bounding box center [671, 406] width 120 height 47
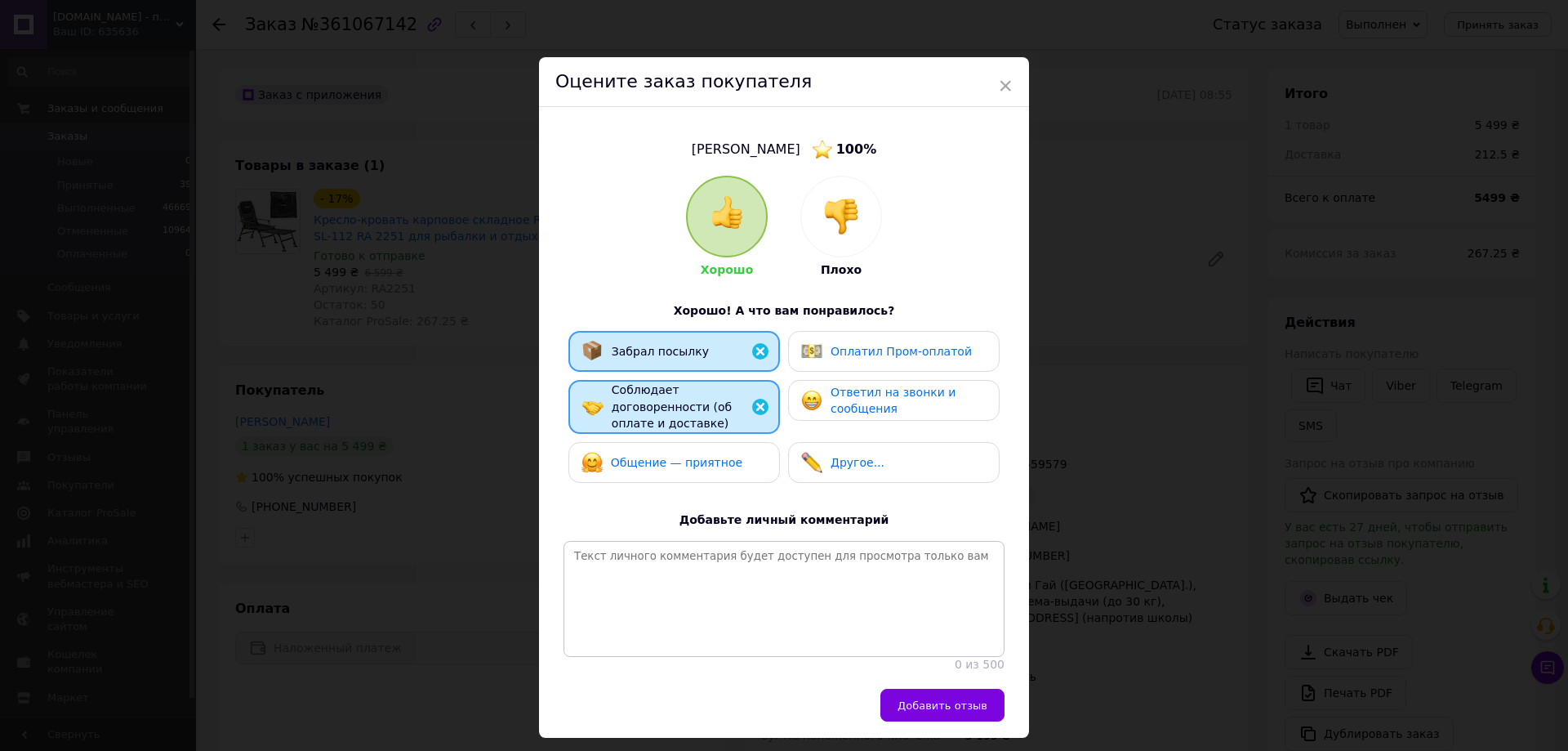
click at [724, 442] on div "Общение — приятное" at bounding box center [673, 462] width 212 height 41
click at [884, 403] on span "Ответил на звонки и сообщения" at bounding box center [893, 401] width 125 height 31
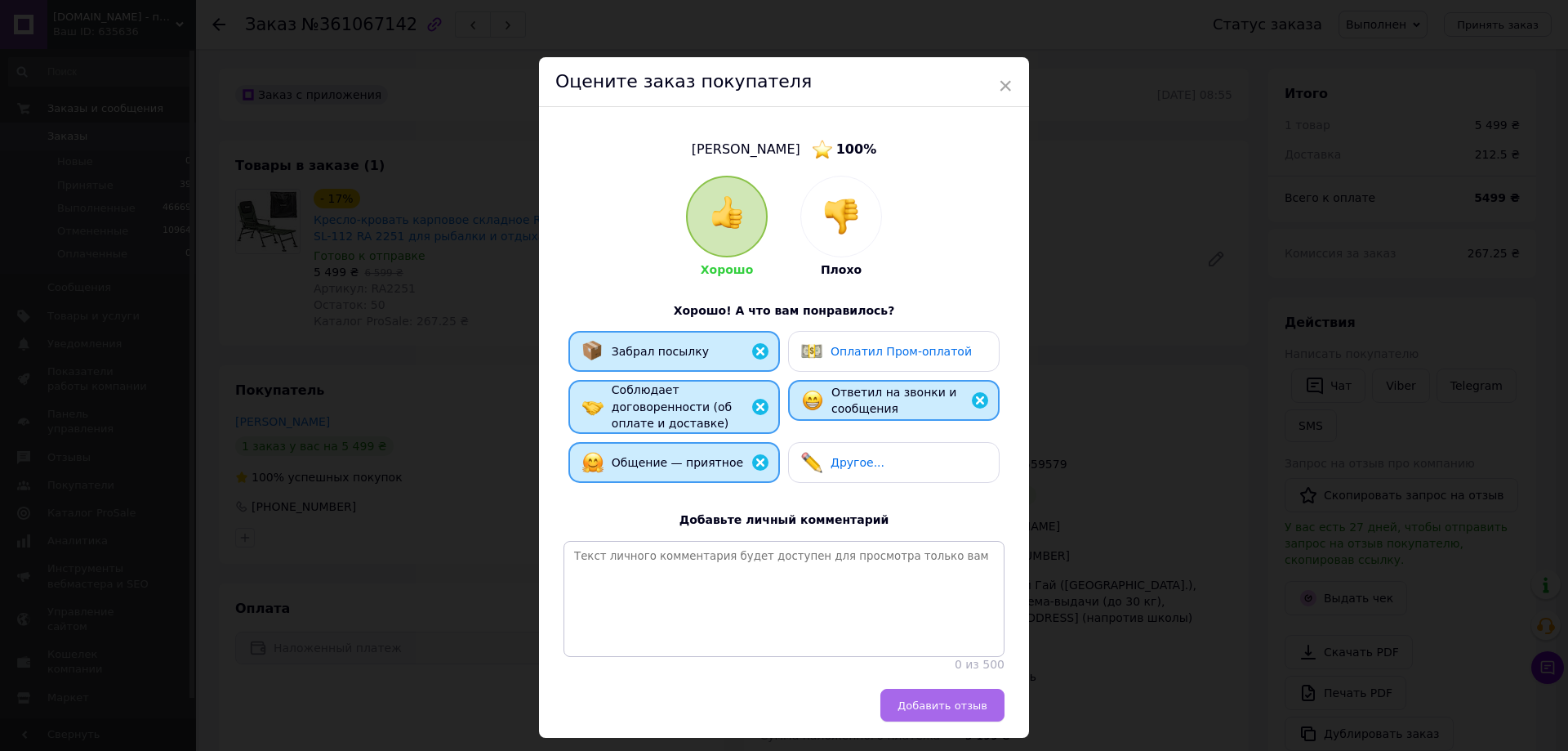
click at [965, 692] on button "Добавить отзыв" at bounding box center [942, 705] width 124 height 32
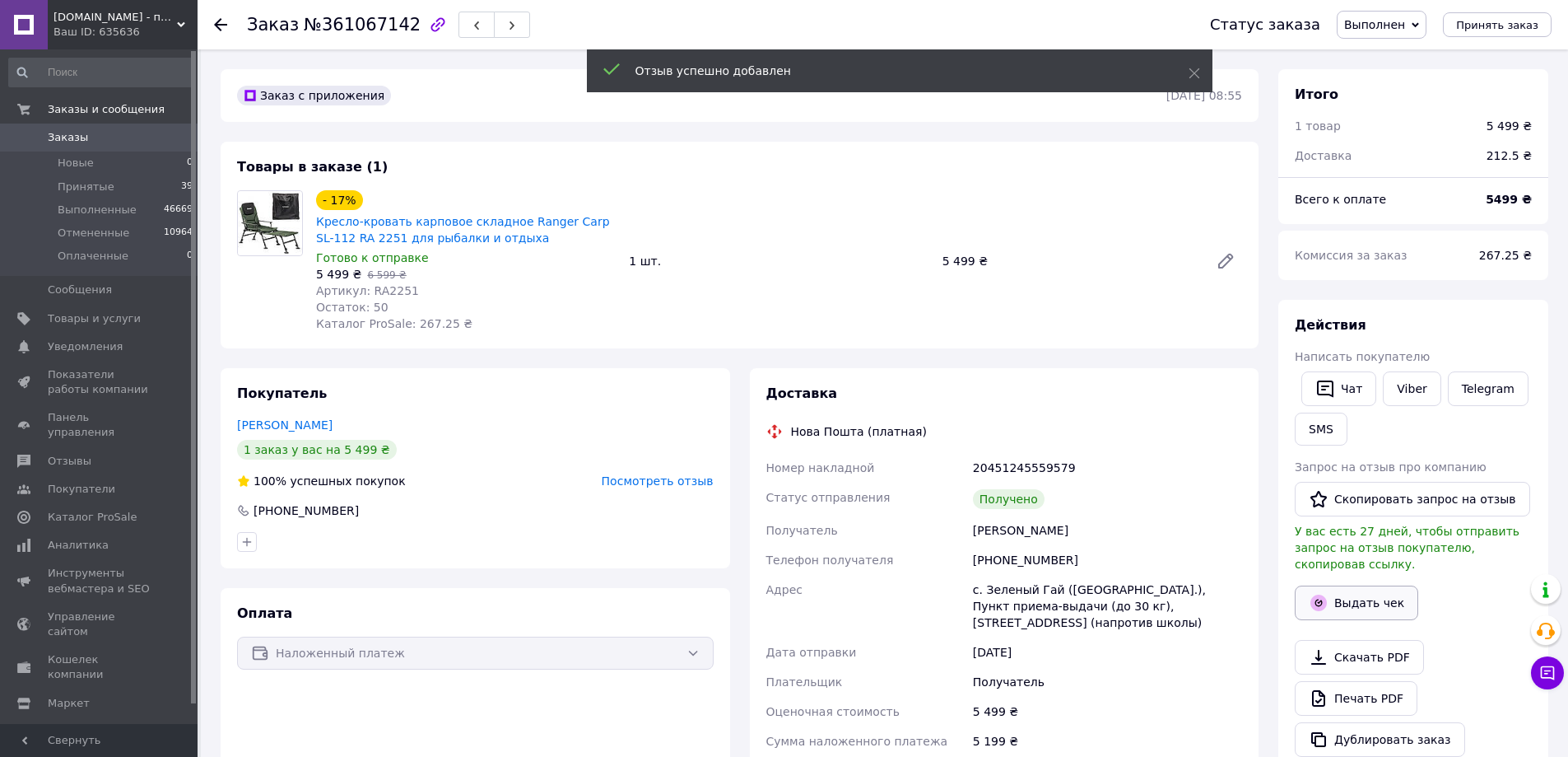
click at [1367, 585] on button "Выдать чек" at bounding box center [1357, 603] width 123 height 34
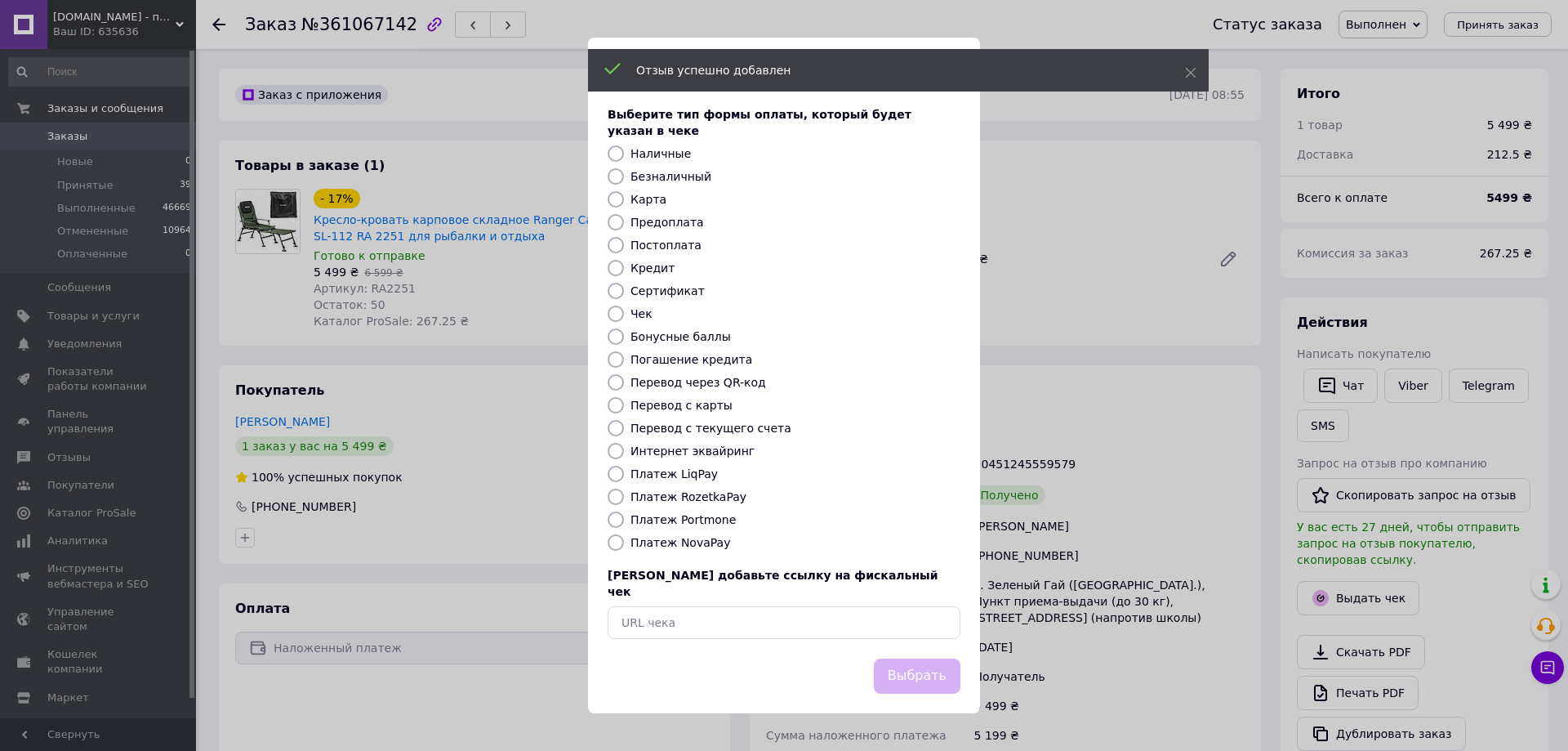
click at [673, 176] on label "Безналичный" at bounding box center [671, 176] width 81 height 14
click at [624, 176] on input "Безналичный" at bounding box center [616, 176] width 16 height 16
radio input "true"
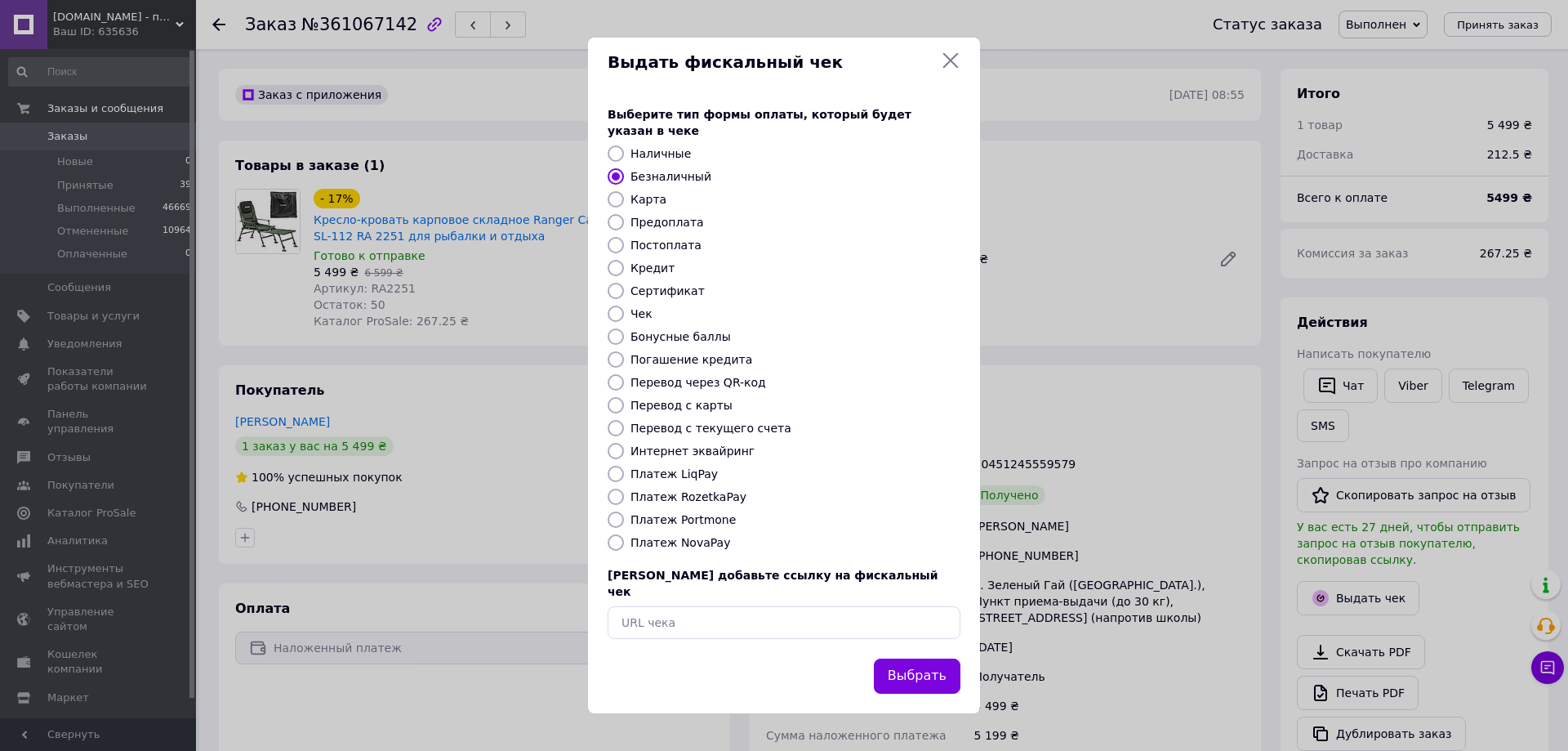
click at [667, 540] on label "Платеж NovaPay" at bounding box center [680, 542] width 100 height 14
click at [624, 540] on input "Платеж NovaPay" at bounding box center [616, 542] width 16 height 16
radio input "true"
click at [918, 665] on button "Выбрать" at bounding box center [917, 675] width 86 height 35
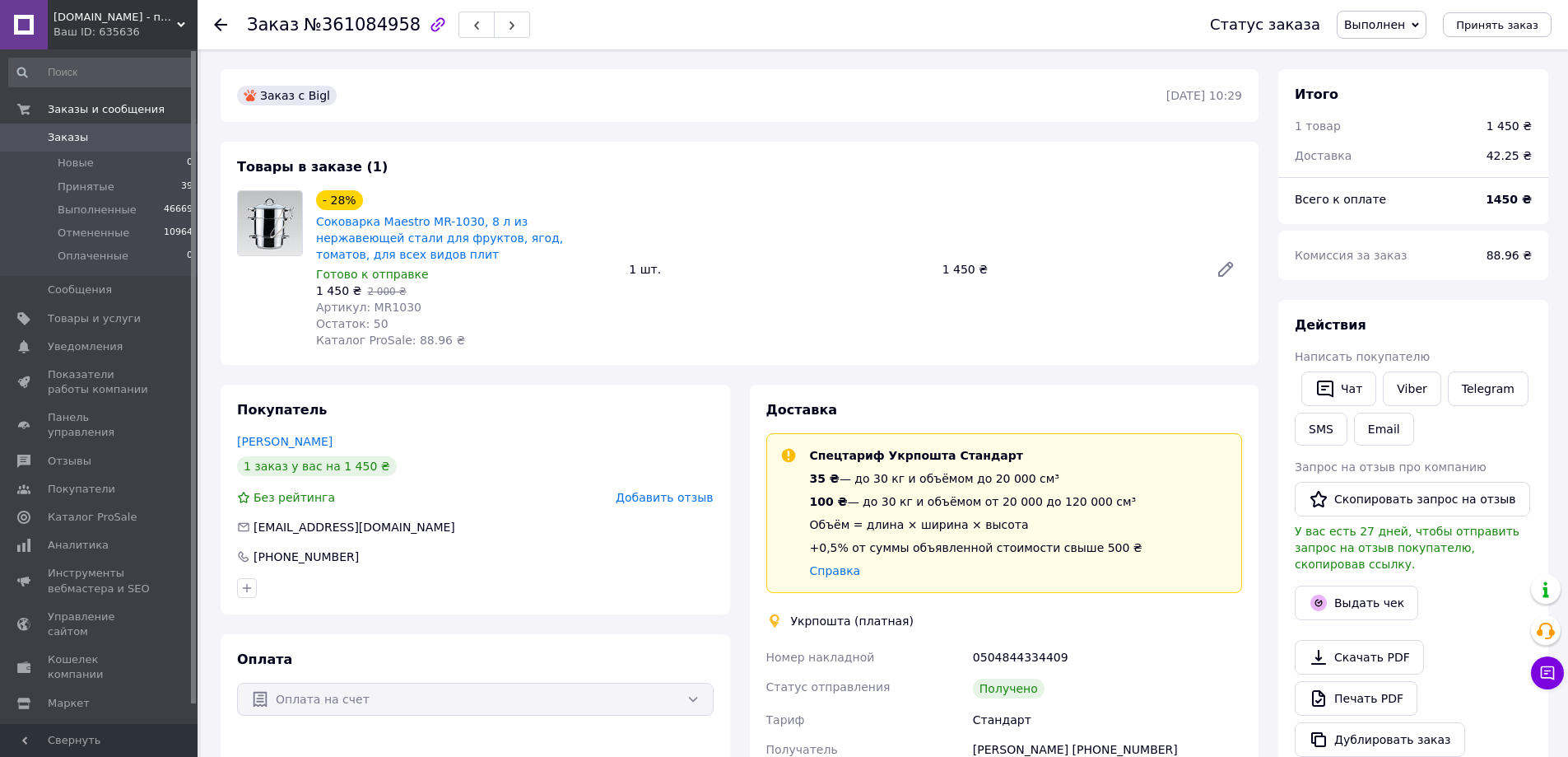
click at [711, 491] on span "Добавить отзыв" at bounding box center [664, 497] width 97 height 14
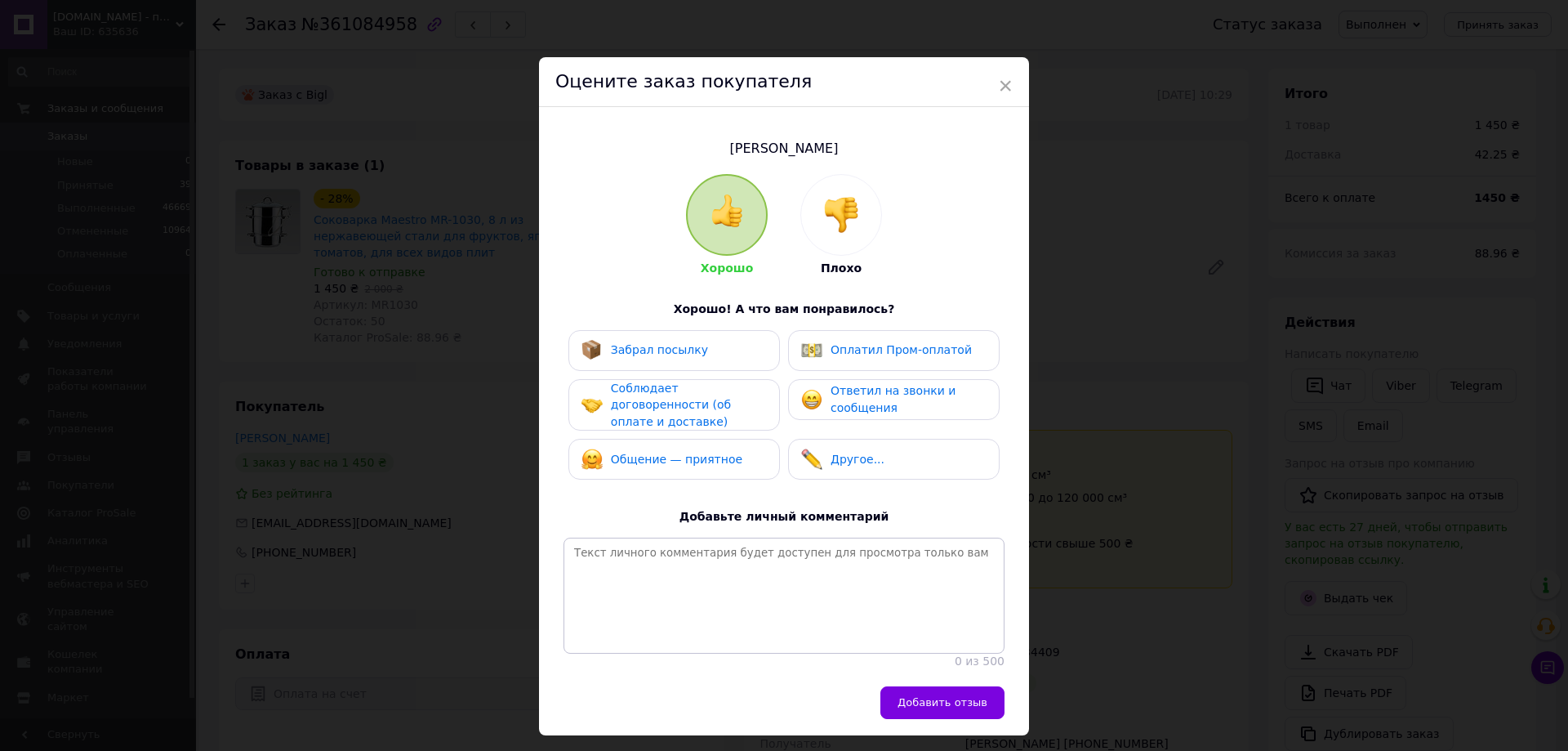
click at [746, 350] on div "Забрал посылку" at bounding box center [674, 350] width 185 height 22
drag, startPoint x: 739, startPoint y: 396, endPoint x: 721, endPoint y: 453, distance: 59.8
click at [739, 402] on div "Соблюдает договоренности (об оплате и доставке)" at bounding box center [689, 405] width 155 height 50
drag, startPoint x: 721, startPoint y: 453, endPoint x: 764, endPoint y: 443, distance: 44.1
click at [740, 450] on div "Общение — приятное" at bounding box center [674, 459] width 185 height 22
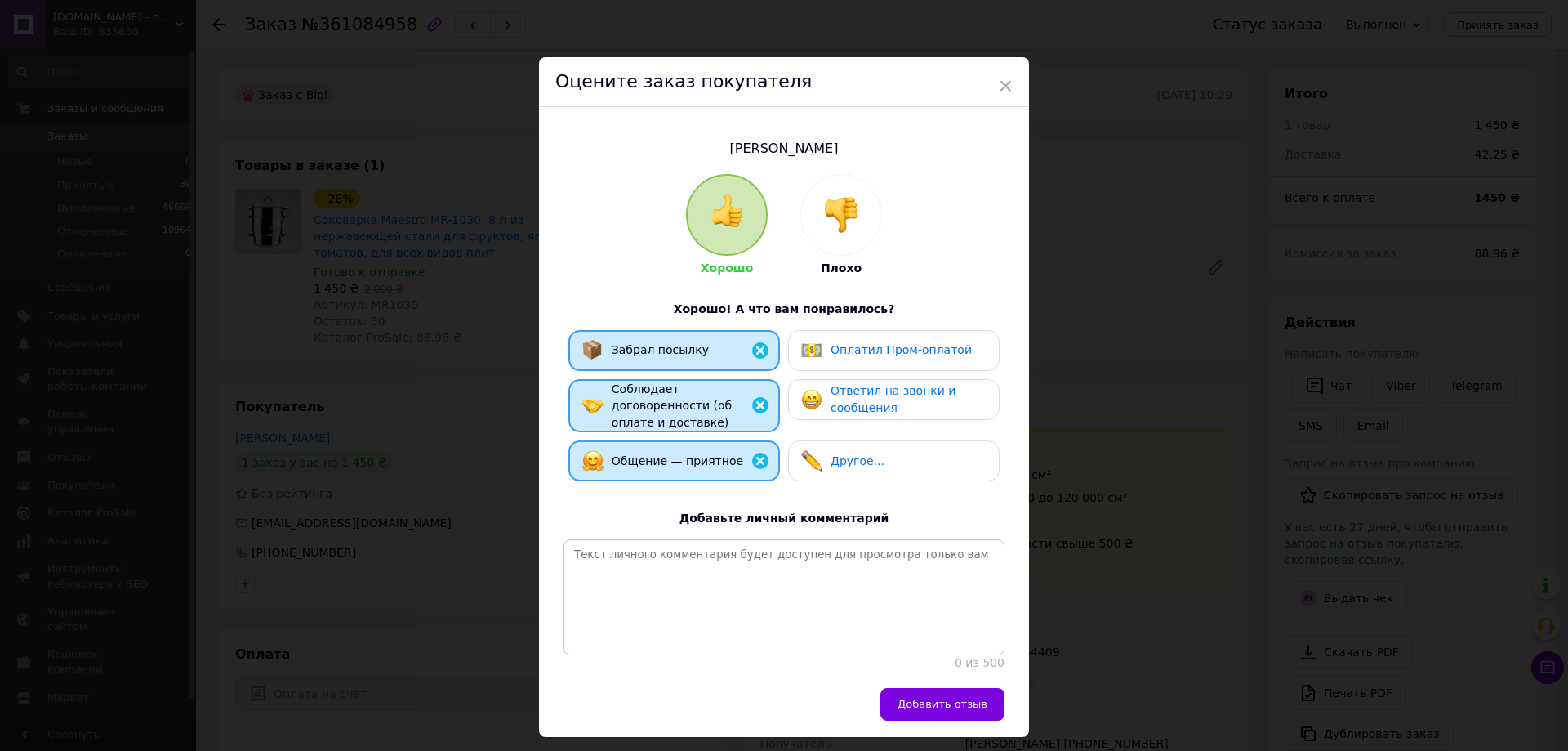
click at [881, 402] on span "Ответил на звонки и сообщения" at bounding box center [893, 399] width 125 height 31
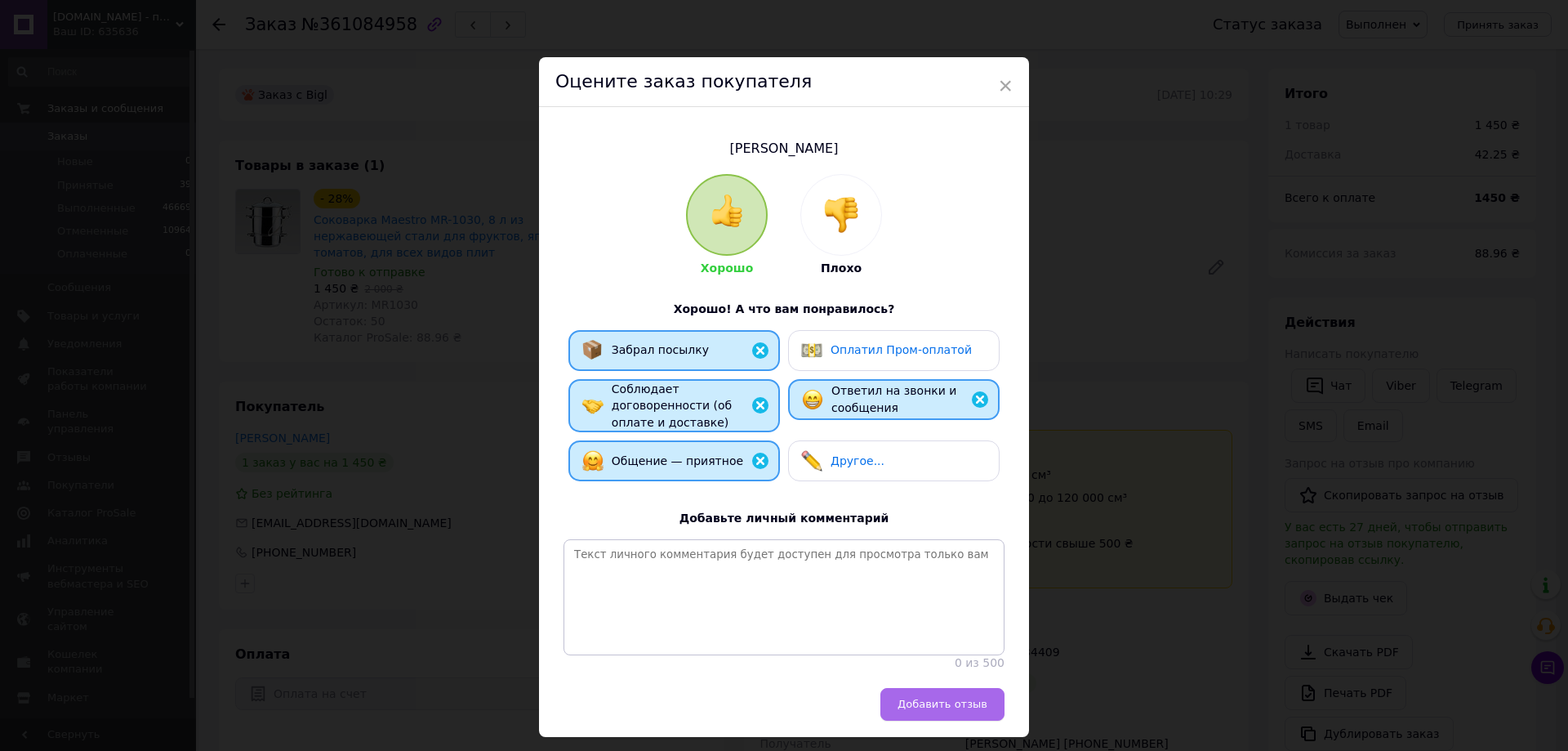
click at [950, 717] on button "Добавить отзыв" at bounding box center [942, 704] width 124 height 32
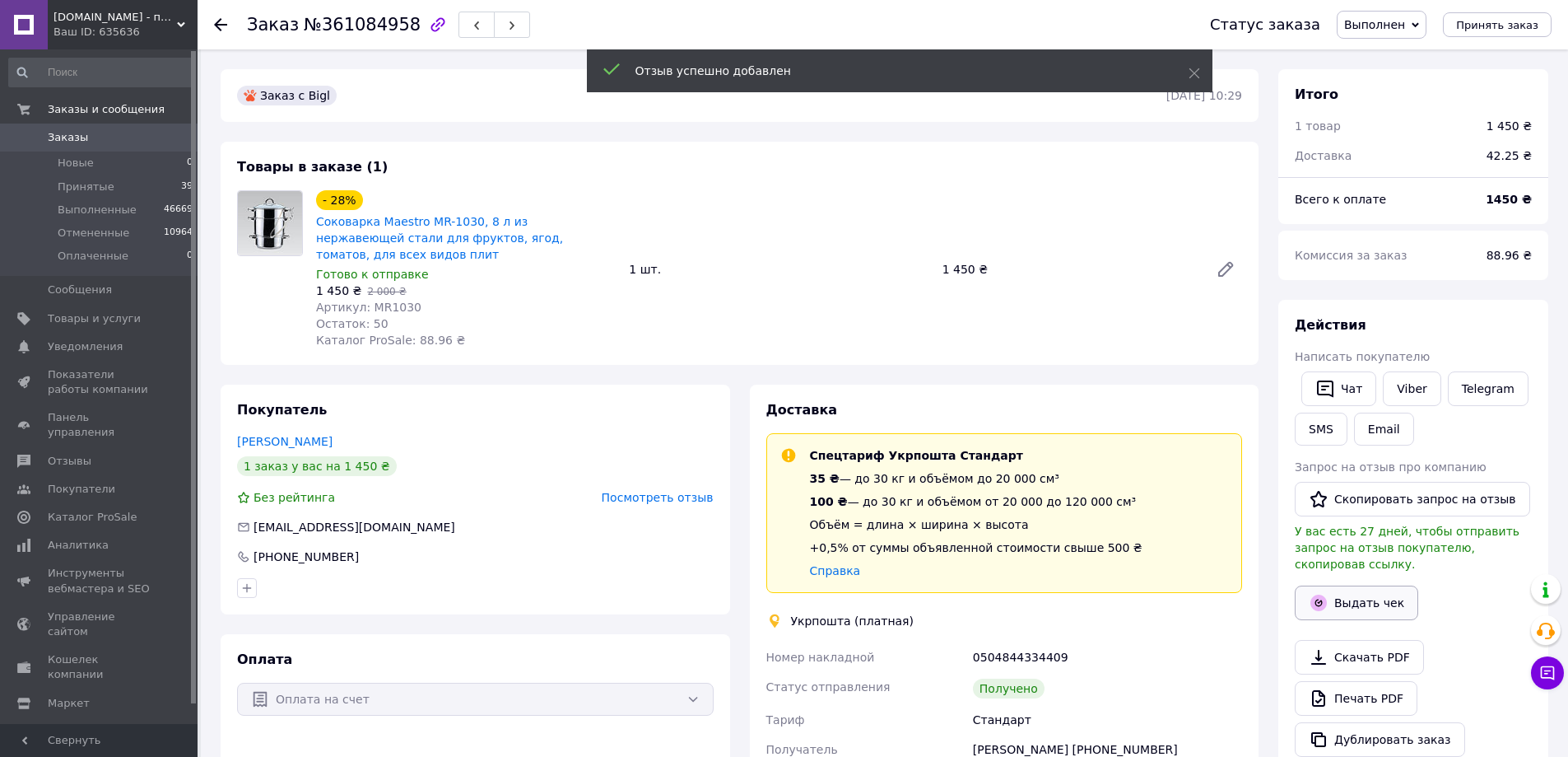
click at [1356, 585] on button "Выдать чек" at bounding box center [1357, 603] width 123 height 34
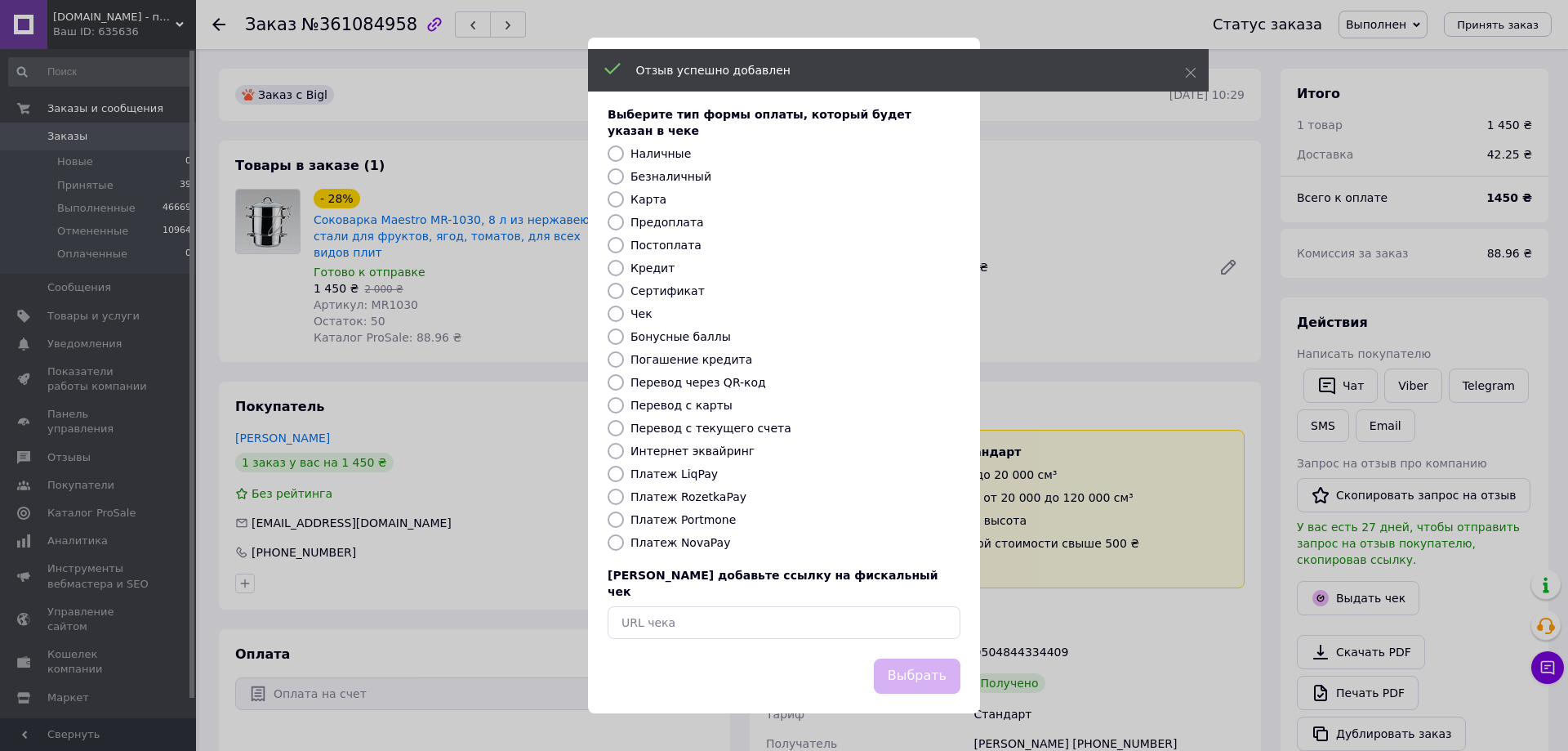
drag, startPoint x: 634, startPoint y: 183, endPoint x: 734, endPoint y: 343, distance: 188.7
click at [635, 183] on label "Безналичный" at bounding box center [671, 176] width 81 height 14
click at [666, 178] on label "Безналичный" at bounding box center [671, 176] width 81 height 14
click at [624, 178] on input "Безналичный" at bounding box center [616, 176] width 16 height 16
radio input "true"
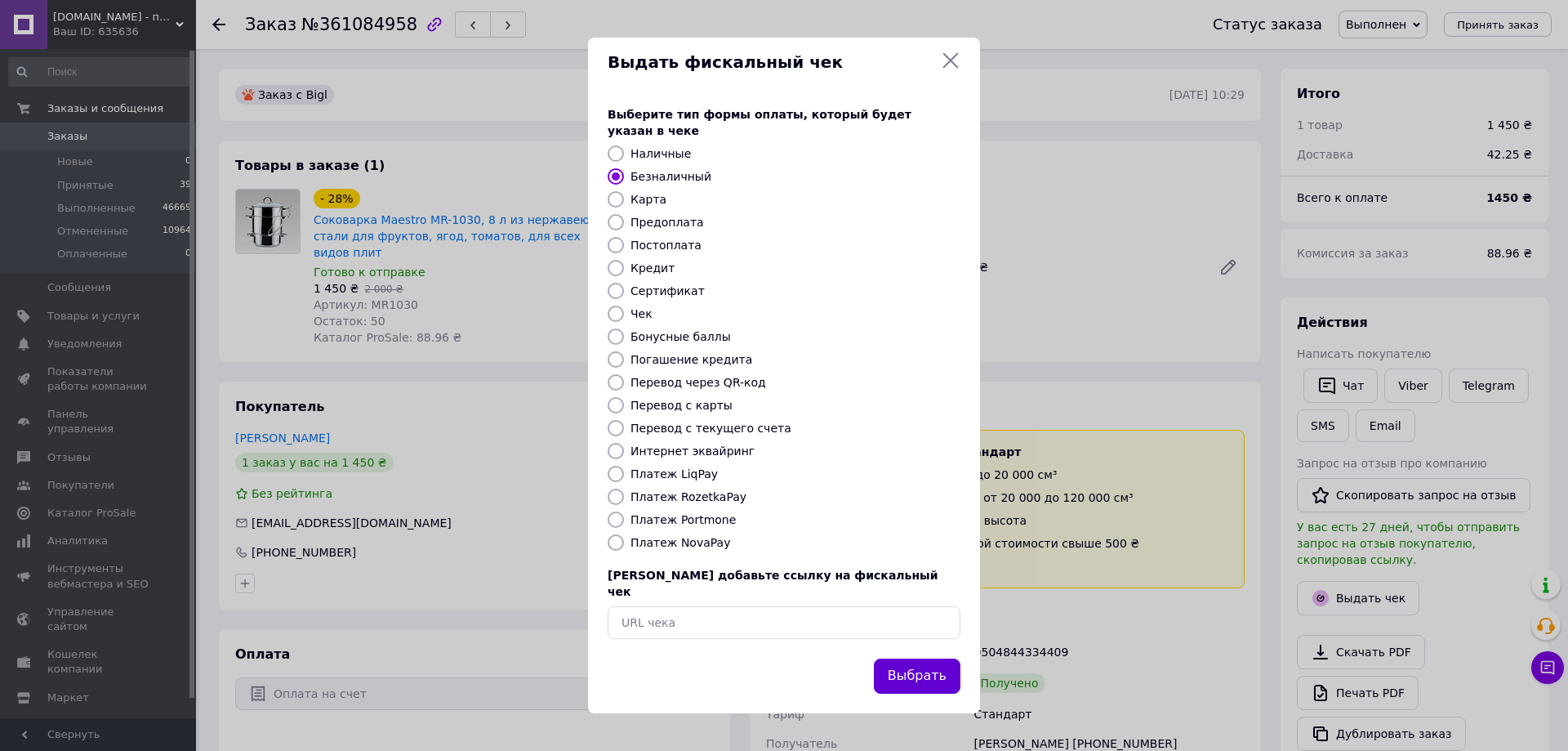
click at [915, 658] on button "Выбрать" at bounding box center [917, 675] width 86 height 35
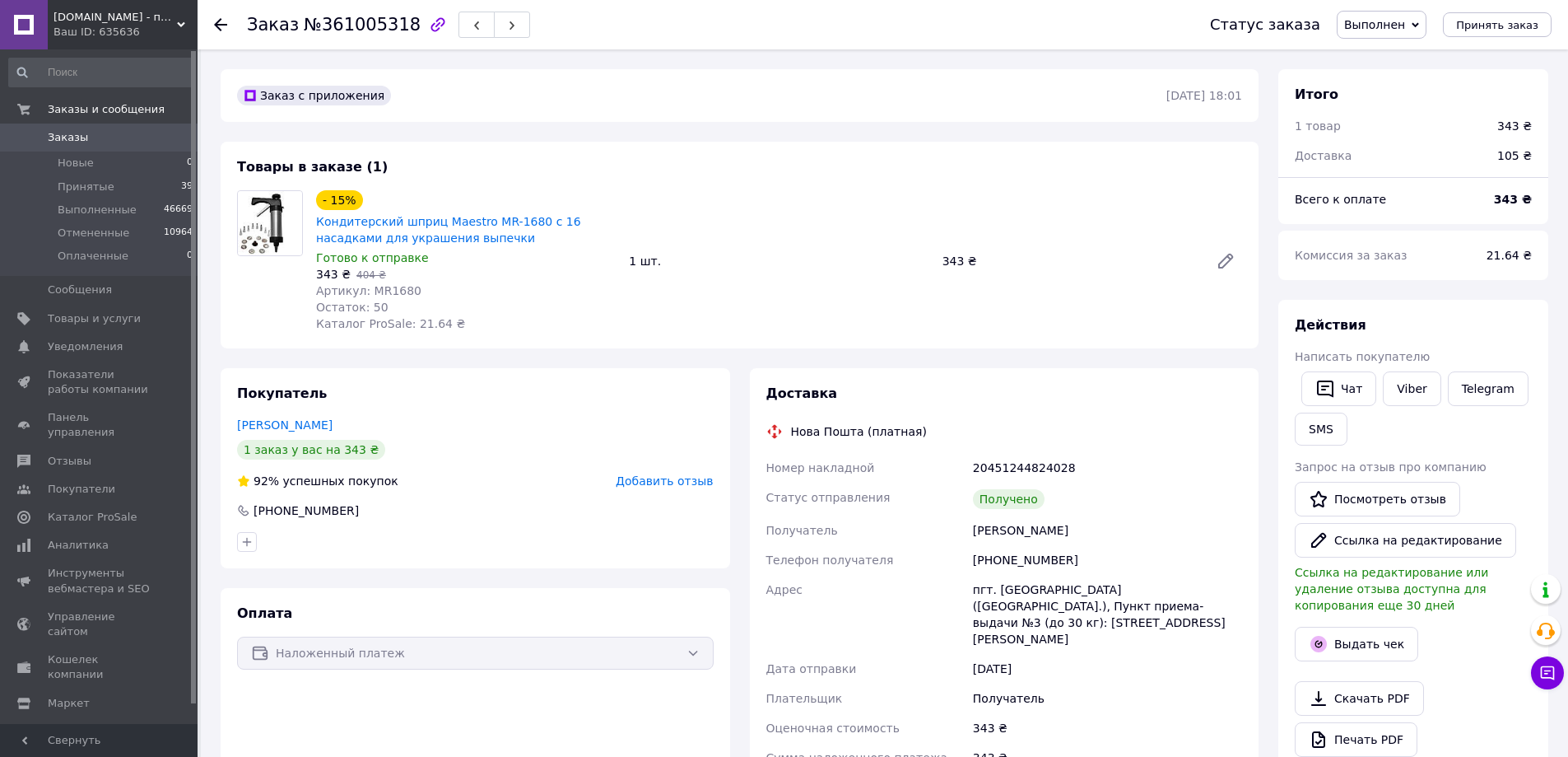
click at [681, 478] on span "Добавить отзыв" at bounding box center [664, 481] width 97 height 14
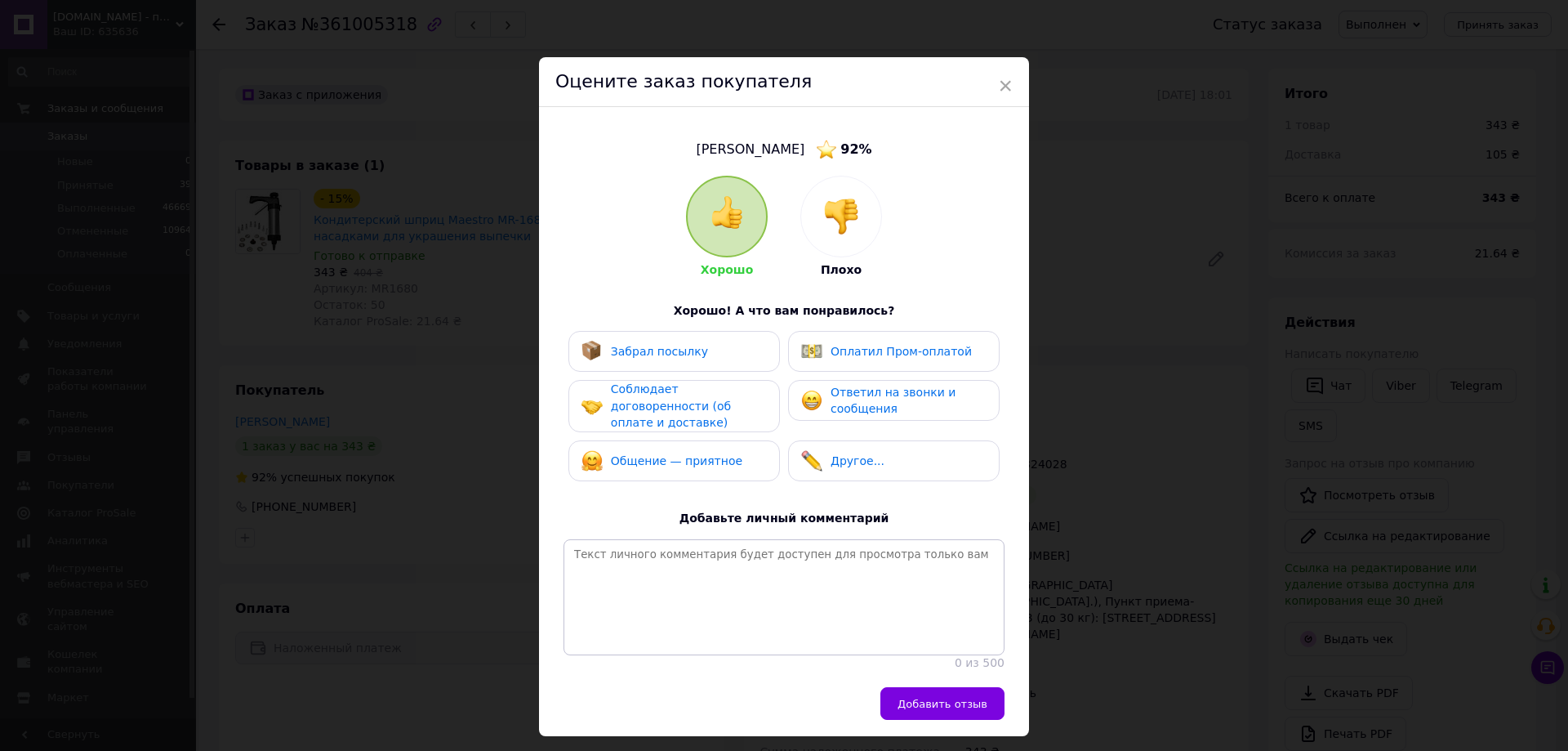
click at [731, 357] on div "Забрал посылку" at bounding box center [674, 351] width 185 height 22
click at [731, 406] on div "Соблюдает договоренности (об оплате и доставке)" at bounding box center [689, 406] width 155 height 50
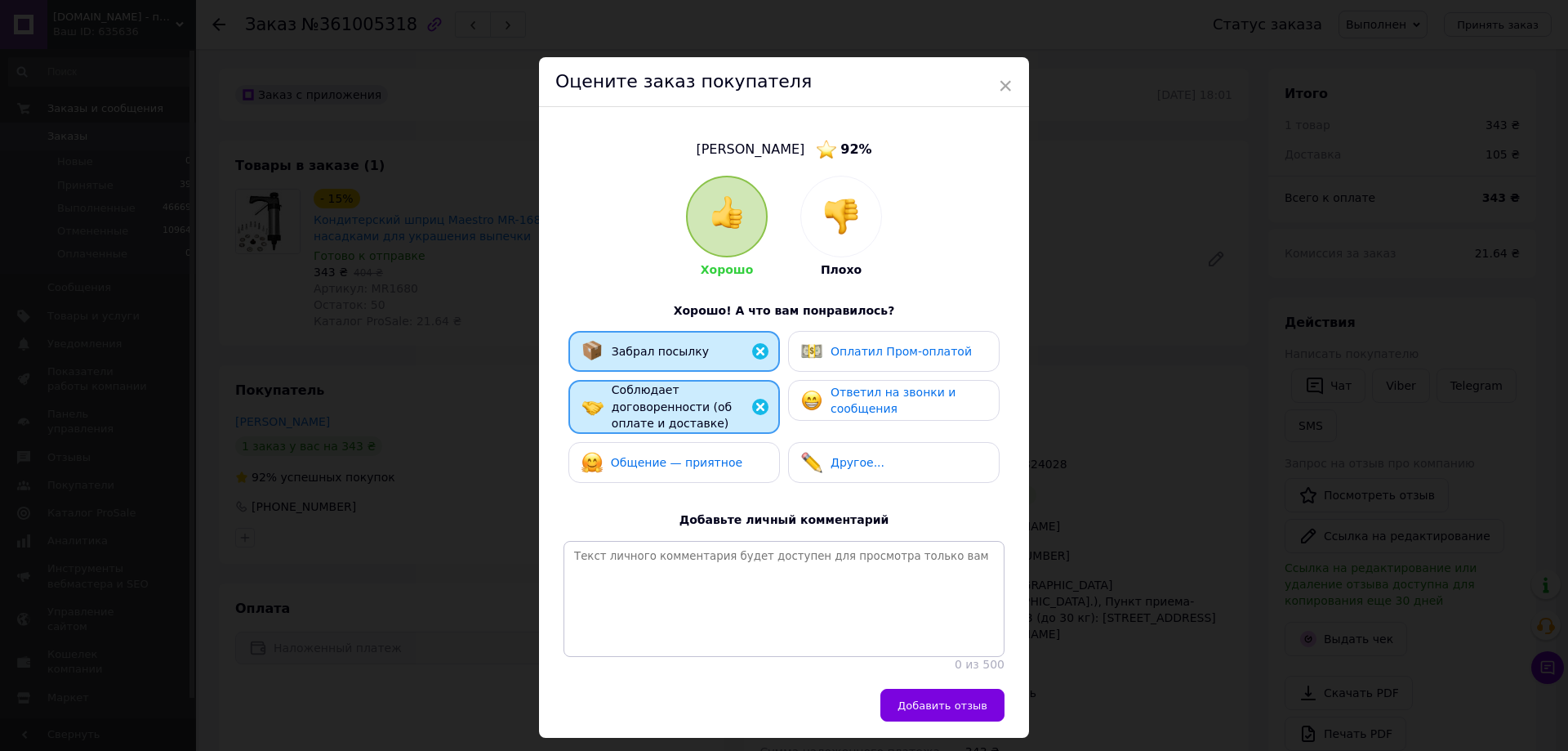
drag, startPoint x: 732, startPoint y: 443, endPoint x: 757, endPoint y: 440, distance: 25.2
click at [743, 452] on div "Общение — приятное" at bounding box center [674, 463] width 185 height 22
click at [872, 402] on span "Ответил на звонки и сообщения" at bounding box center [893, 401] width 125 height 31
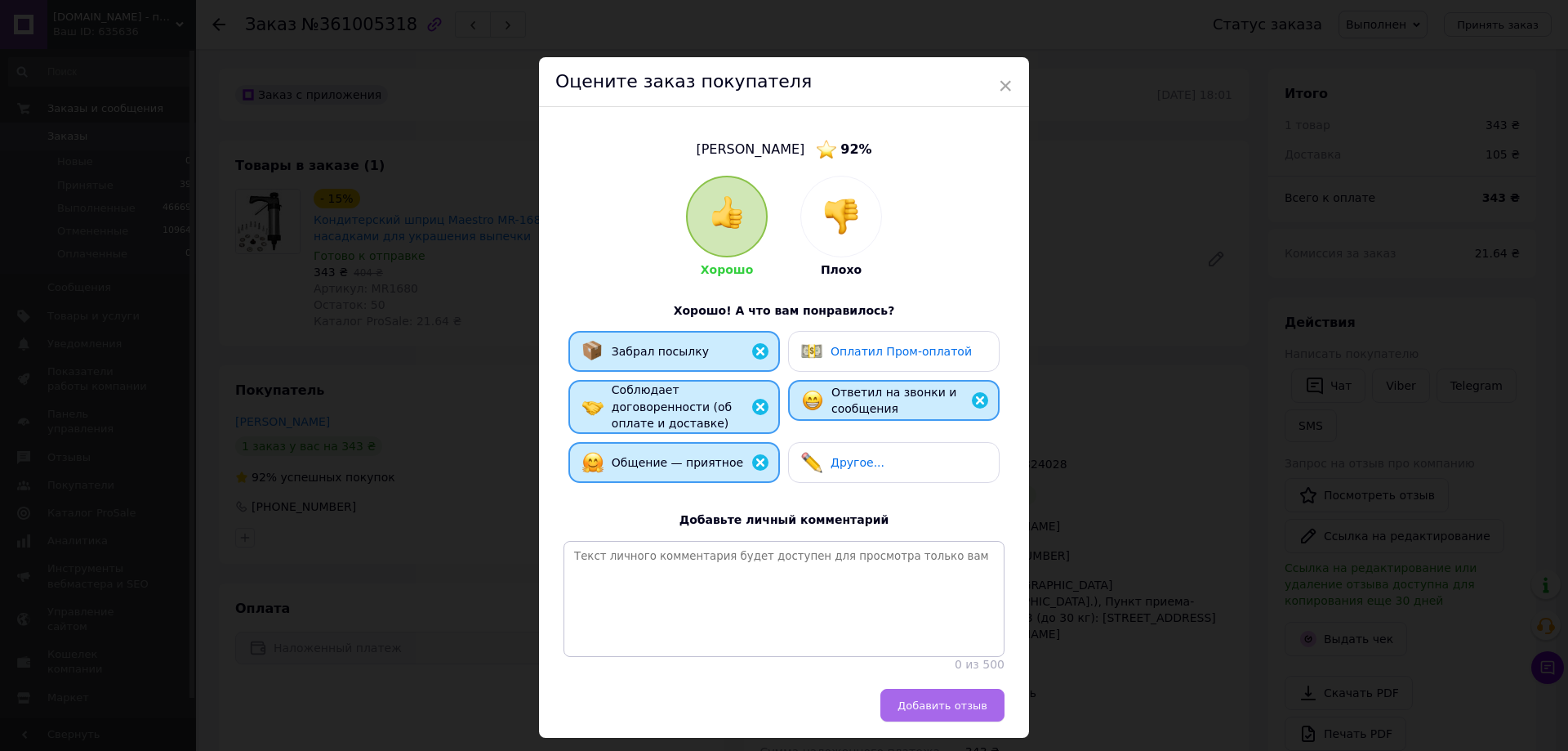
click at [932, 700] on span "Добавить отзыв" at bounding box center [942, 706] width 90 height 13
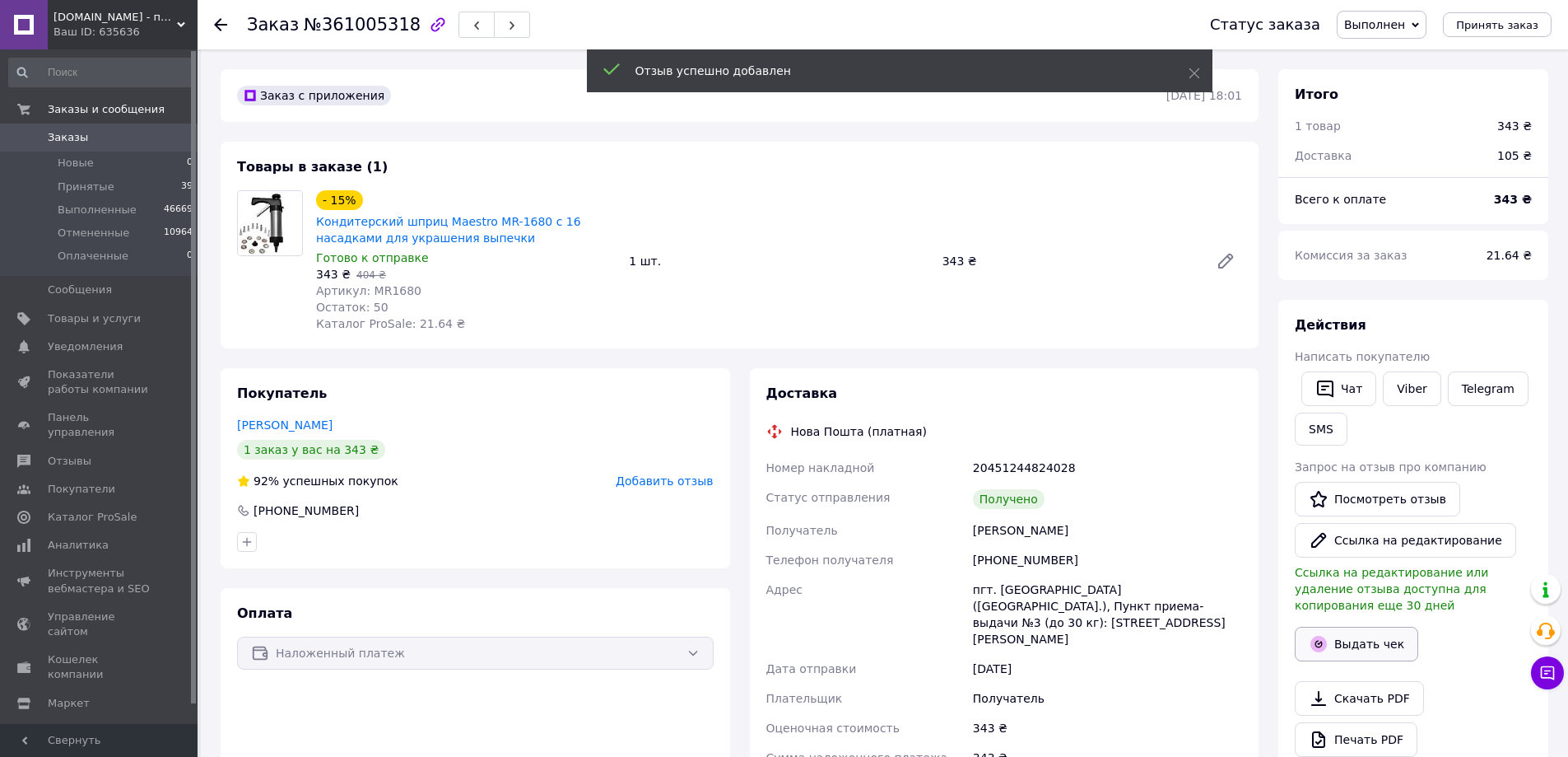
click at [1347, 644] on button "Выдать чек" at bounding box center [1357, 644] width 123 height 34
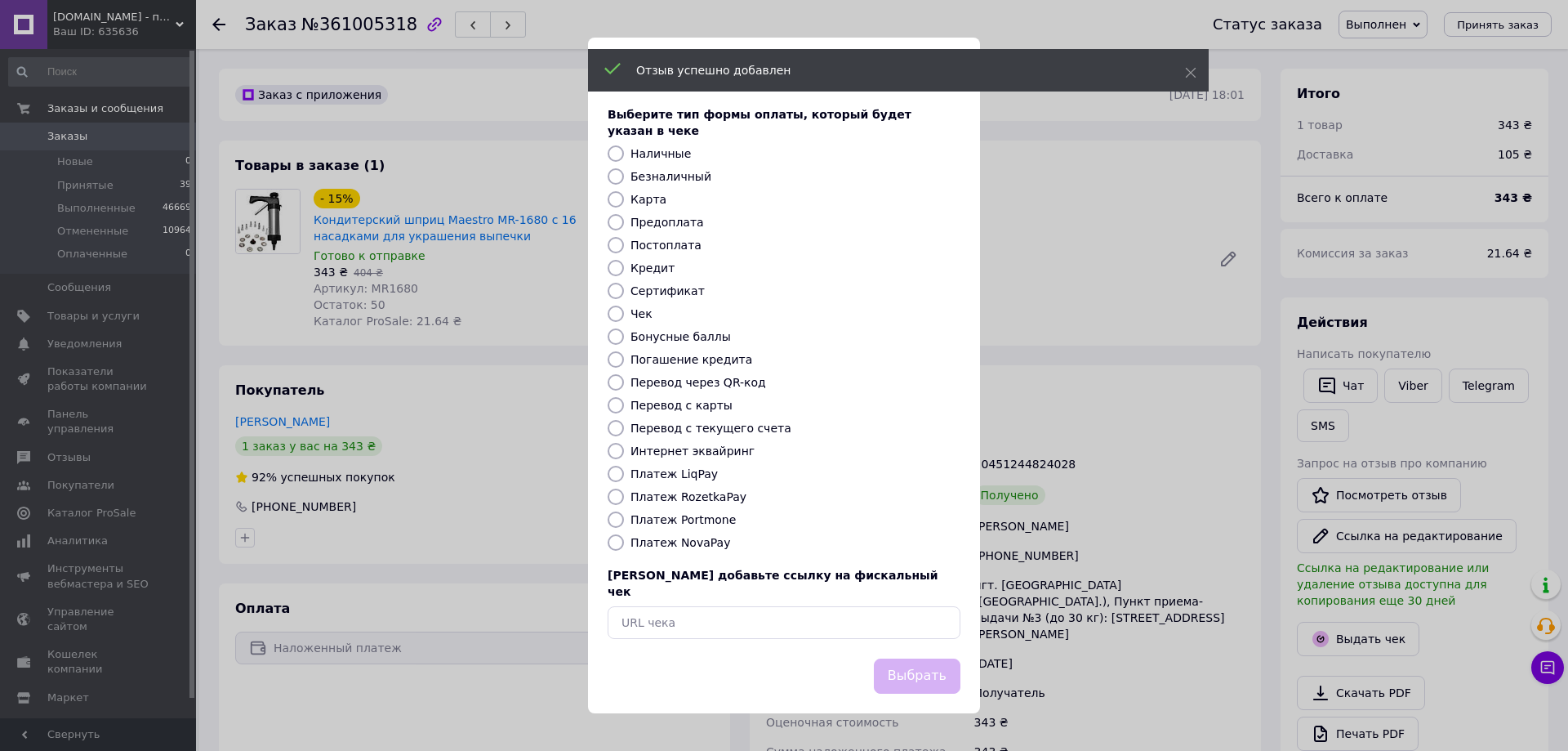
click at [698, 547] on label "Платеж NovaPay" at bounding box center [680, 542] width 100 height 14
click at [624, 547] on input "Платеж NovaPay" at bounding box center [616, 542] width 16 height 16
radio input "true"
click at [904, 663] on button "Выбрать" at bounding box center [917, 675] width 86 height 35
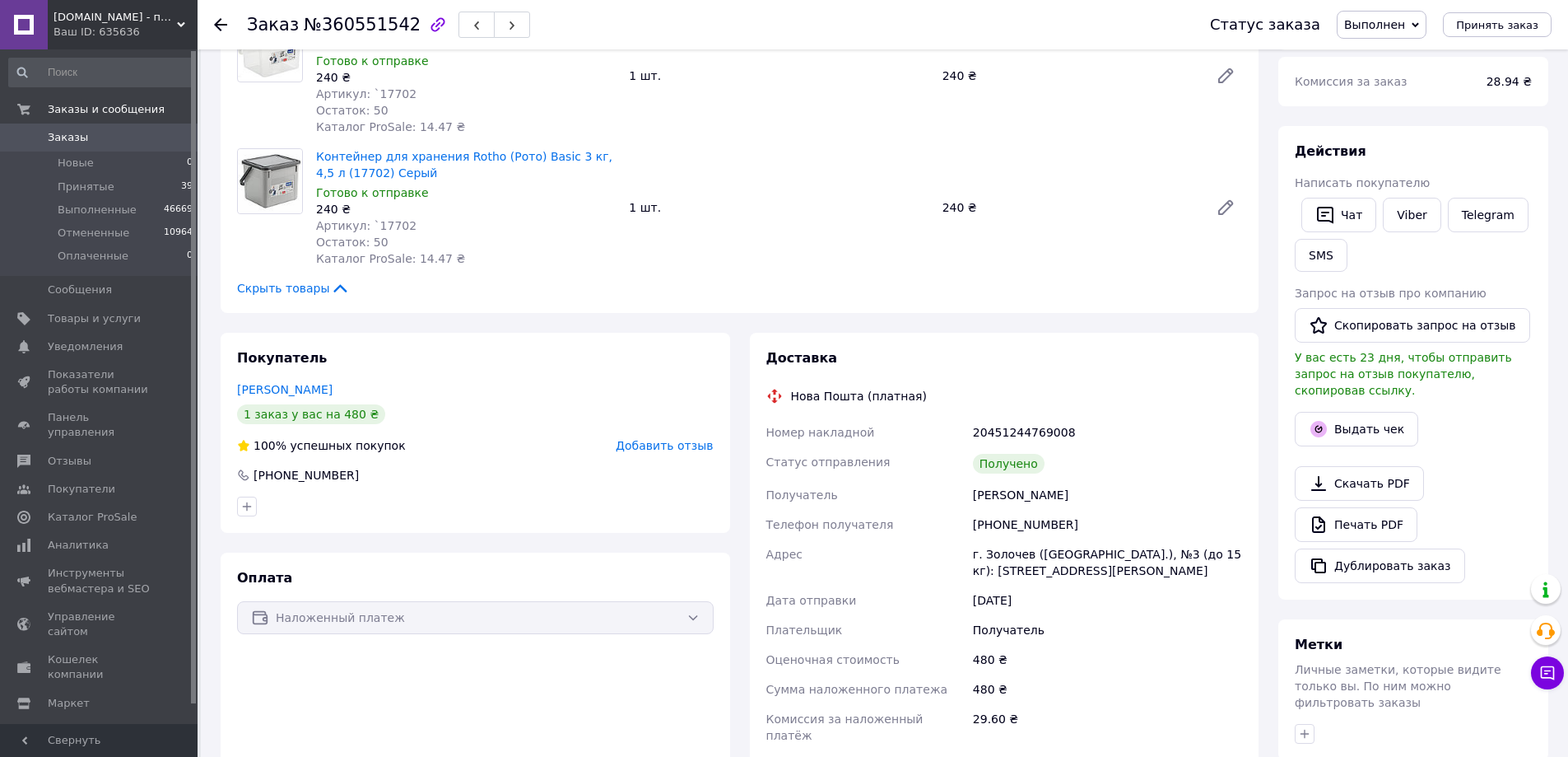
scroll to position [247, 0]
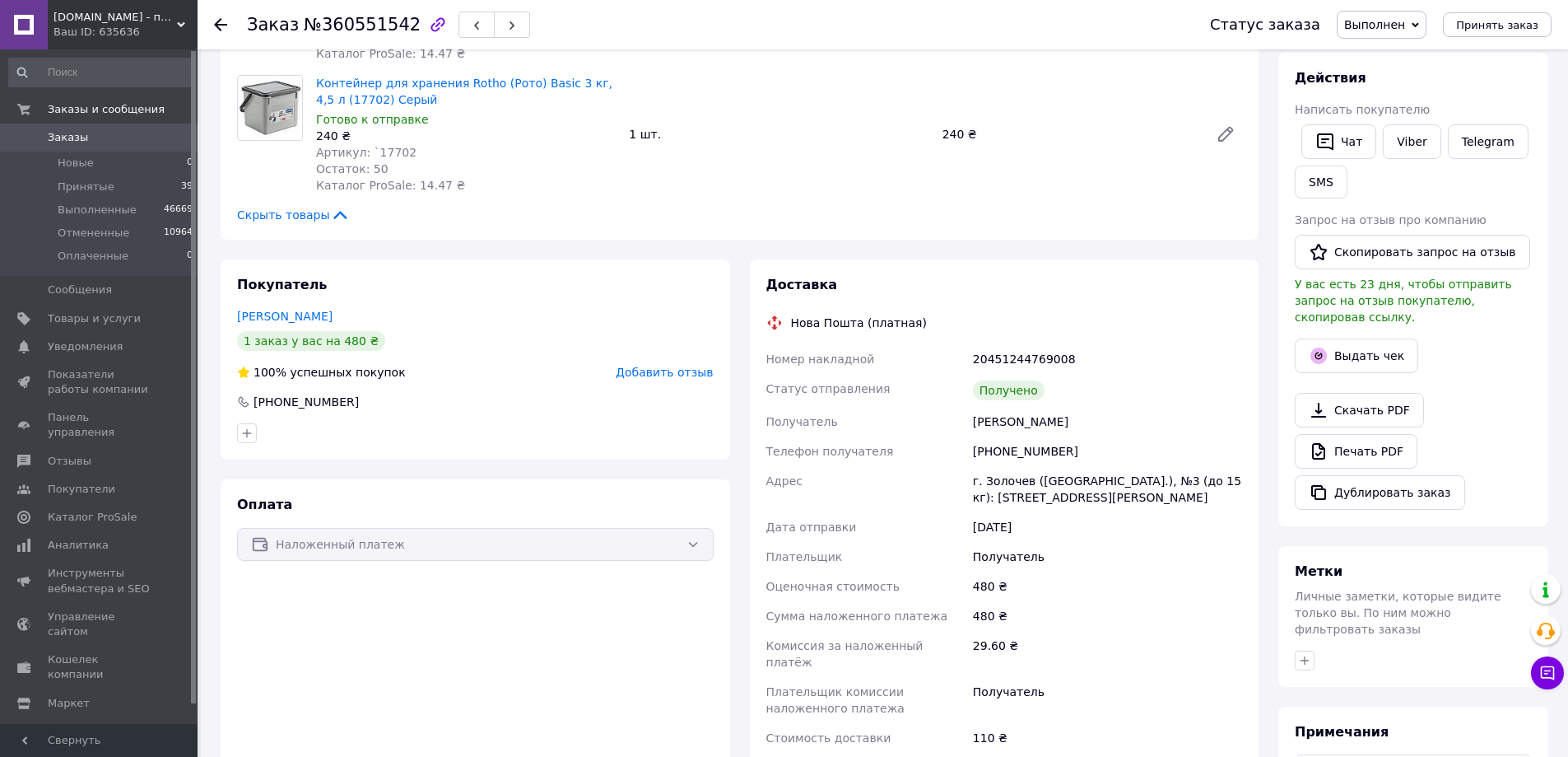
click at [670, 368] on span "Добавить отзыв" at bounding box center [664, 372] width 97 height 14
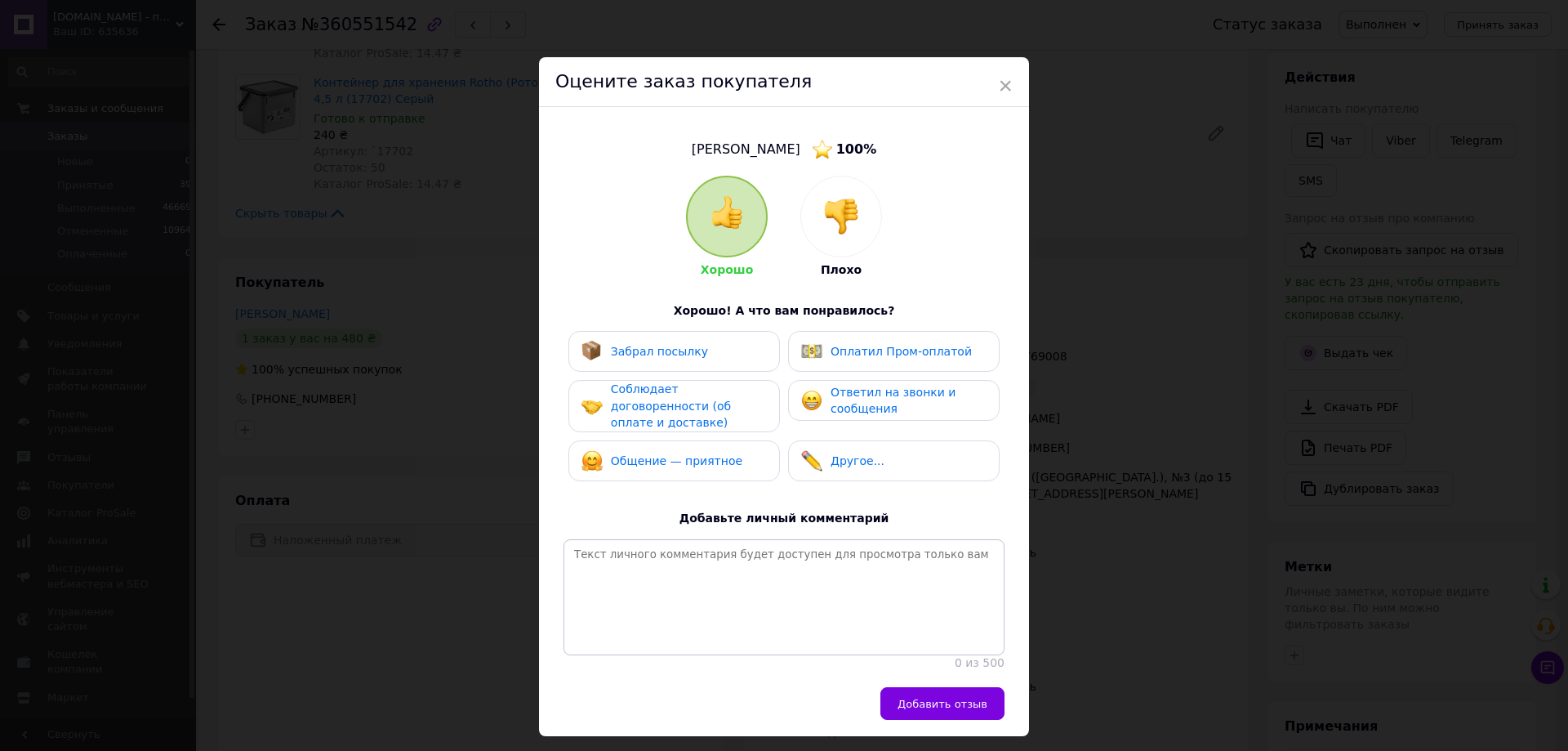
click at [720, 348] on div "Забрал посылку" at bounding box center [674, 351] width 185 height 22
drag, startPoint x: 722, startPoint y: 395, endPoint x: 724, endPoint y: 422, distance: 27.1
click at [722, 400] on span "Соблюдает договоренности (об оплате и доставке)" at bounding box center [671, 406] width 120 height 47
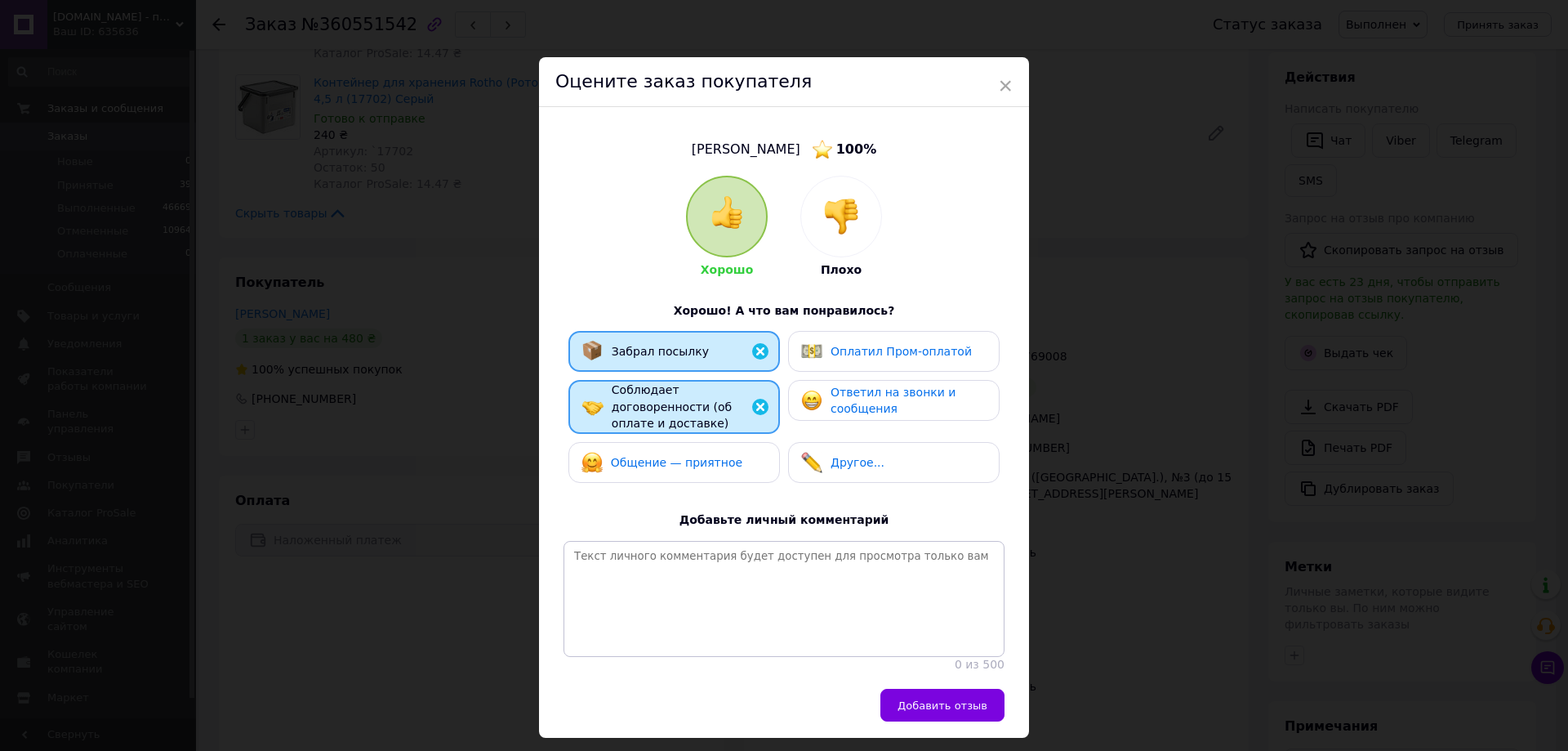
drag, startPoint x: 724, startPoint y: 435, endPoint x: 773, endPoint y: 419, distance: 51.5
click at [724, 442] on div "Общение — приятное" at bounding box center [673, 462] width 212 height 41
click at [847, 400] on span "Ответил на звонки и сообщения" at bounding box center [893, 401] width 125 height 31
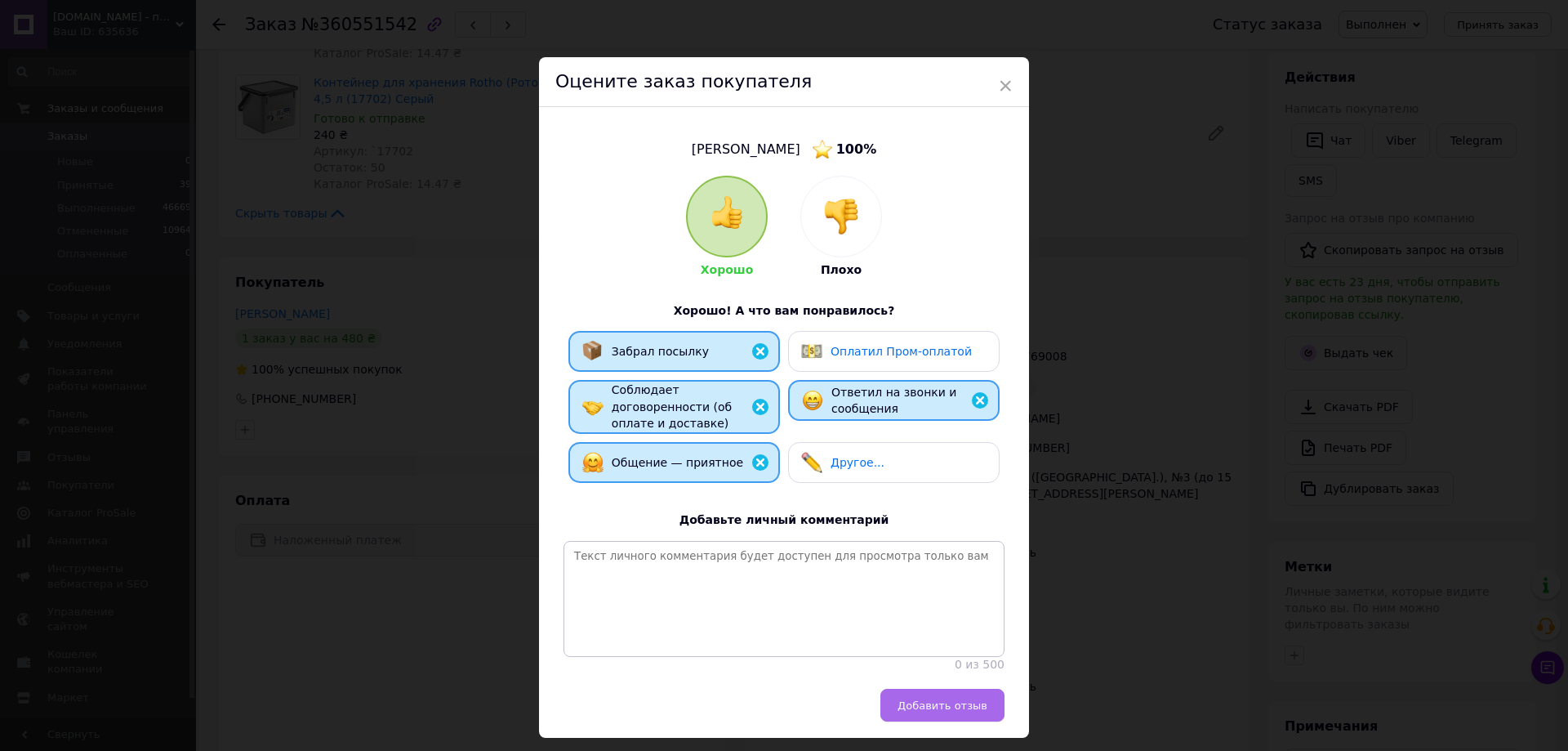
click at [936, 700] on span "Добавить отзыв" at bounding box center [942, 706] width 90 height 13
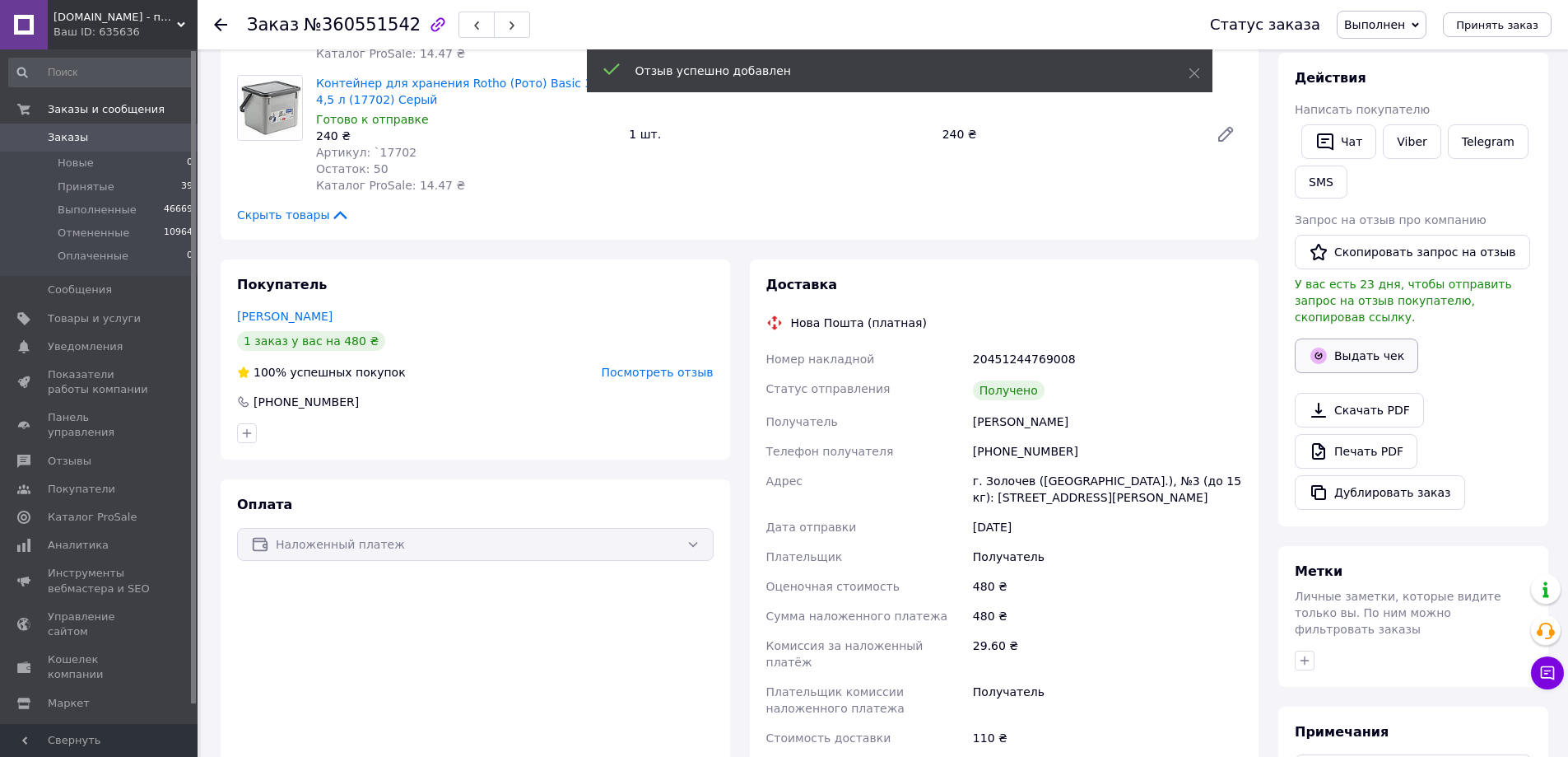
click at [1371, 339] on button "Выдать чек" at bounding box center [1357, 356] width 123 height 34
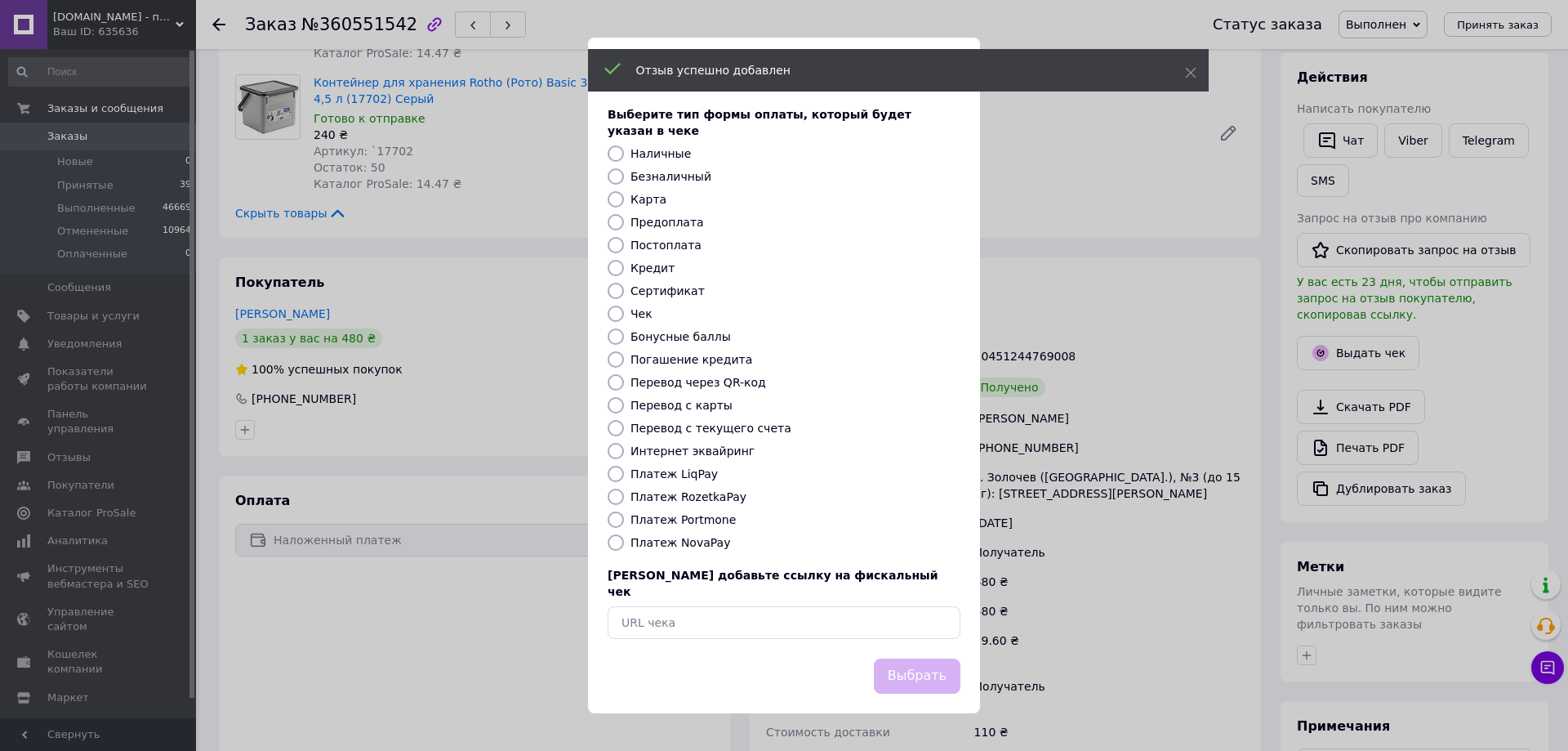
click at [703, 547] on label "Платеж NovaPay" at bounding box center [680, 542] width 100 height 14
click at [624, 547] on input "Платеж NovaPay" at bounding box center [616, 542] width 16 height 16
radio input "true"
drag, startPoint x: 909, startPoint y: 665, endPoint x: 920, endPoint y: 665, distance: 11.0
click at [911, 665] on button "Выбрать" at bounding box center [917, 675] width 86 height 35
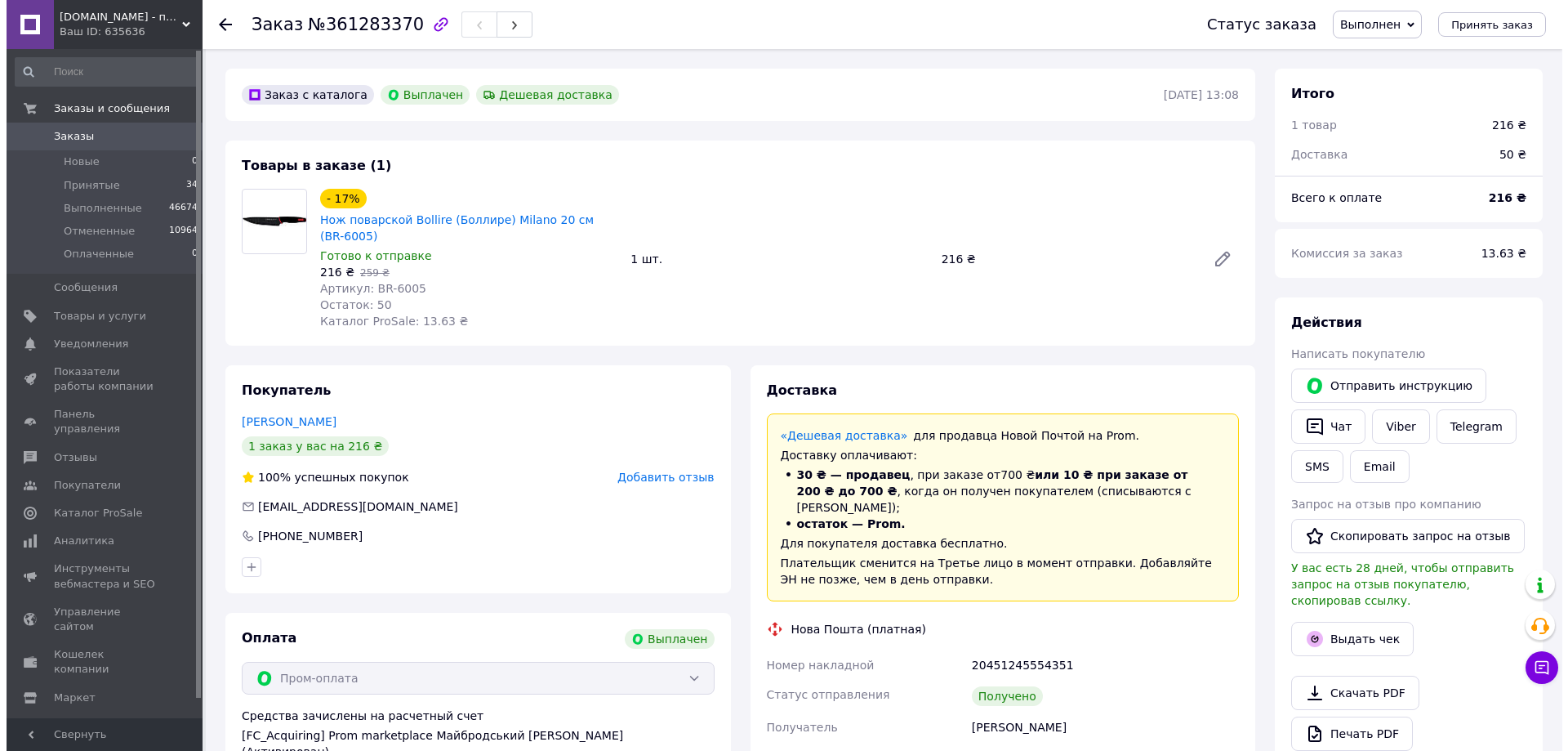
scroll to position [40, 0]
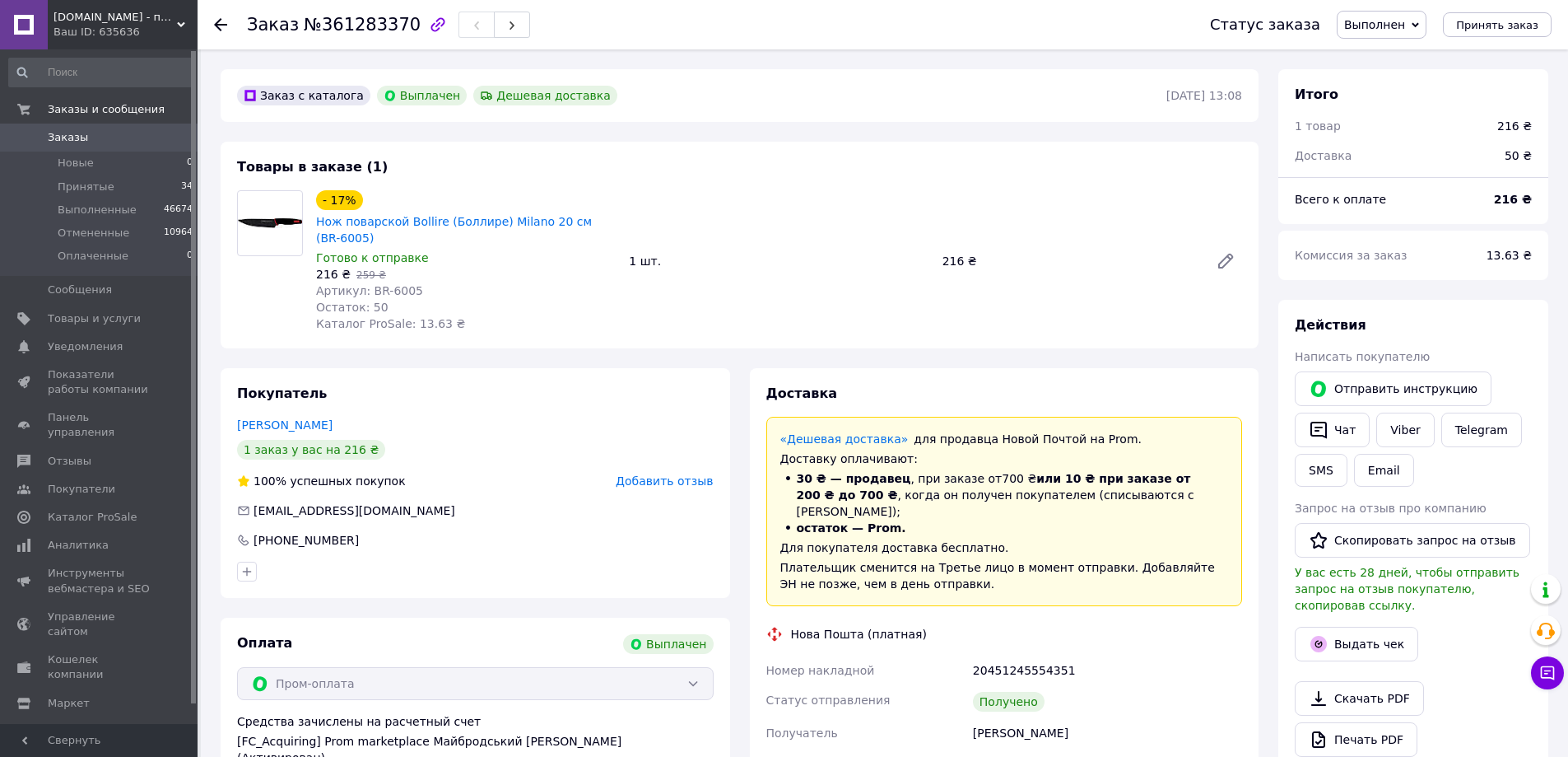
click at [695, 475] on span "Добавить отзыв" at bounding box center [664, 481] width 97 height 14
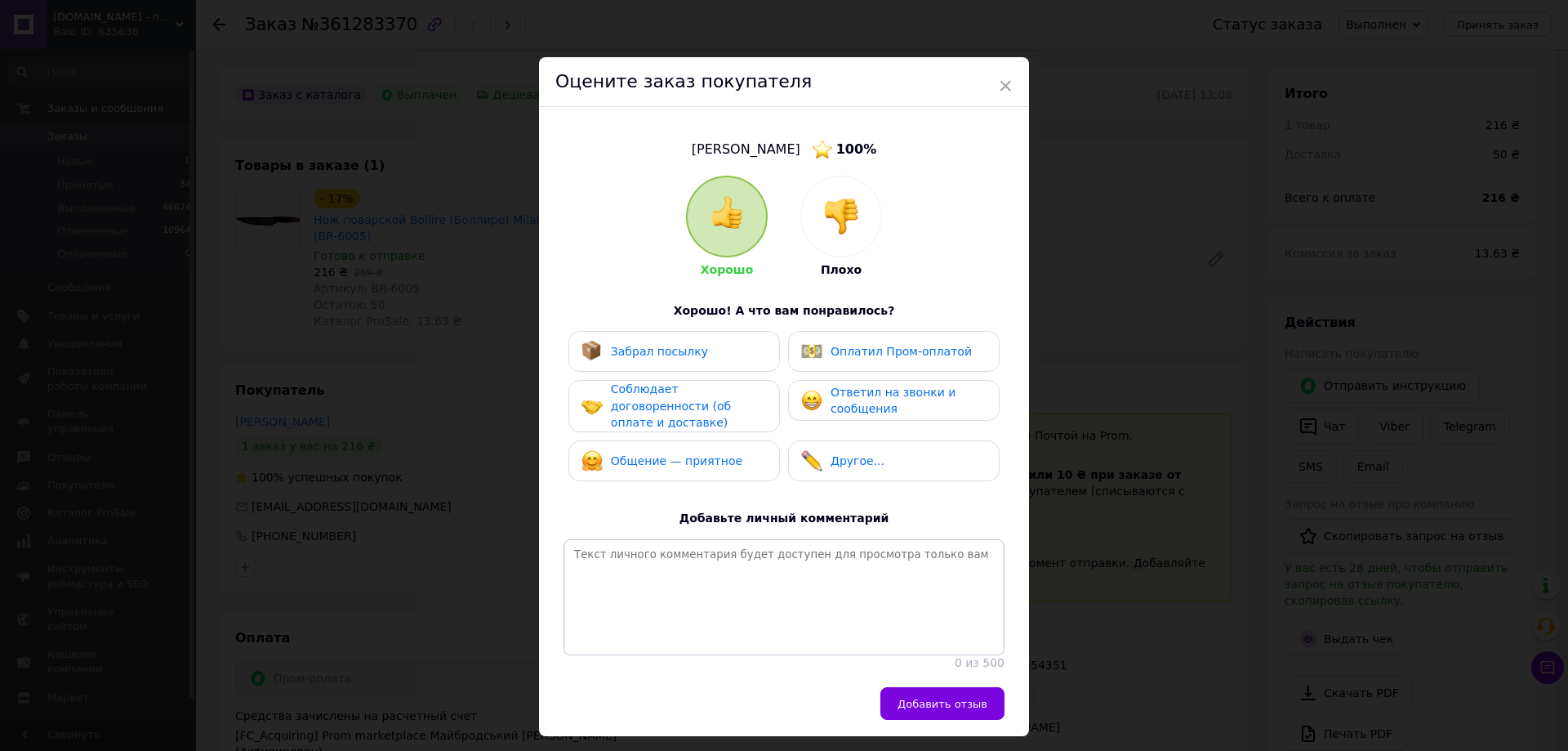
click at [716, 348] on div "Забрал посылку" at bounding box center [674, 351] width 185 height 22
drag, startPoint x: 713, startPoint y: 393, endPoint x: 706, endPoint y: 438, distance: 45.5
click at [713, 398] on span "Соблюдает договоренности (об оплате и доставке)" at bounding box center [671, 406] width 120 height 47
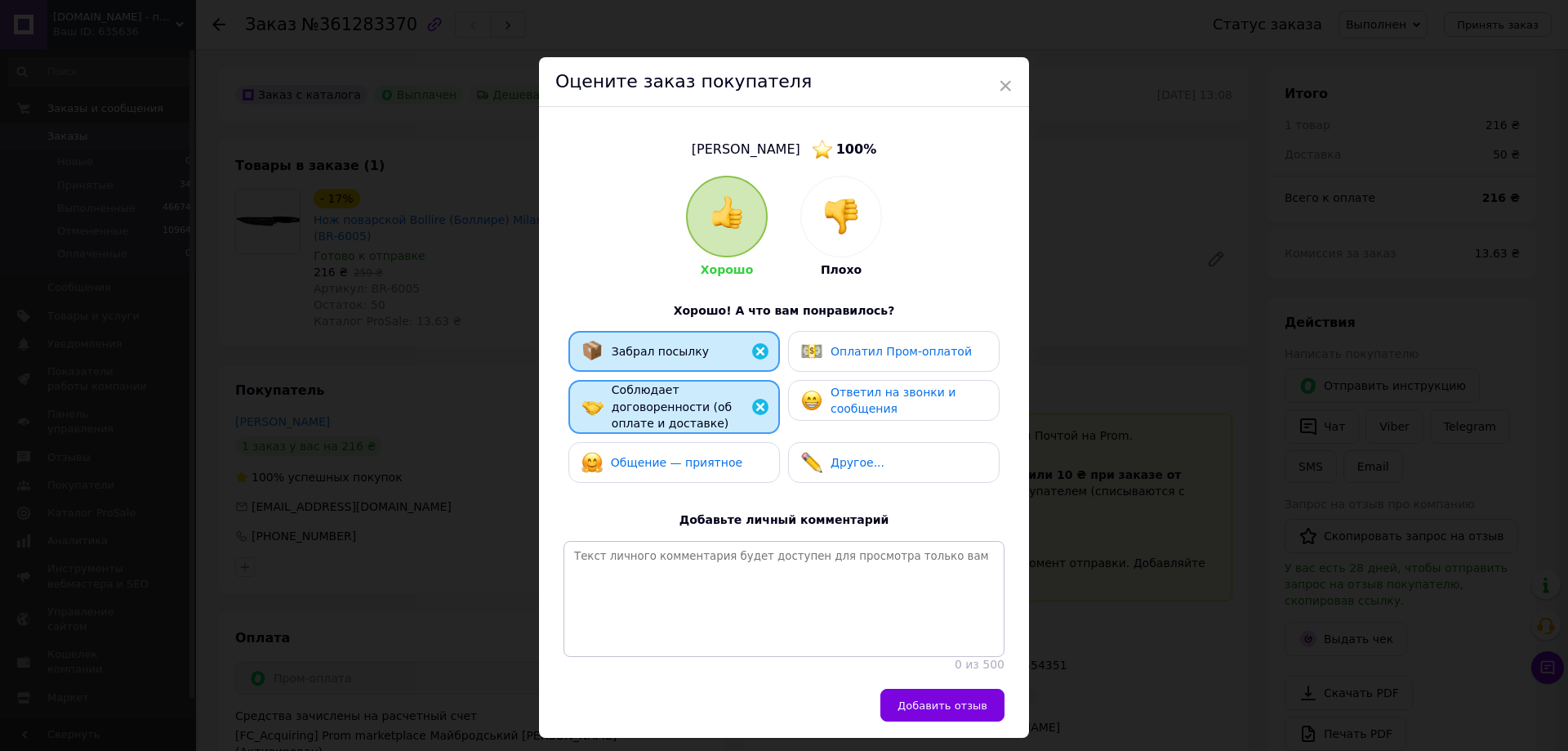
drag, startPoint x: 706, startPoint y: 443, endPoint x: 770, endPoint y: 415, distance: 69.9
click at [706, 456] on span "Общение — приятное" at bounding box center [677, 462] width 131 height 14
click at [845, 382] on div "Ответил на звонки и сообщения" at bounding box center [893, 400] width 212 height 41
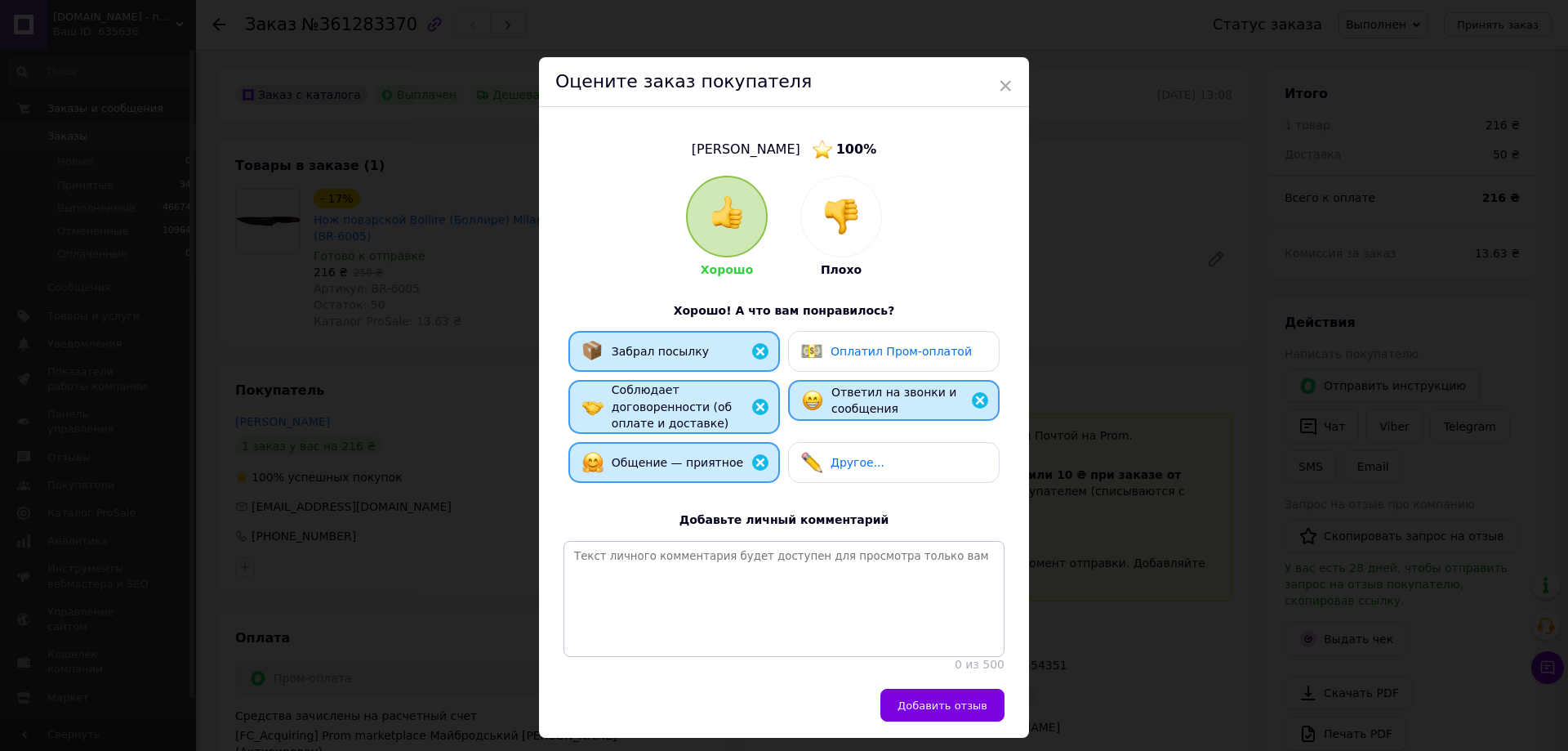
click at [848, 354] on span "Оплатил Пром-оплатой" at bounding box center [901, 351] width 141 height 14
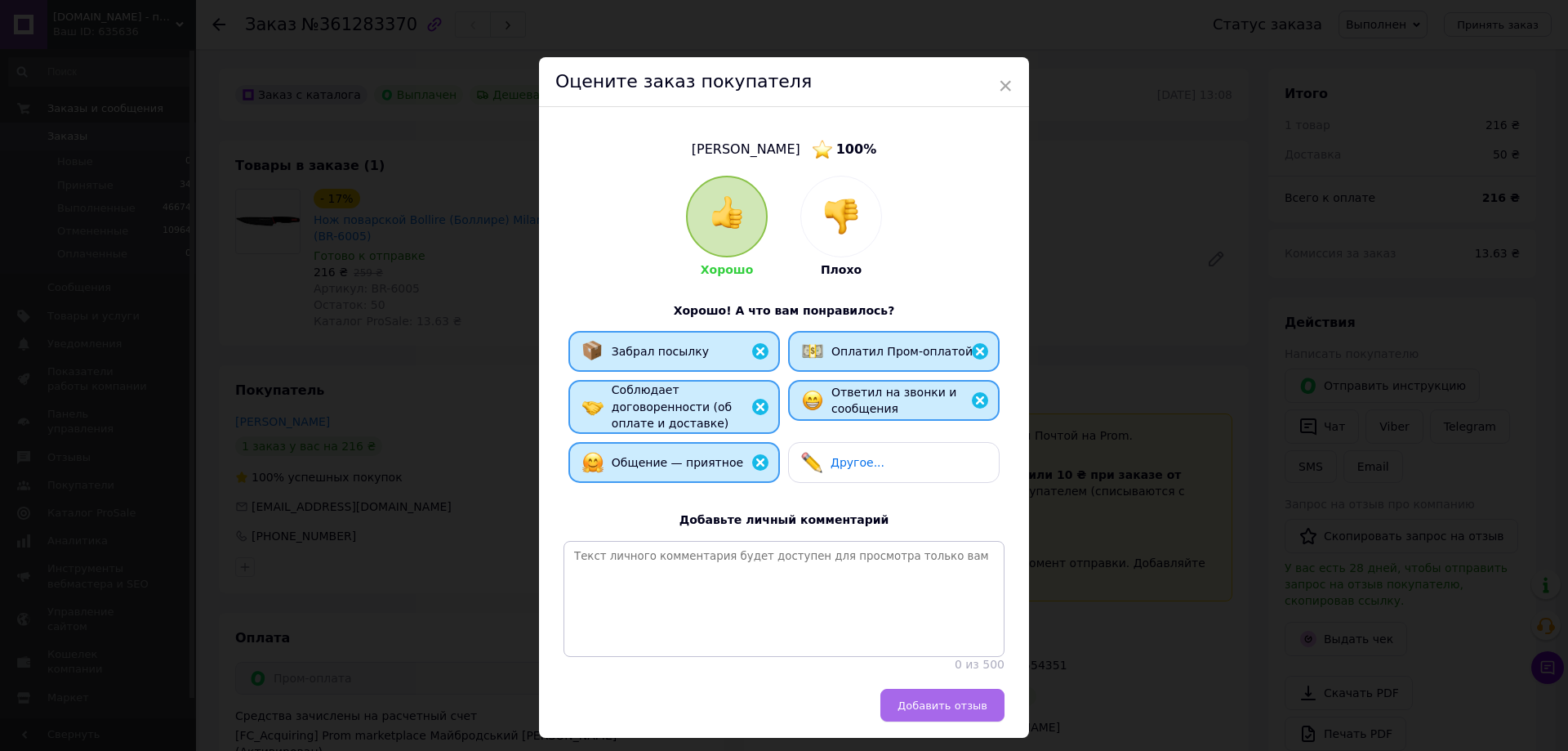
click at [962, 700] on span "Добавить отзыв" at bounding box center [942, 706] width 90 height 13
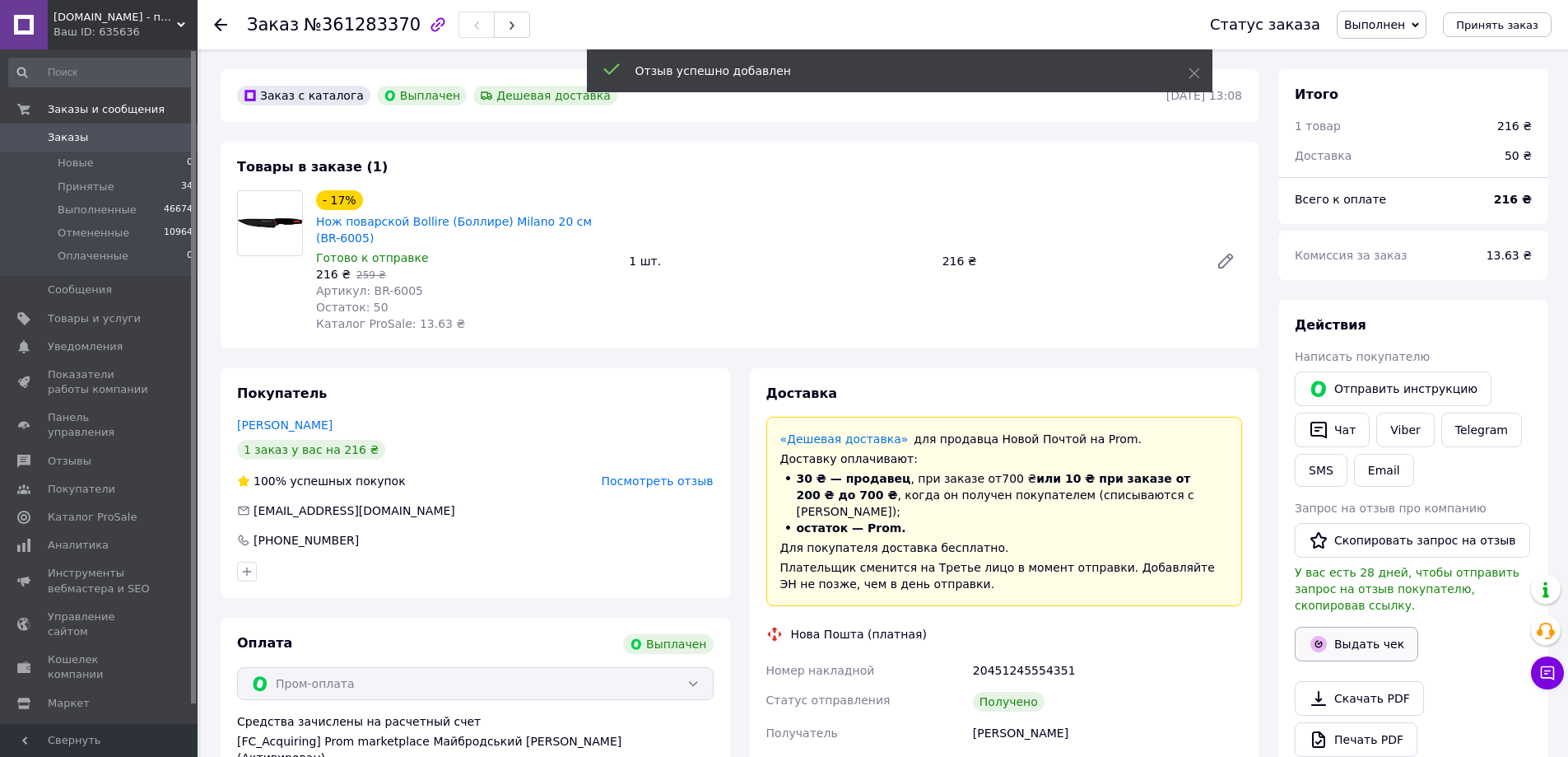
click at [1354, 626] on button "Выдать чек" at bounding box center [1357, 644] width 123 height 34
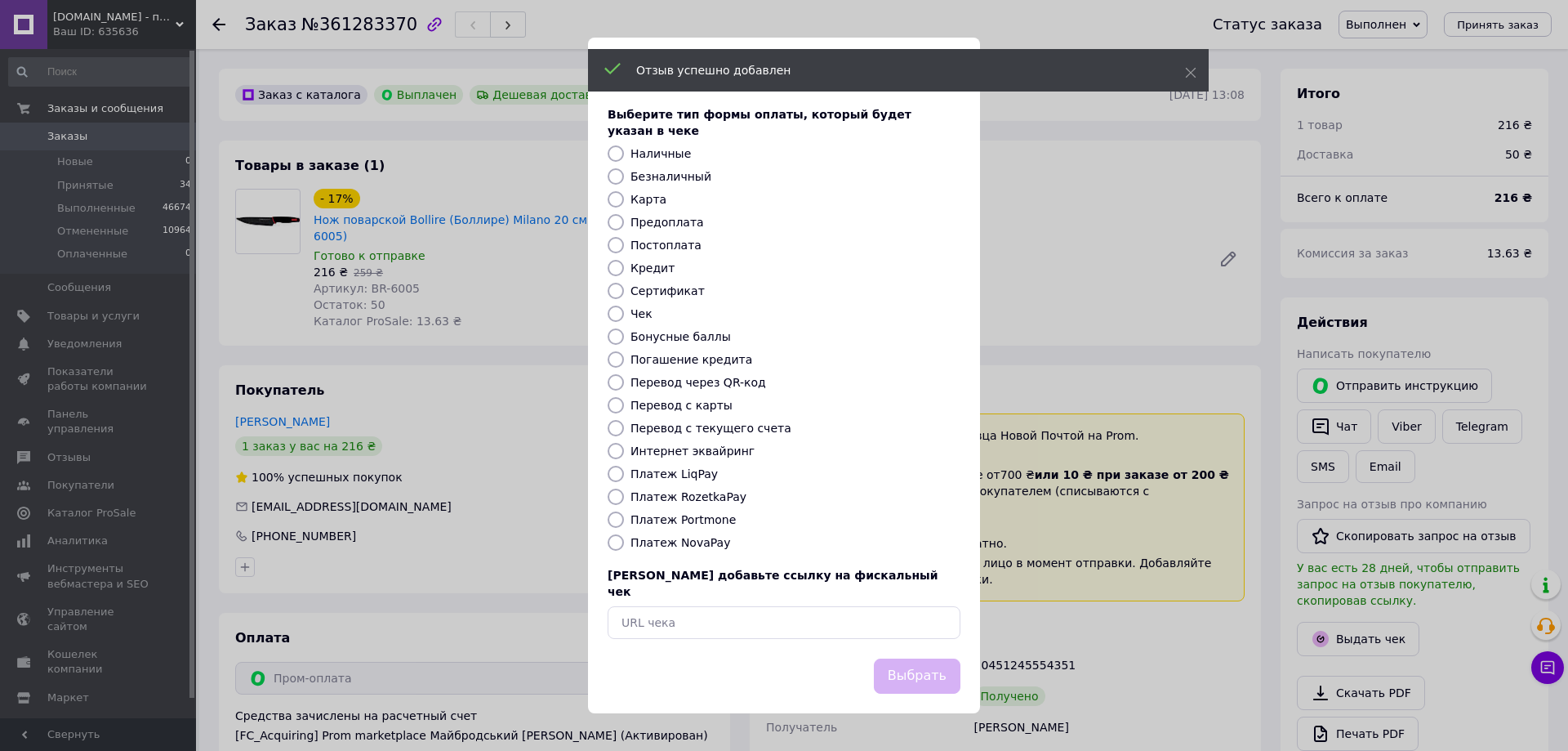
click at [674, 181] on label "Безналичный" at bounding box center [671, 176] width 81 height 14
click at [624, 181] on input "Безналичный" at bounding box center [616, 176] width 16 height 16
radio input "true"
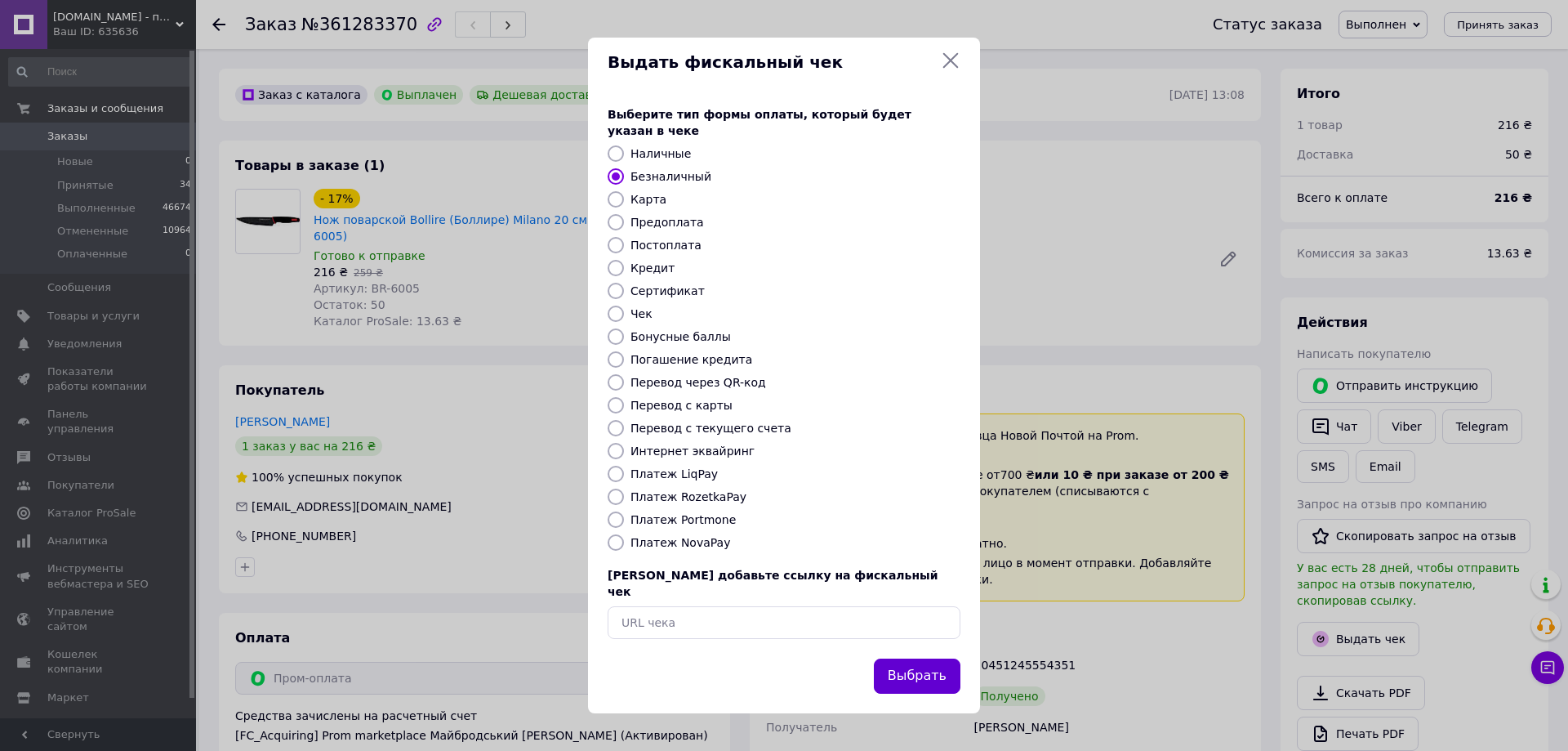
click at [929, 658] on button "Выбрать" at bounding box center [917, 675] width 86 height 35
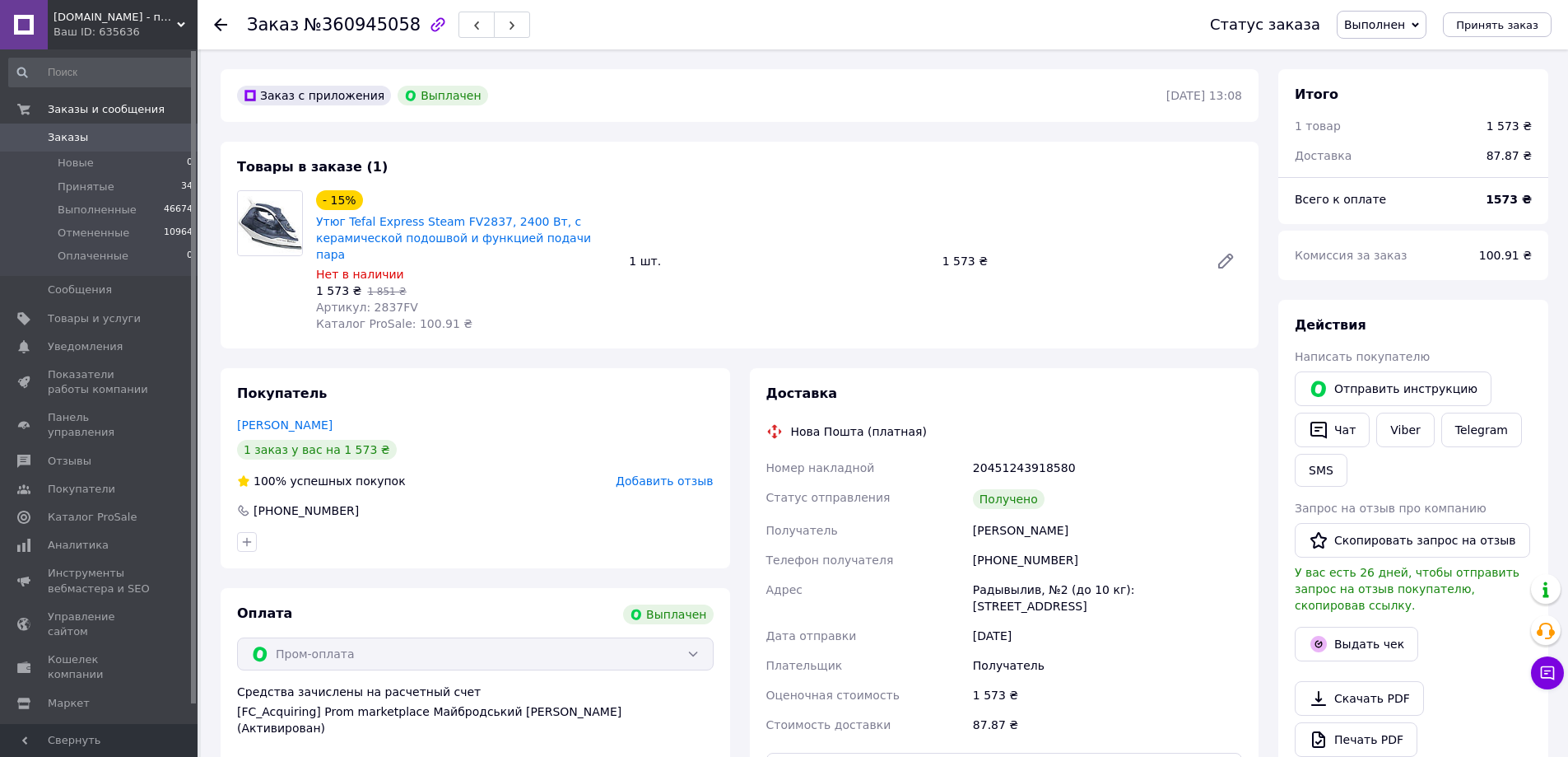
click at [681, 475] on span "Добавить отзыв" at bounding box center [664, 481] width 97 height 14
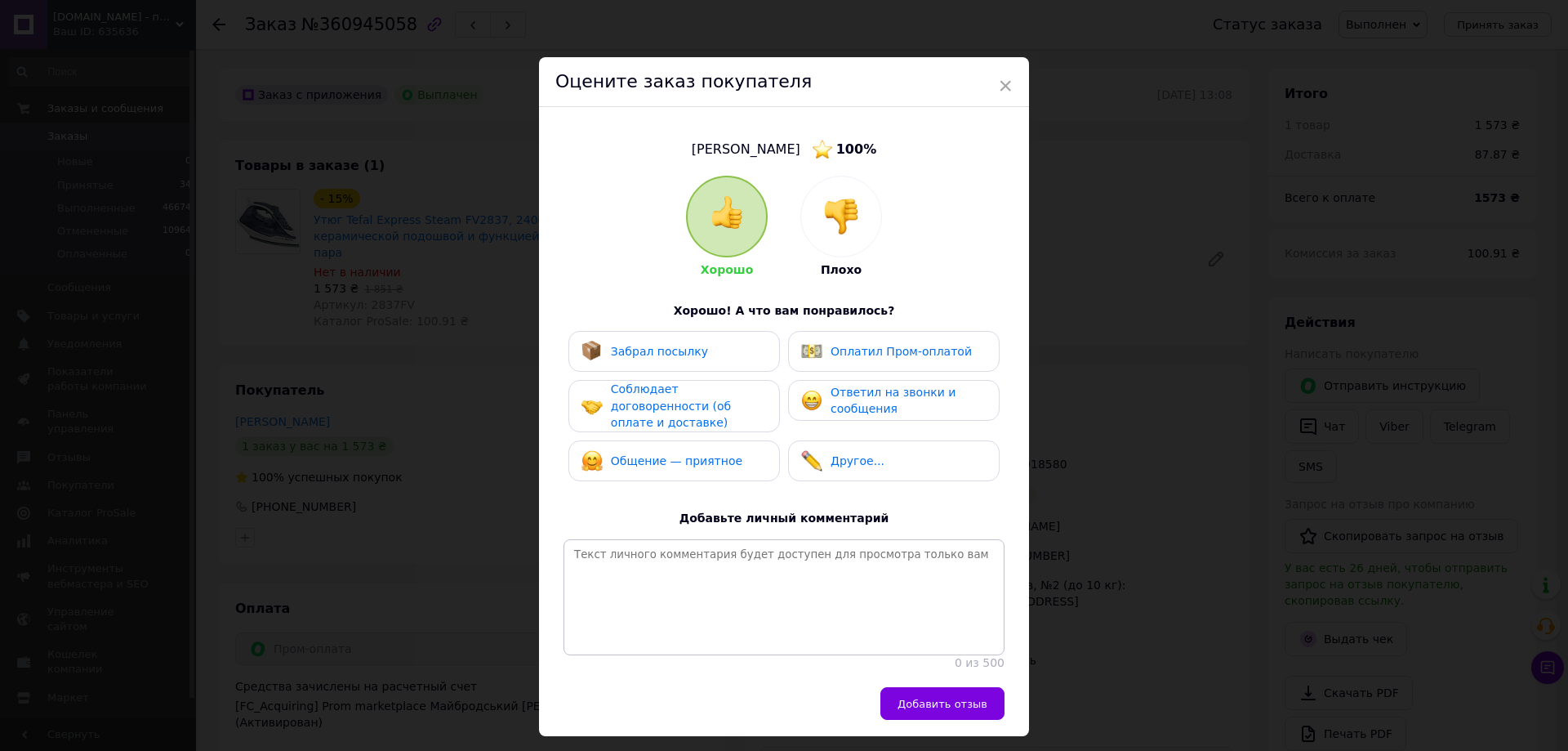
click at [691, 360] on div "Забрал посылку" at bounding box center [644, 351] width 127 height 22
drag, startPoint x: 704, startPoint y: 425, endPoint x: 707, endPoint y: 433, distance: 8.5
click at [705, 425] on div "Забрал посылку Оплатил Пром-оплатой Соблюдает договоренности (об оплате и доста…" at bounding box center [784, 410] width 441 height 158
drag, startPoint x: 706, startPoint y: 458, endPoint x: 829, endPoint y: 403, distance: 134.7
click at [714, 454] on div "Общение — приятное" at bounding box center [662, 461] width 161 height 22
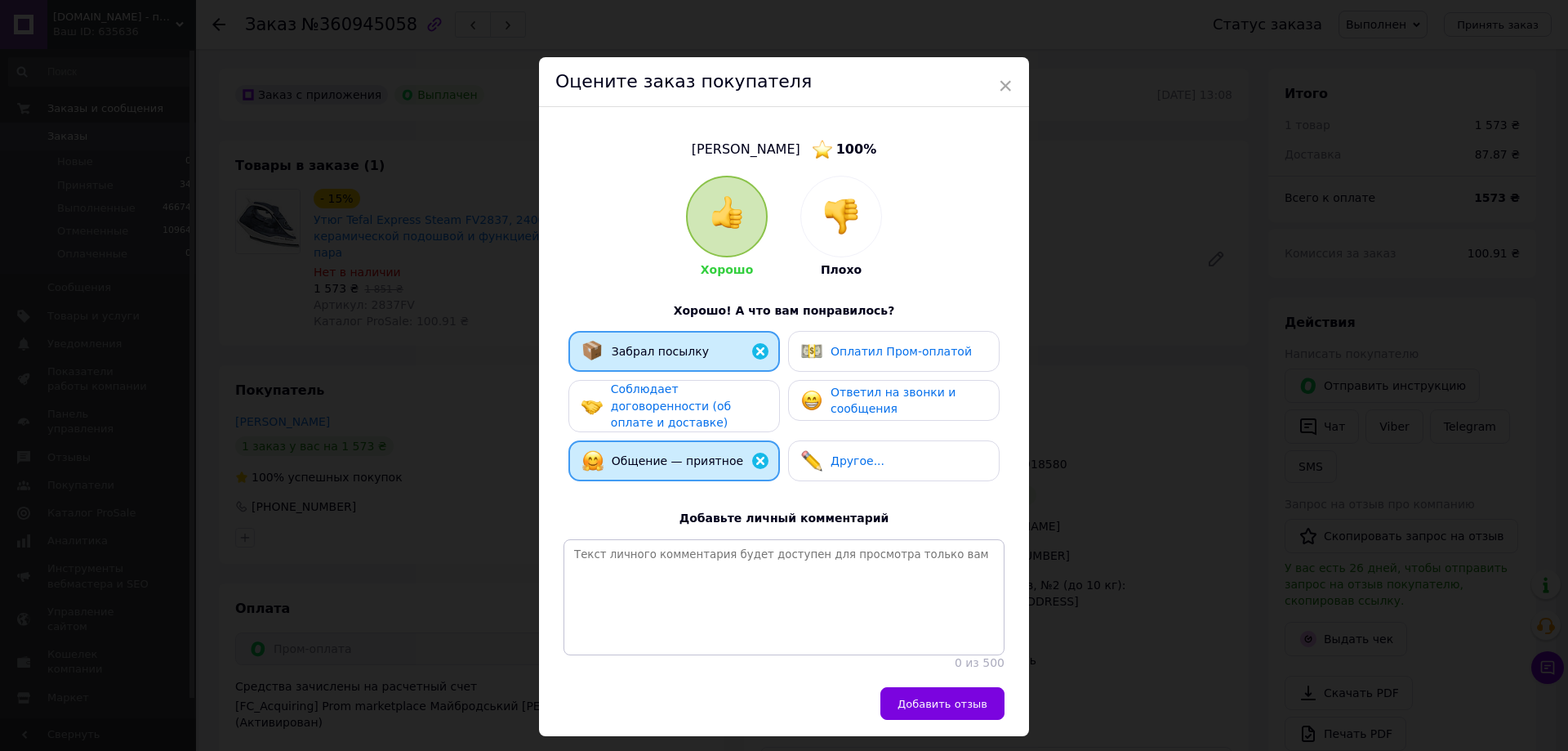
click at [858, 394] on span "Ответил на звонки и сообщения" at bounding box center [893, 401] width 125 height 31
click at [724, 394] on span "Соблюдает договоренности (об оплате и доставке)" at bounding box center [671, 406] width 120 height 47
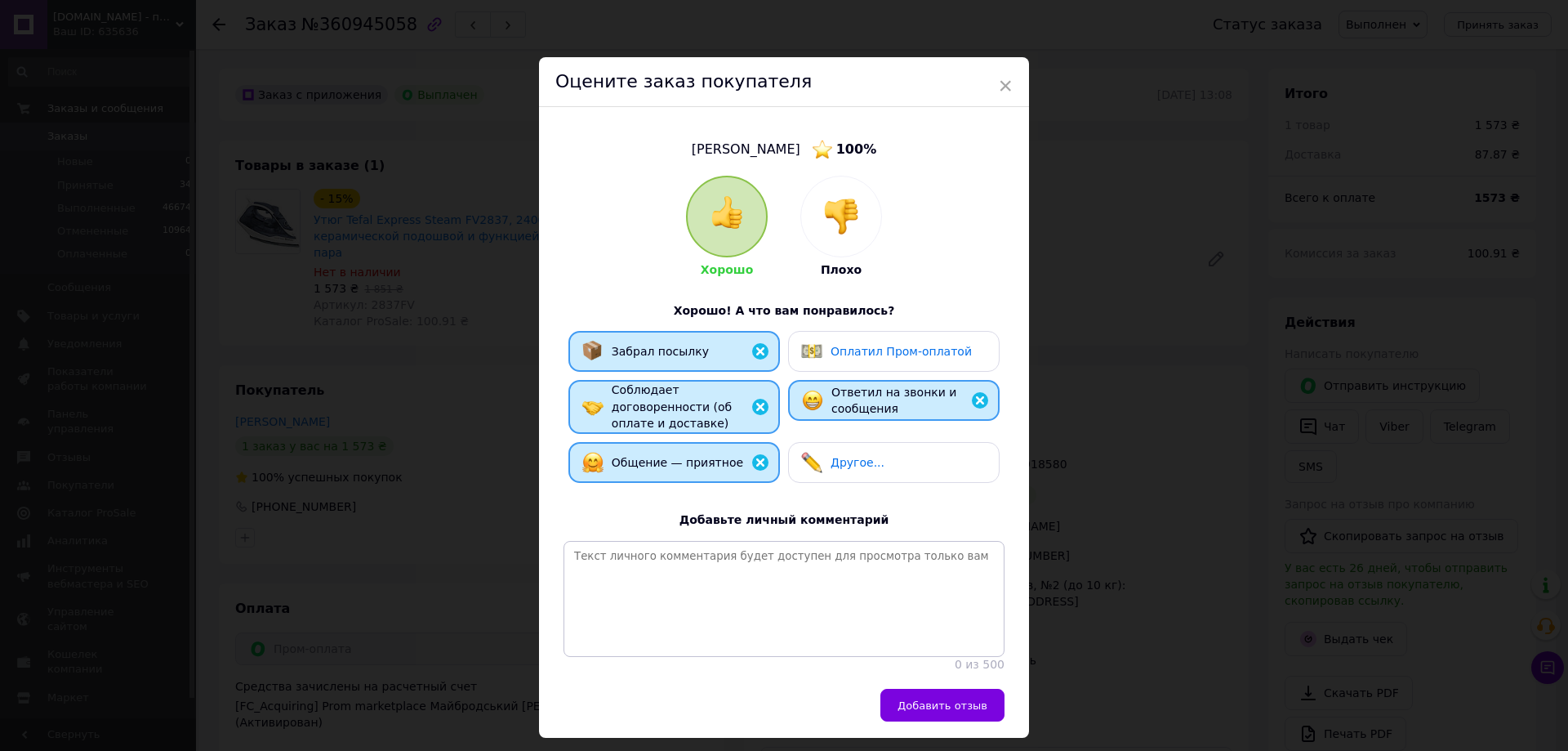
click at [856, 358] on div "Оплатил Пром-оплатой" at bounding box center [893, 350] width 212 height 41
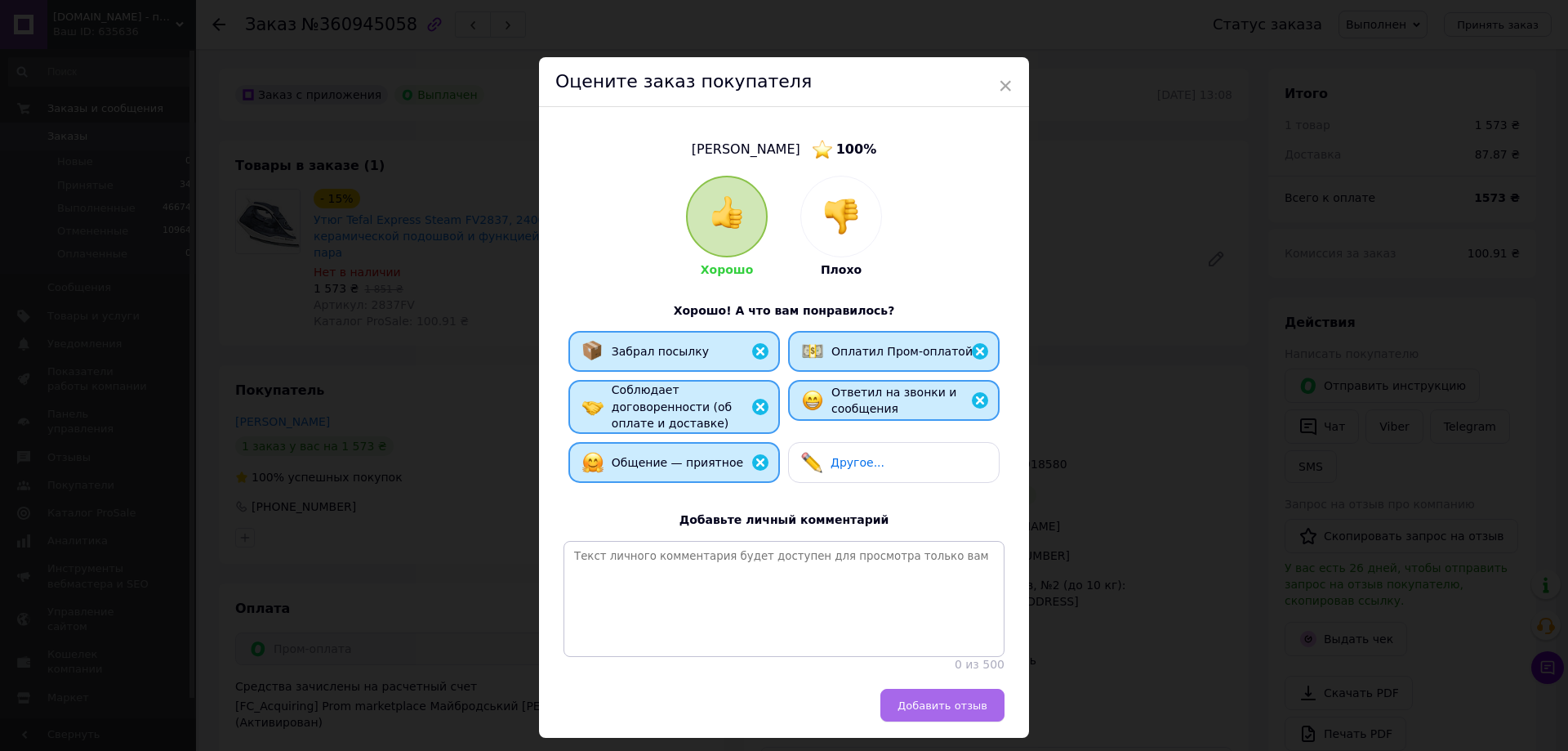
click at [924, 700] on button "Добавить отзыв" at bounding box center [942, 705] width 124 height 32
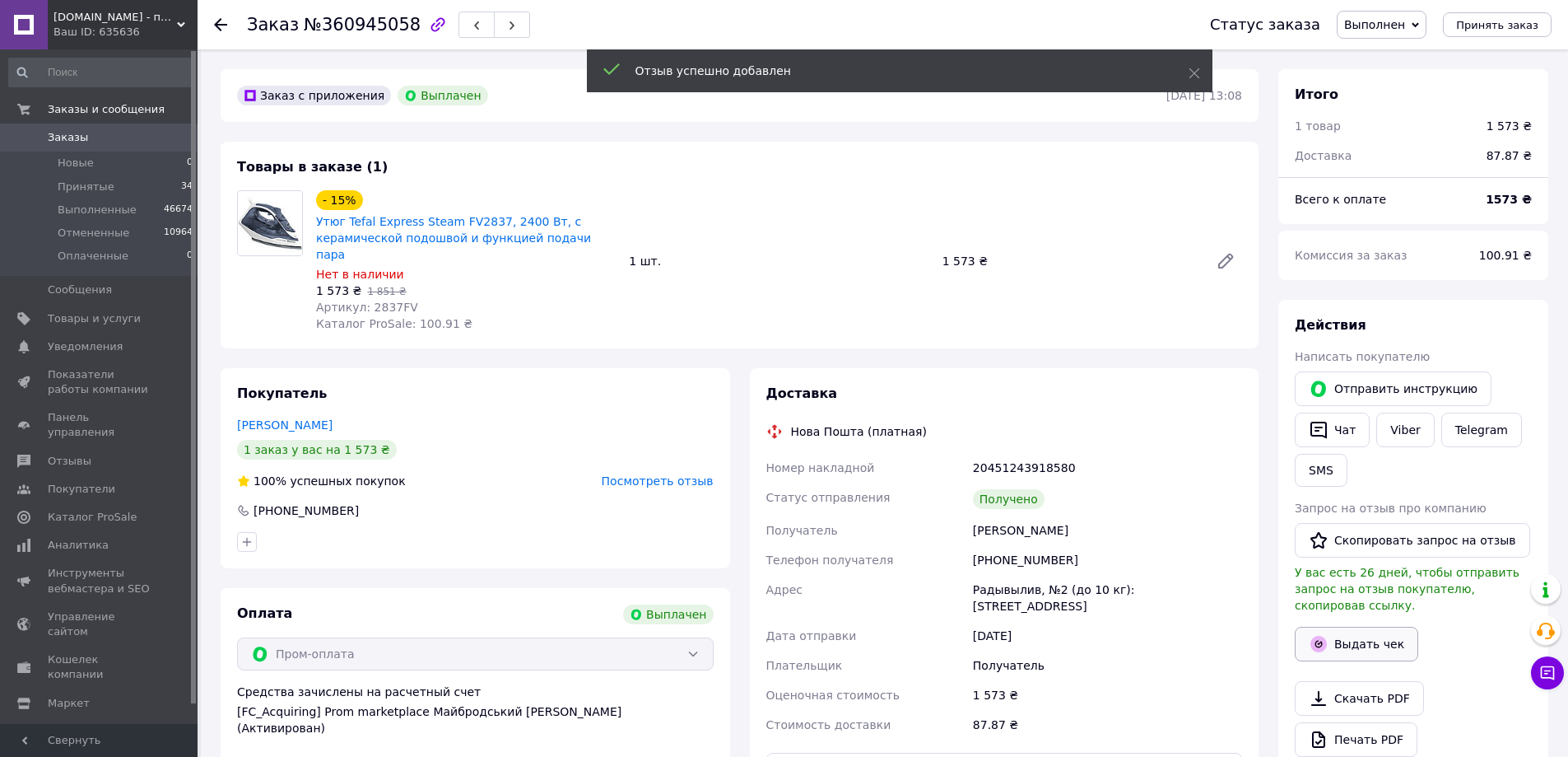
click at [1355, 626] on button "Выдать чек" at bounding box center [1357, 644] width 123 height 34
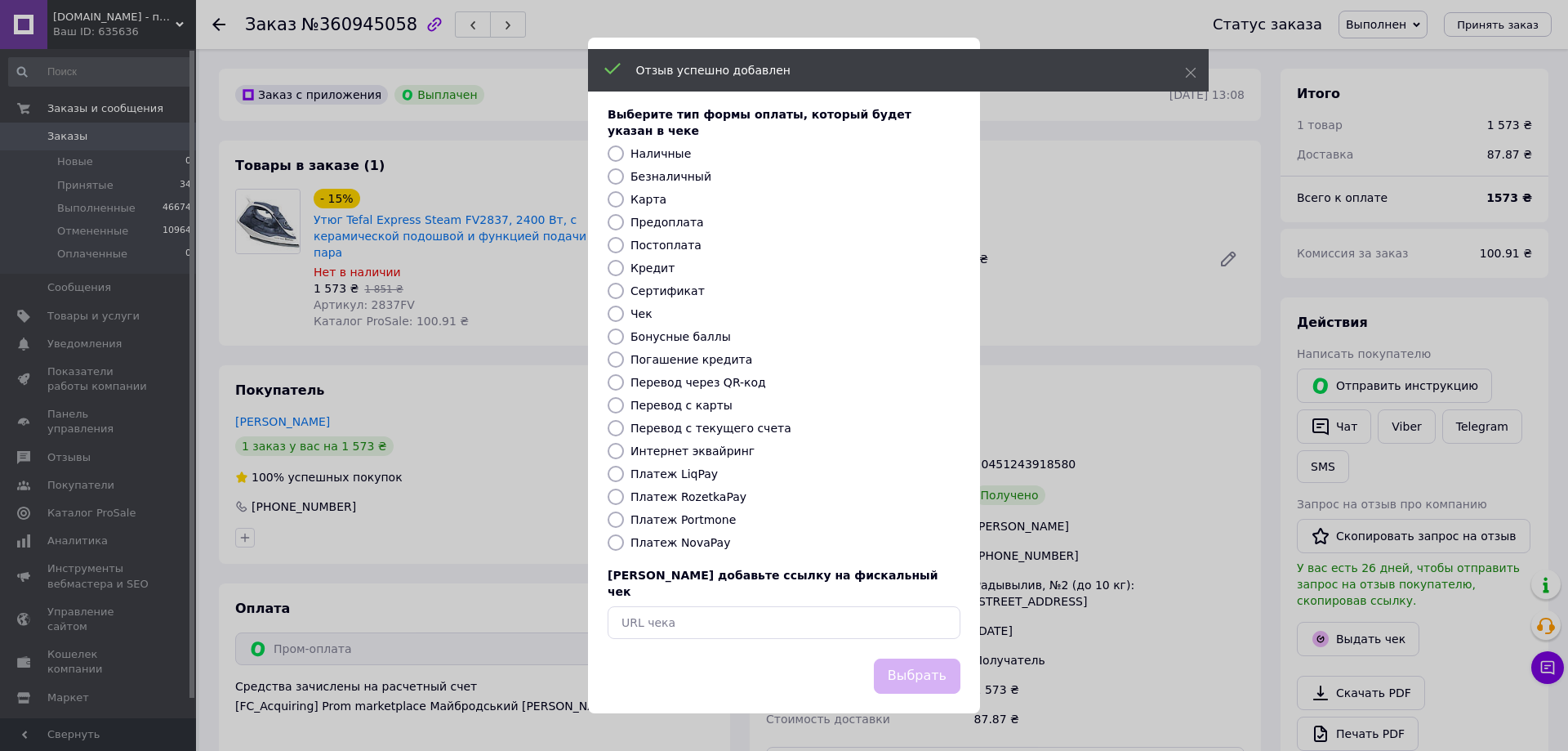
click at [659, 180] on label "Безналичный" at bounding box center [671, 176] width 81 height 14
click at [624, 180] on input "Безналичный" at bounding box center [616, 176] width 16 height 16
radio input "true"
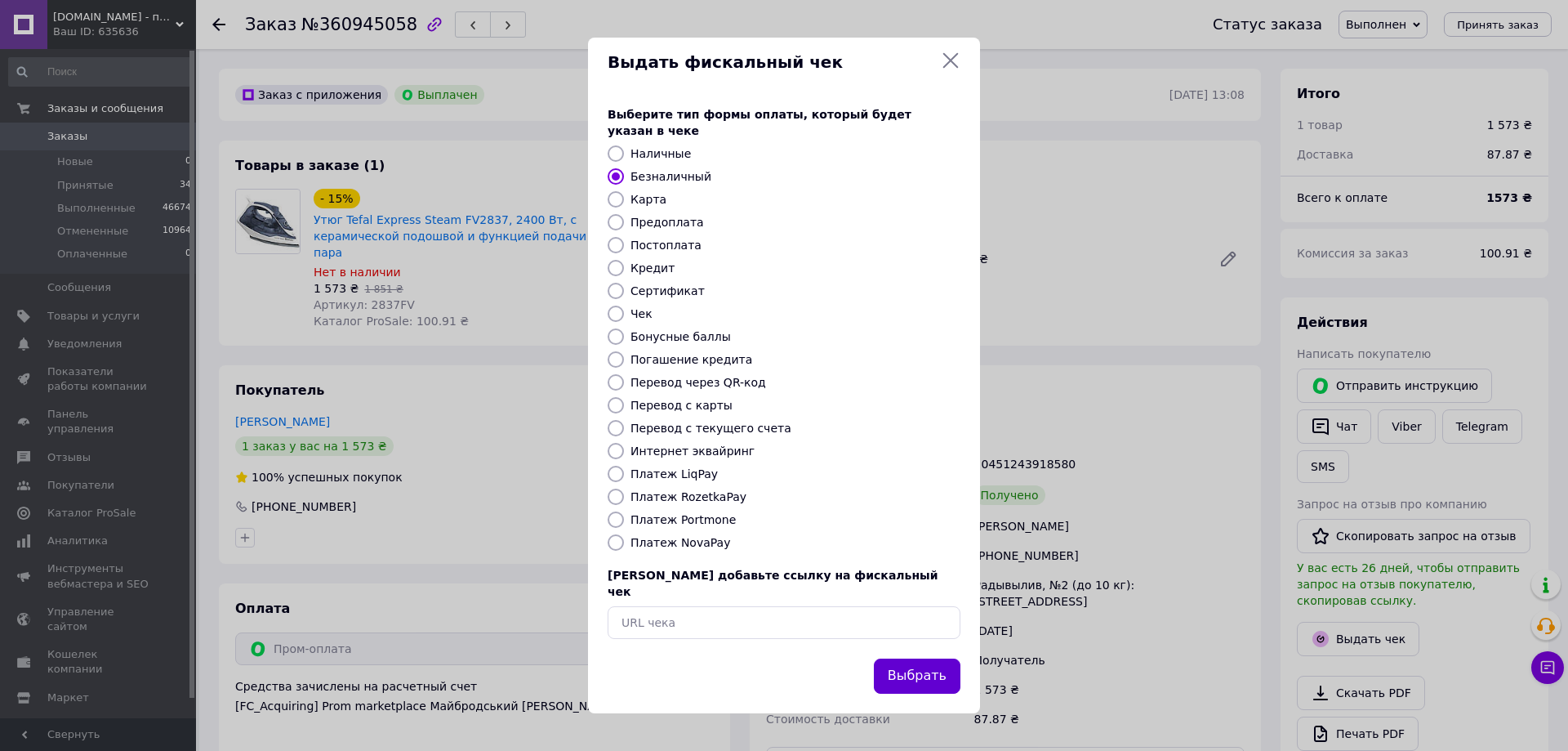
click at [907, 667] on button "Выбрать" at bounding box center [917, 675] width 86 height 35
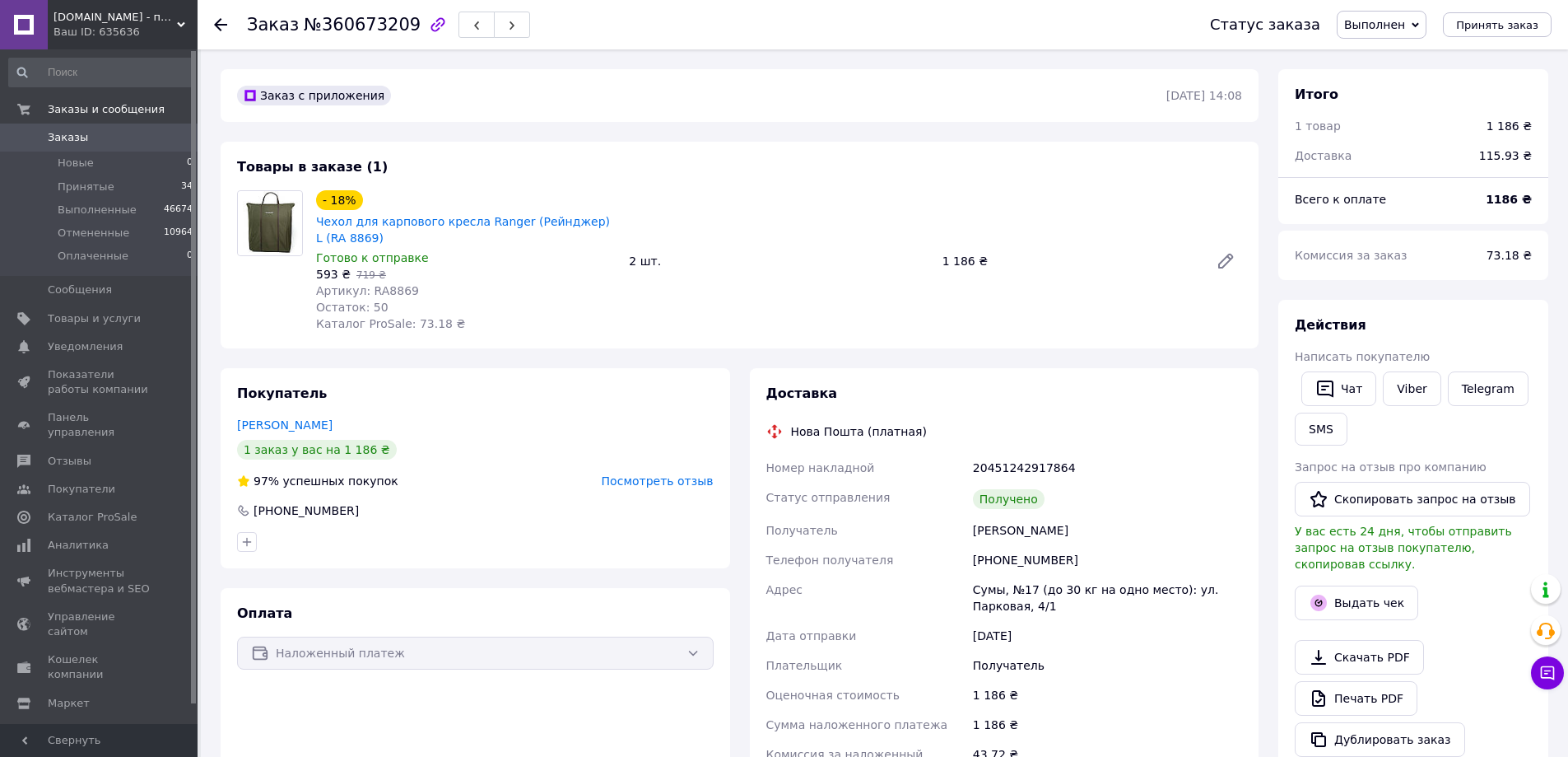
click at [671, 486] on span "Посмотреть отзыв" at bounding box center [657, 481] width 112 height 14
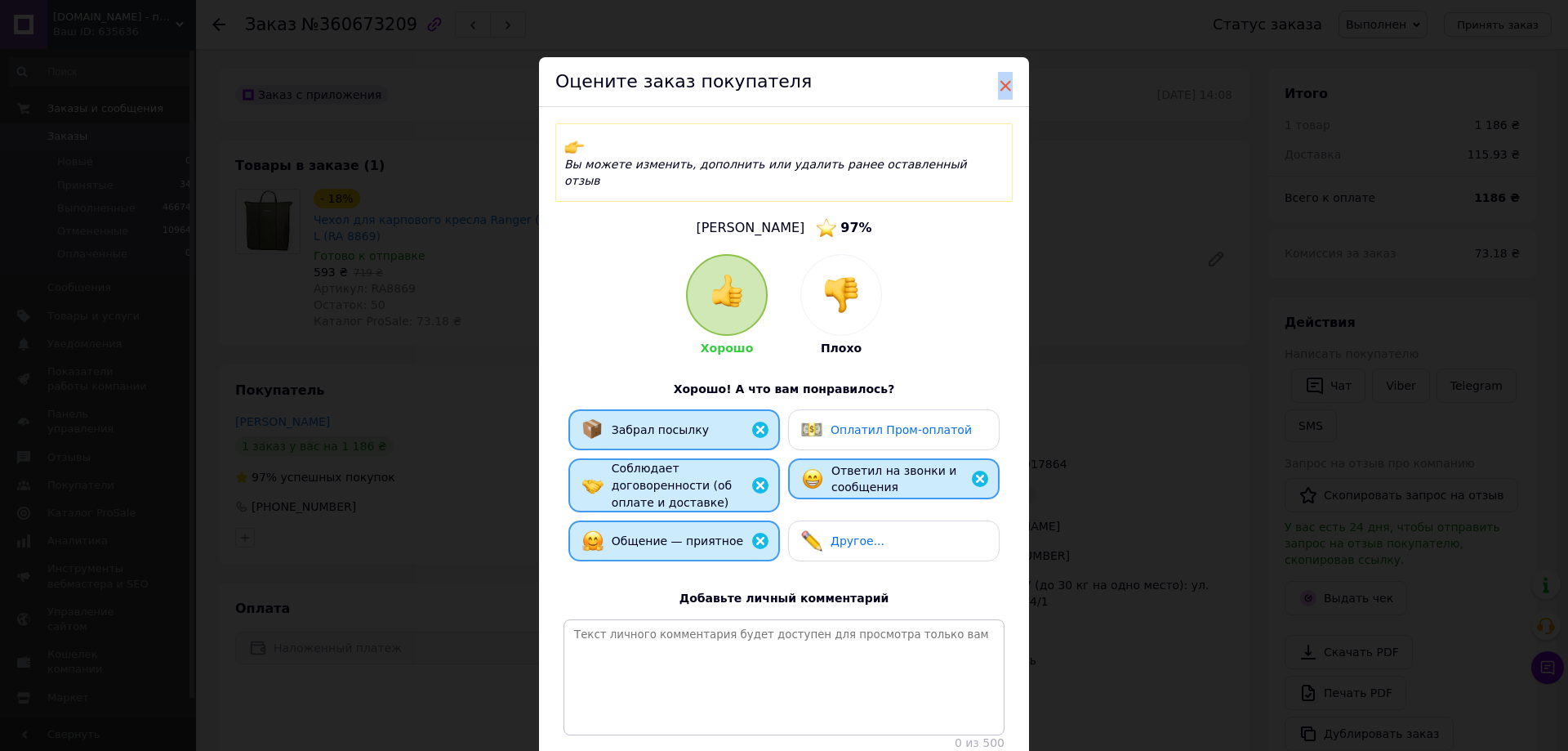
click at [1005, 81] on span "×" at bounding box center [1005, 86] width 14 height 28
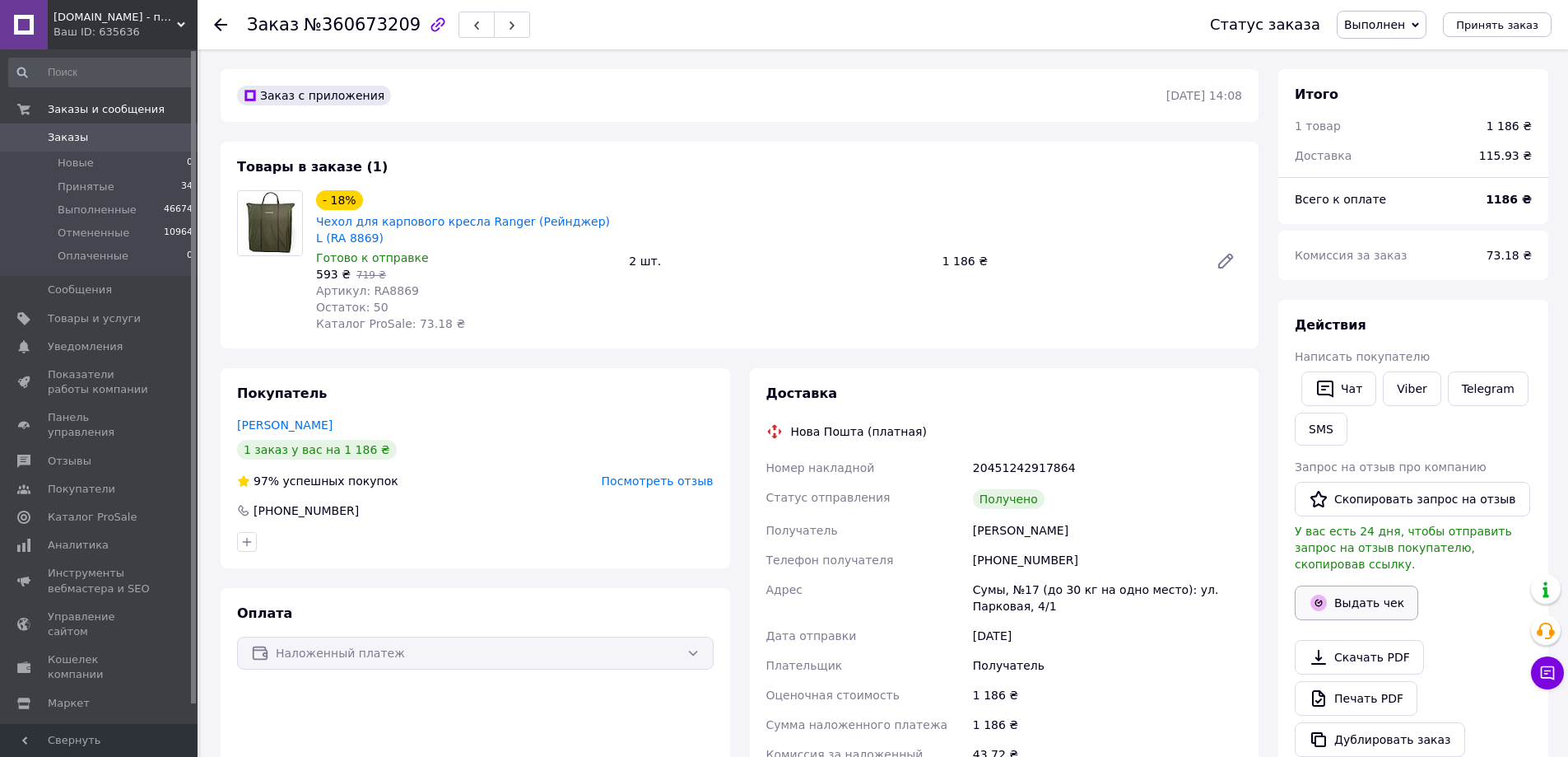
click at [1367, 585] on button "Выдать чек" at bounding box center [1357, 603] width 123 height 34
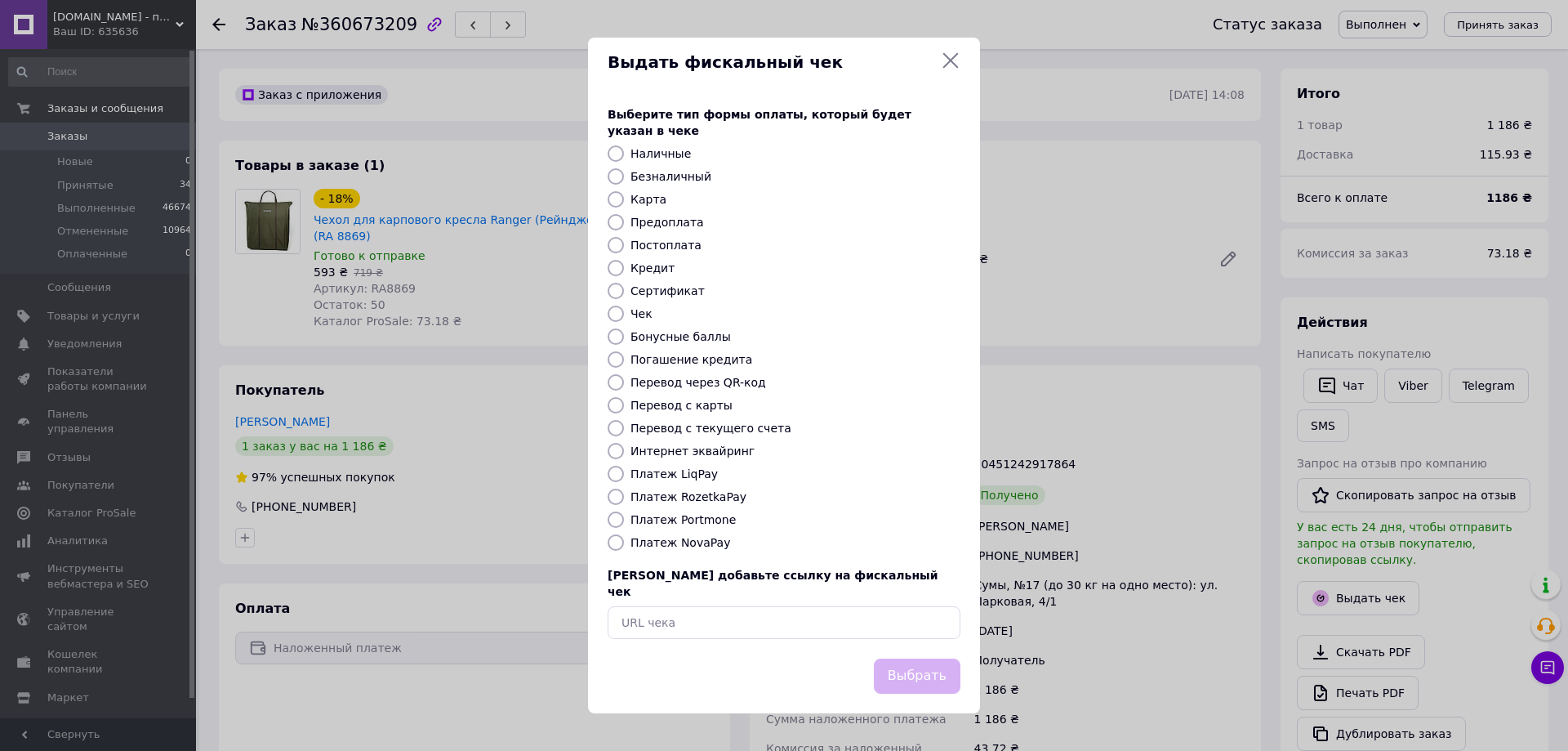
click at [668, 176] on label "Безналичный" at bounding box center [671, 176] width 81 height 14
click at [624, 176] on input "Безналичный" at bounding box center [616, 176] width 16 height 16
radio input "true"
click at [670, 542] on label "Платеж NovaPay" at bounding box center [680, 542] width 100 height 14
click at [624, 542] on input "Платеж NovaPay" at bounding box center [616, 542] width 16 height 16
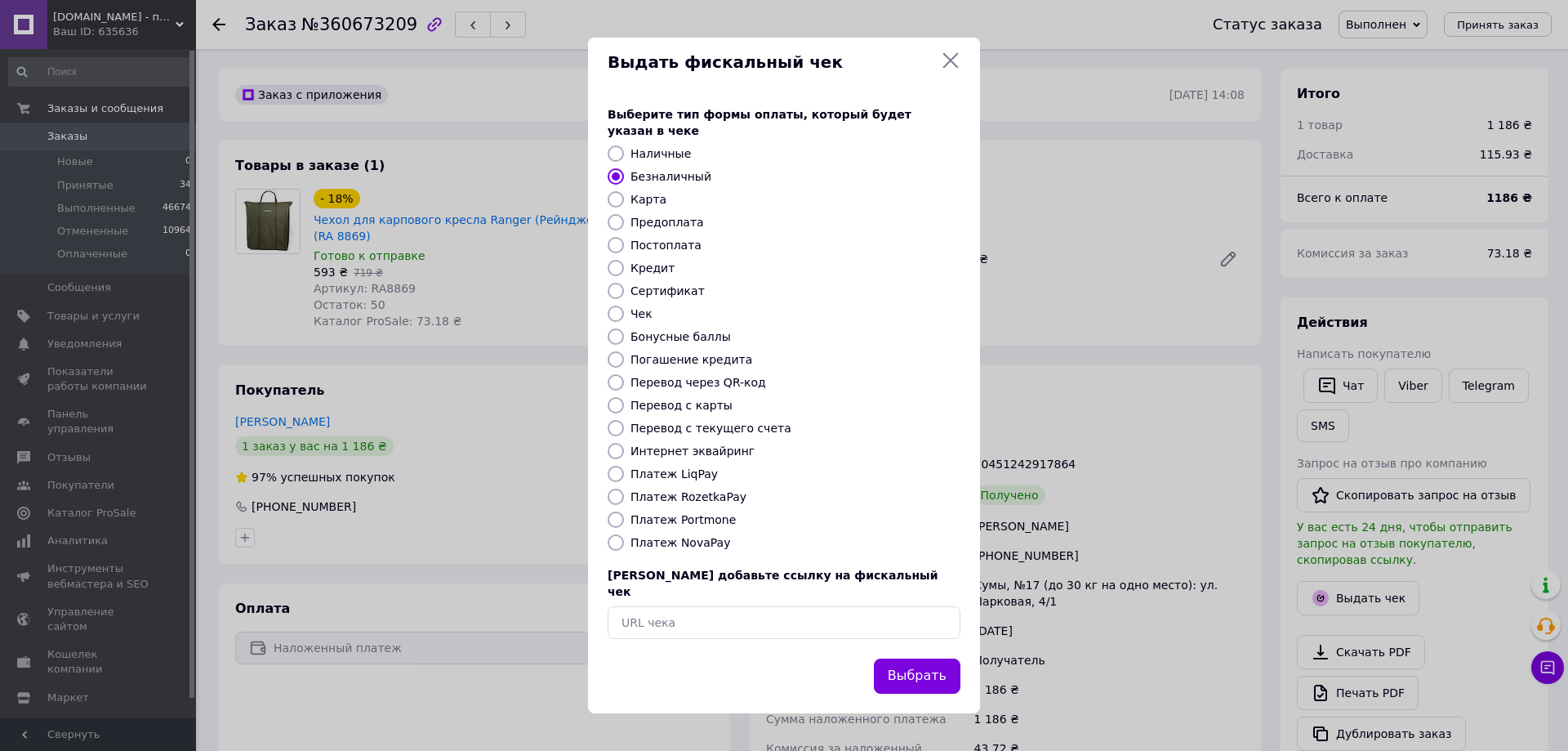
radio input "true"
click at [942, 658] on button "Выбрать" at bounding box center [917, 675] width 86 height 35
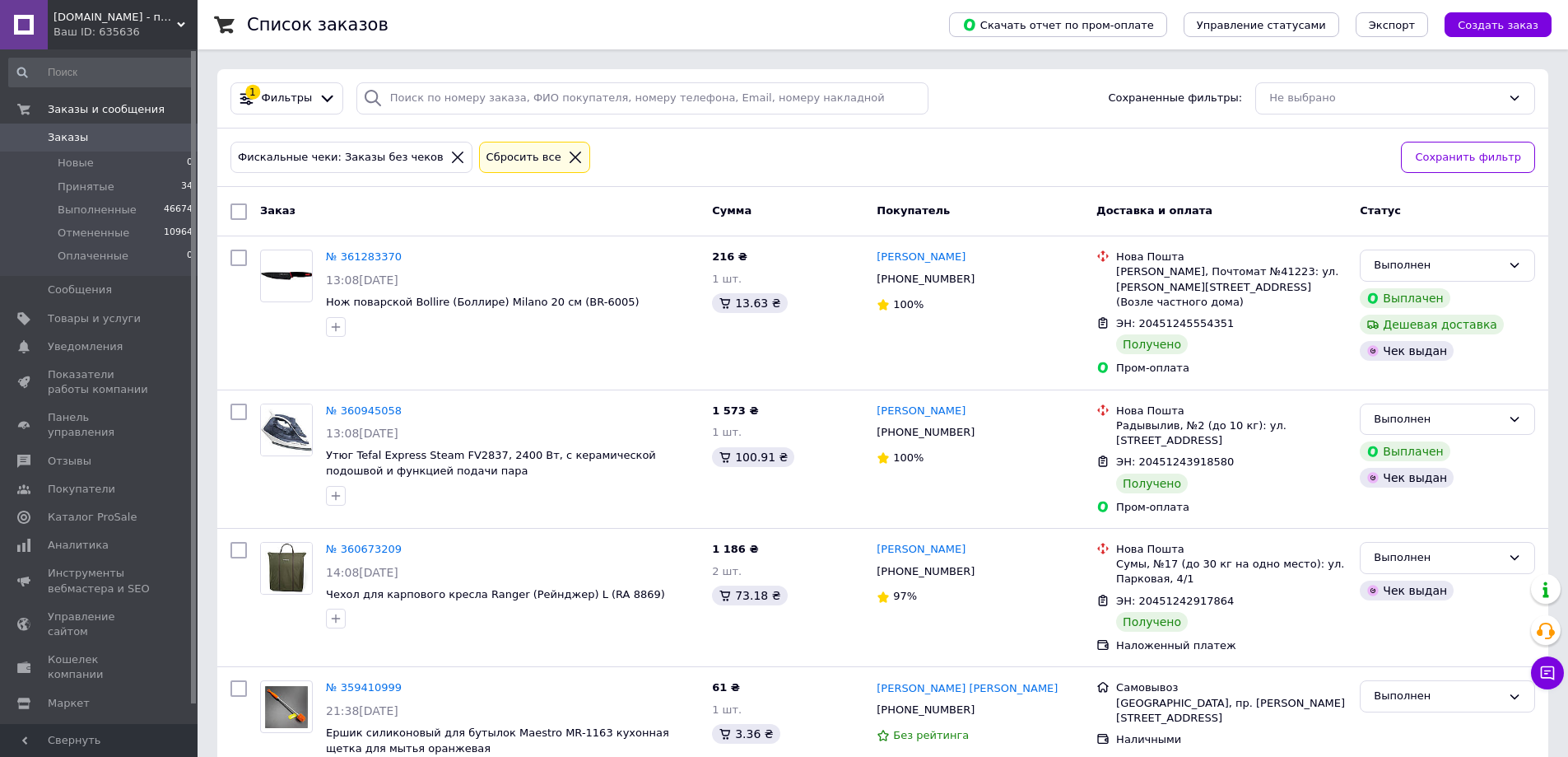
click at [70, 138] on span "Заказы" at bounding box center [68, 137] width 40 height 15
